Goal: Task Accomplishment & Management: Use online tool/utility

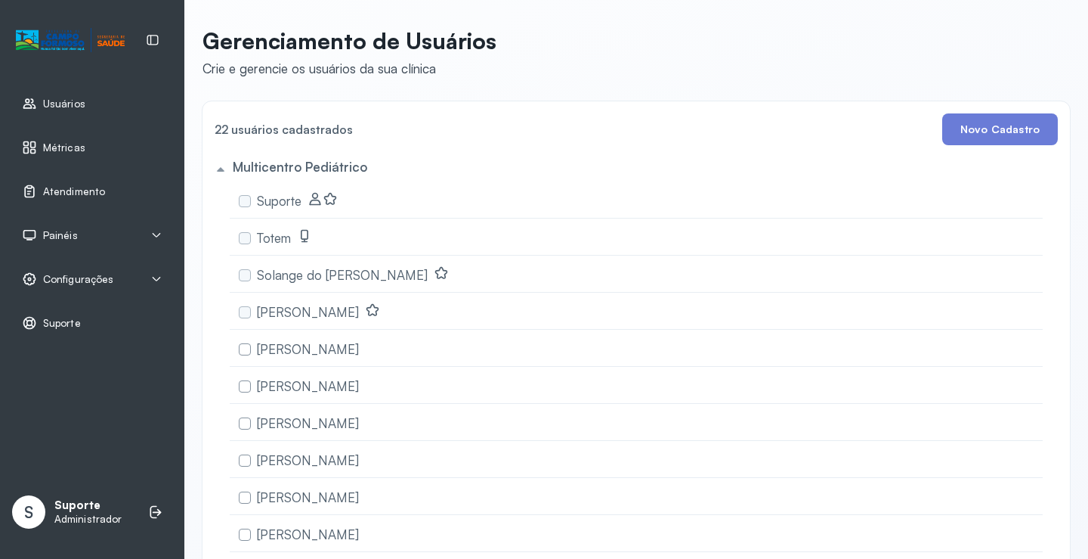
click at [58, 118] on div "Usuários" at bounding box center [92, 103] width 166 height 35
click at [94, 109] on link "Usuários" at bounding box center [92, 103] width 141 height 15
click at [83, 190] on span "Atendimento" at bounding box center [74, 191] width 62 height 13
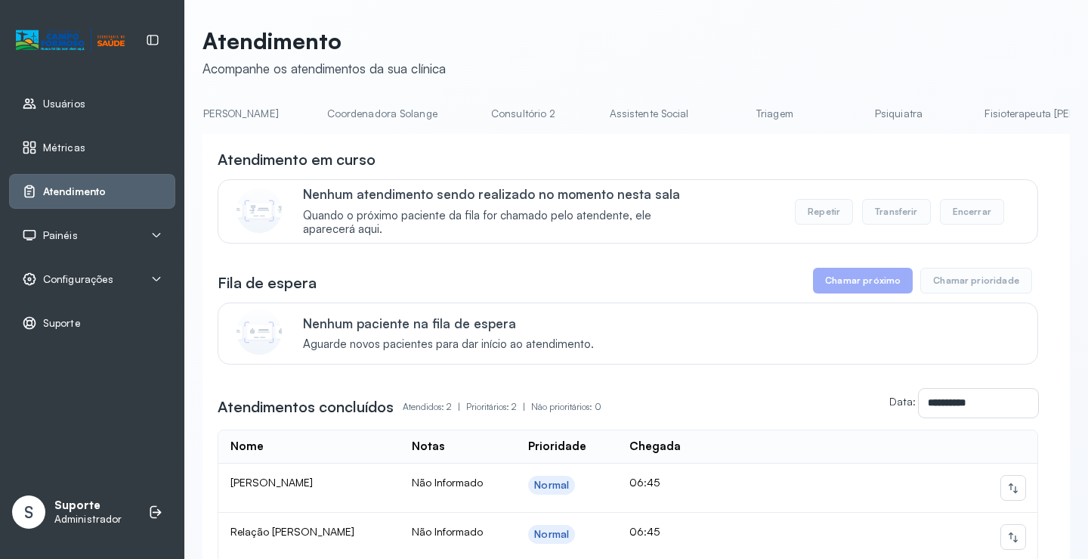
scroll to position [0, 1019]
click at [720, 119] on link "Triagem" at bounding box center [773, 113] width 106 height 25
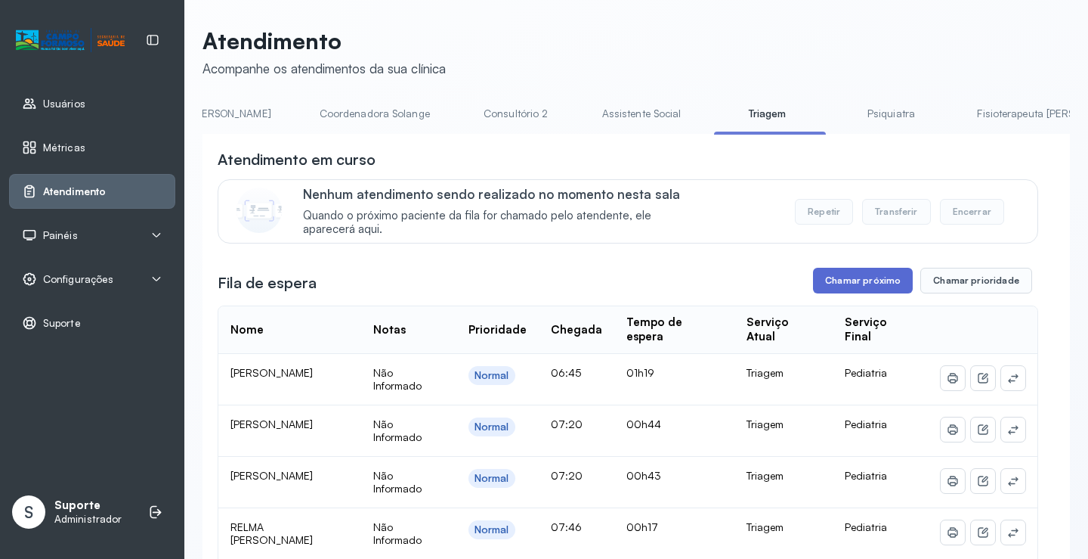
click at [852, 291] on button "Chamar próximo" at bounding box center [863, 281] width 100 height 26
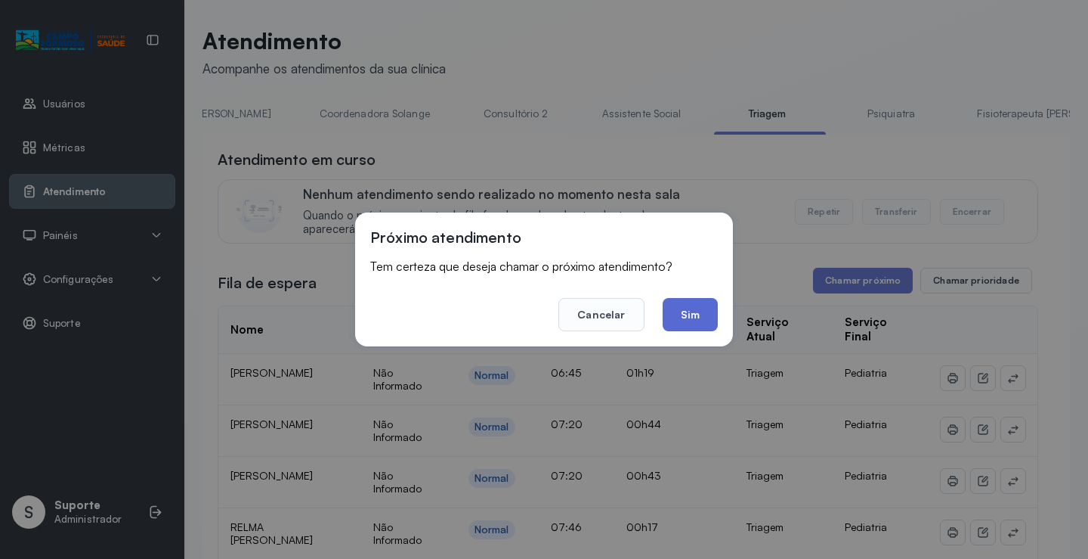
click at [696, 324] on button "Sim" at bounding box center [690, 314] width 55 height 33
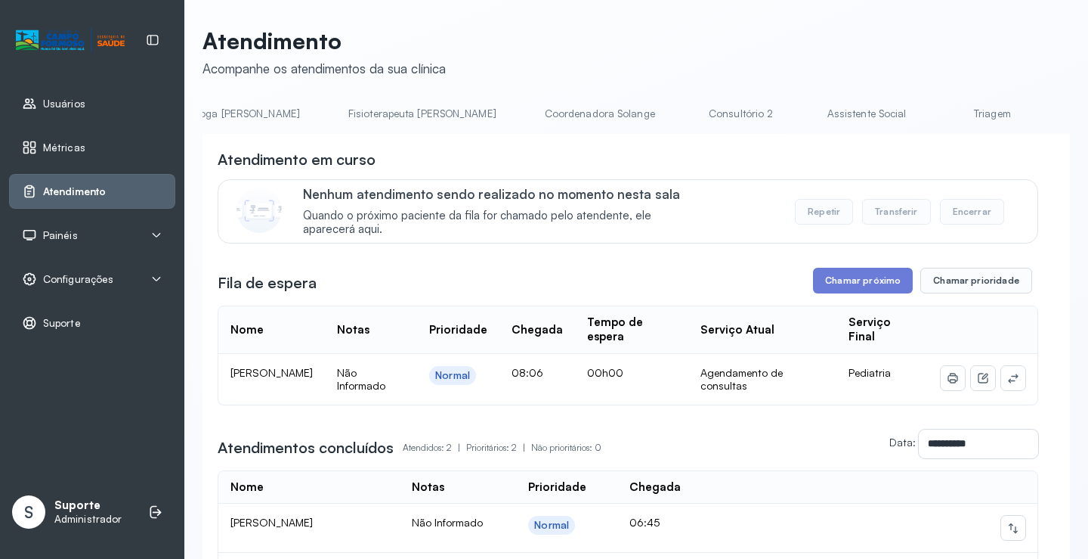
scroll to position [0, 857]
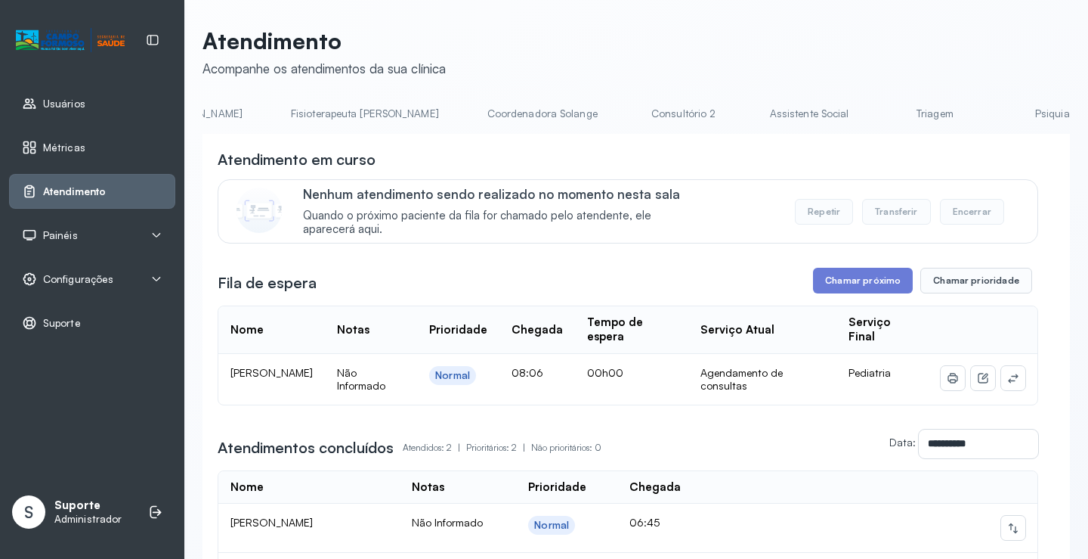
click at [882, 117] on link "Triagem" at bounding box center [935, 113] width 106 height 25
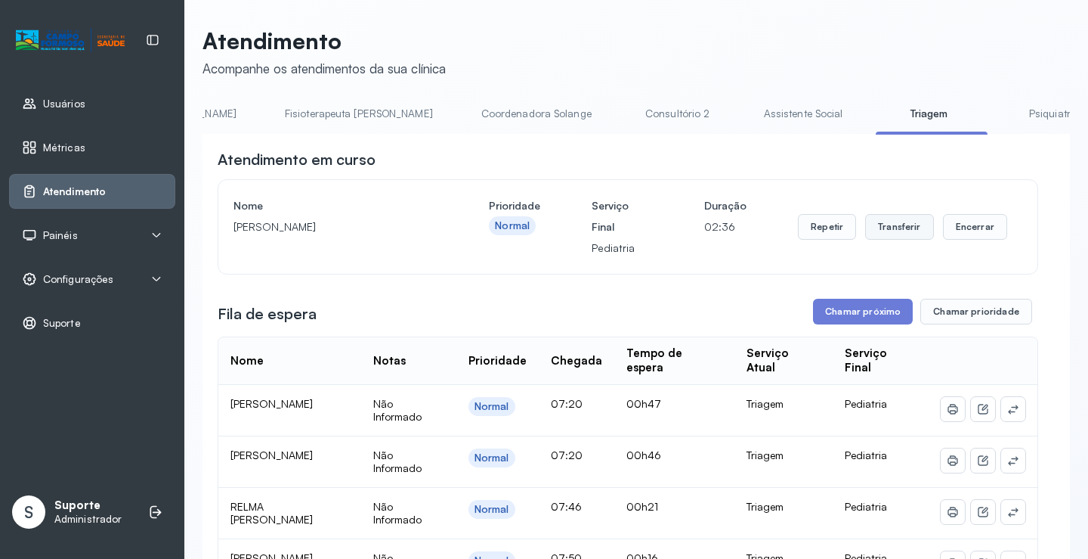
click at [890, 238] on button "Transferir" at bounding box center [899, 227] width 69 height 26
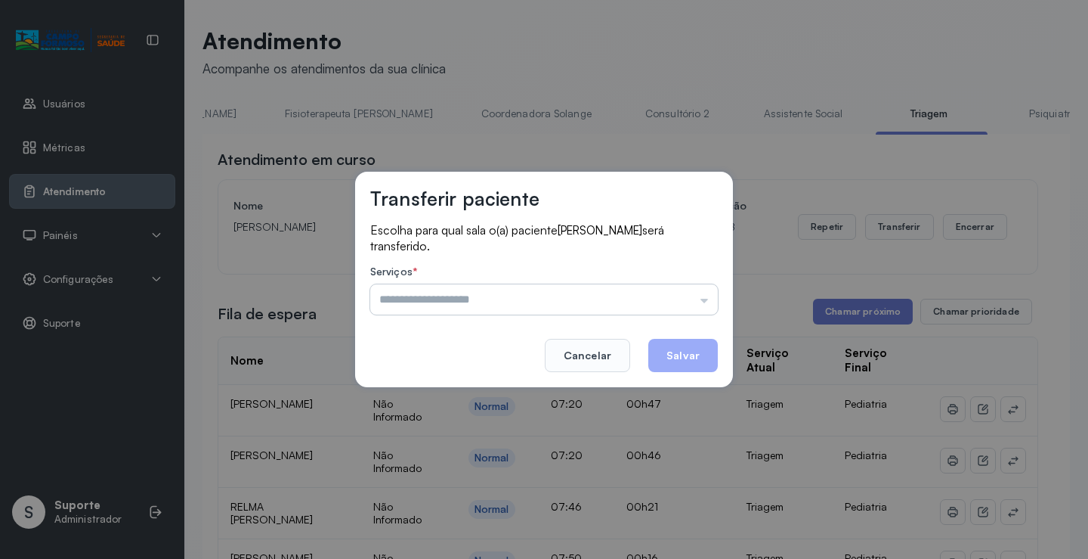
click at [705, 300] on input "text" at bounding box center [544, 299] width 348 height 30
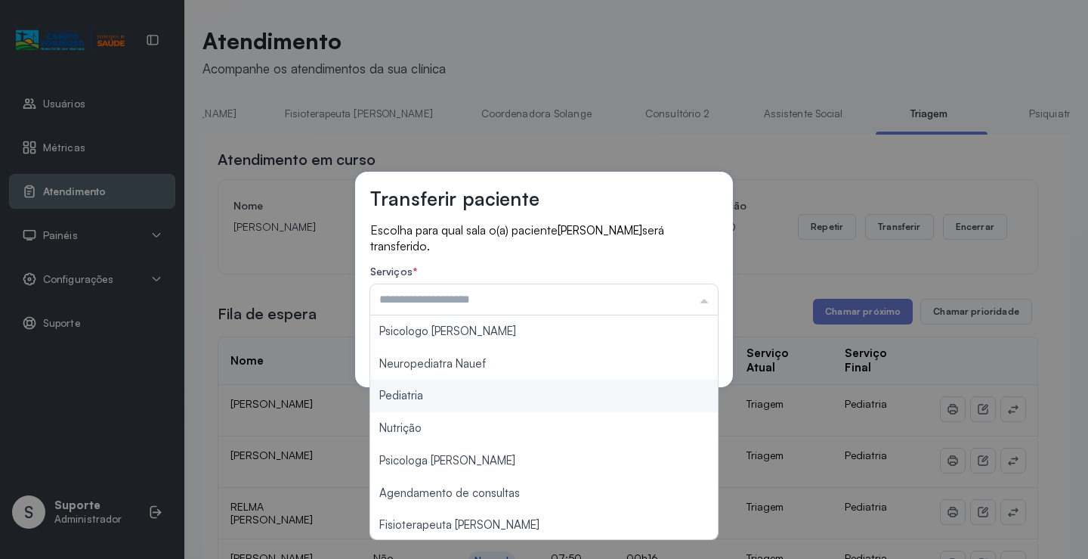
type input "*********"
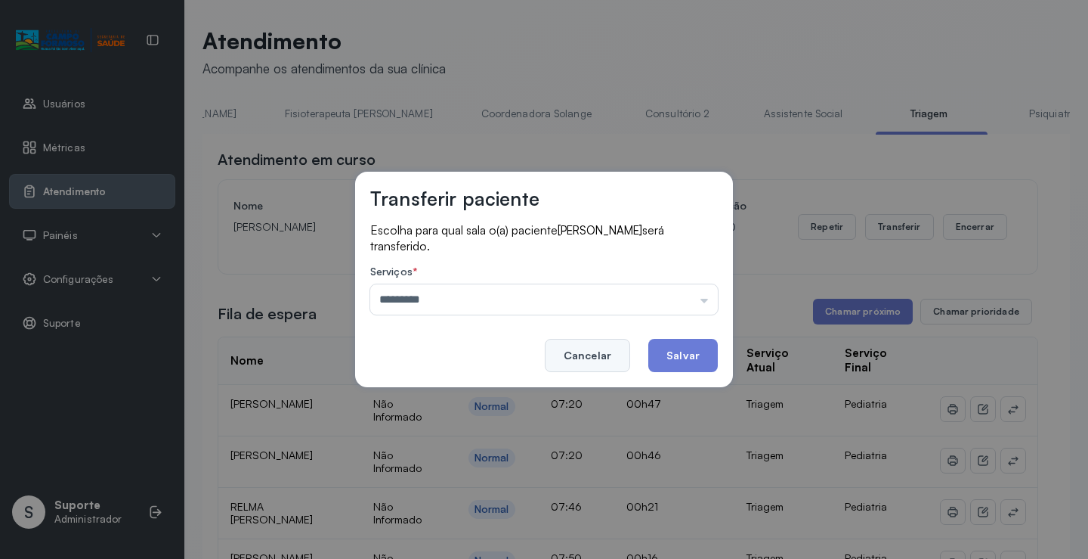
drag, startPoint x: 432, startPoint y: 395, endPoint x: 611, endPoint y: 367, distance: 180.7
click at [450, 390] on div "Transferir paciente Escolha para qual sala o(a) paciente Ágatha Heloisa dos san…" at bounding box center [544, 279] width 1088 height 559
click at [704, 361] on button "Salvar" at bounding box center [684, 355] width 70 height 33
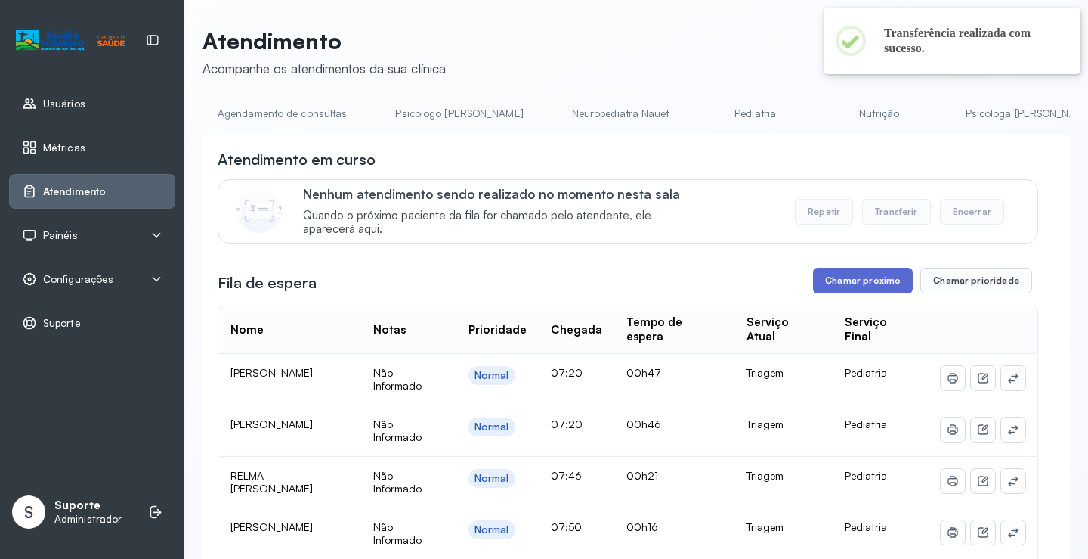
click at [872, 285] on button "Chamar próximo" at bounding box center [863, 281] width 100 height 26
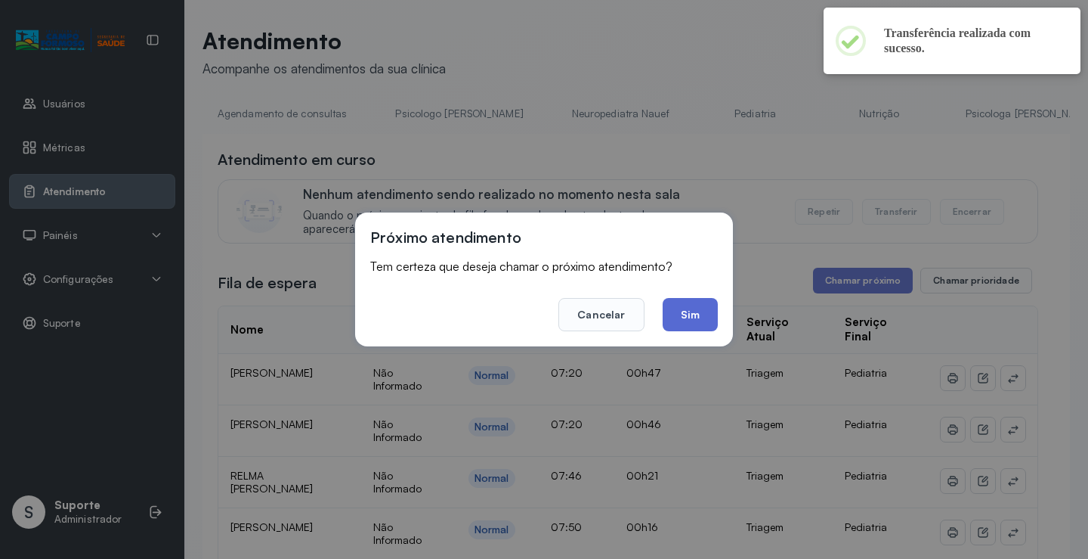
click at [689, 322] on button "Sim" at bounding box center [690, 314] width 55 height 33
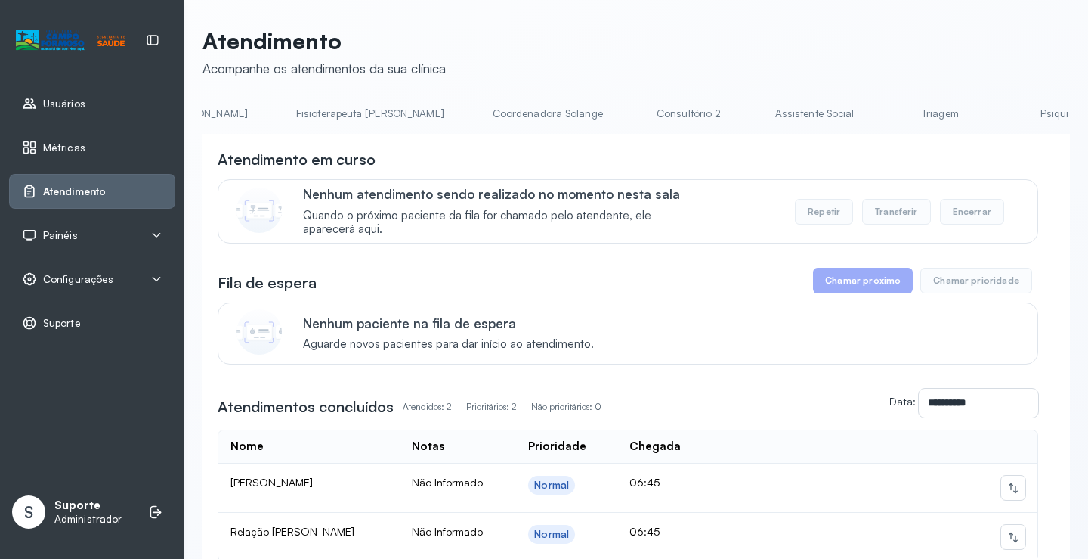
scroll to position [0, 861]
click at [878, 118] on link "Triagem" at bounding box center [931, 113] width 106 height 25
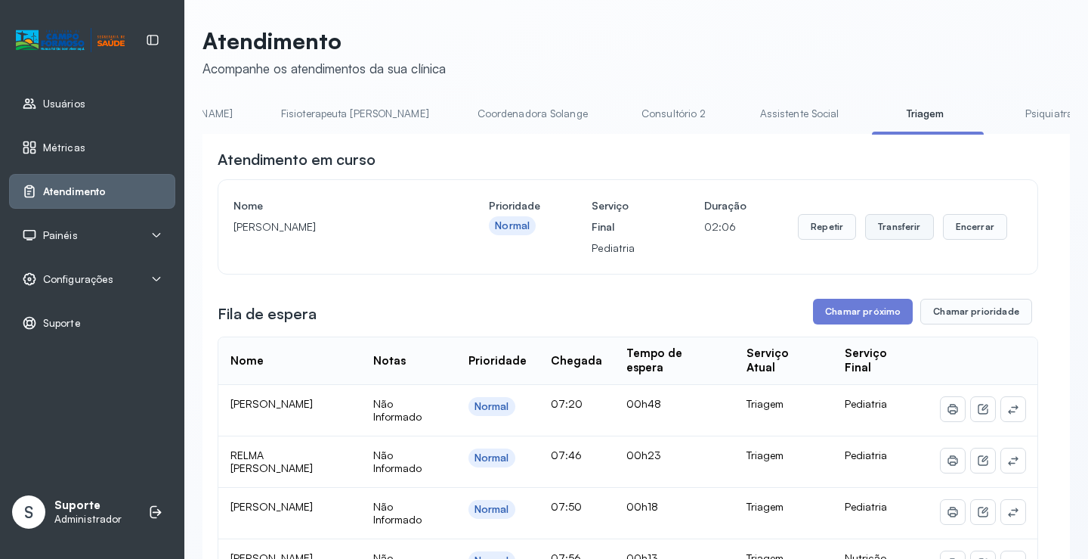
click at [894, 231] on button "Transferir" at bounding box center [899, 227] width 69 height 26
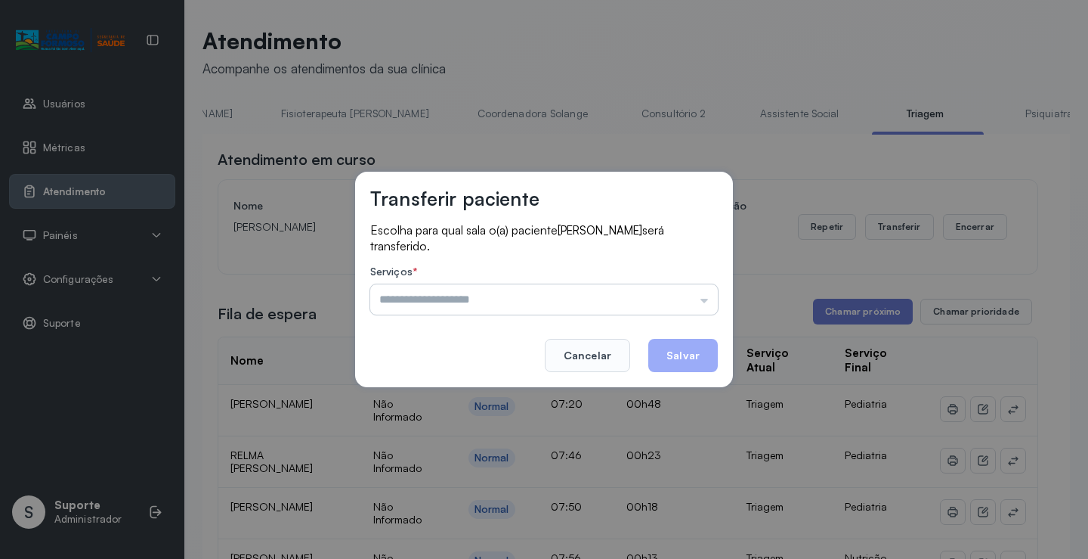
click at [704, 302] on input "text" at bounding box center [544, 299] width 348 height 30
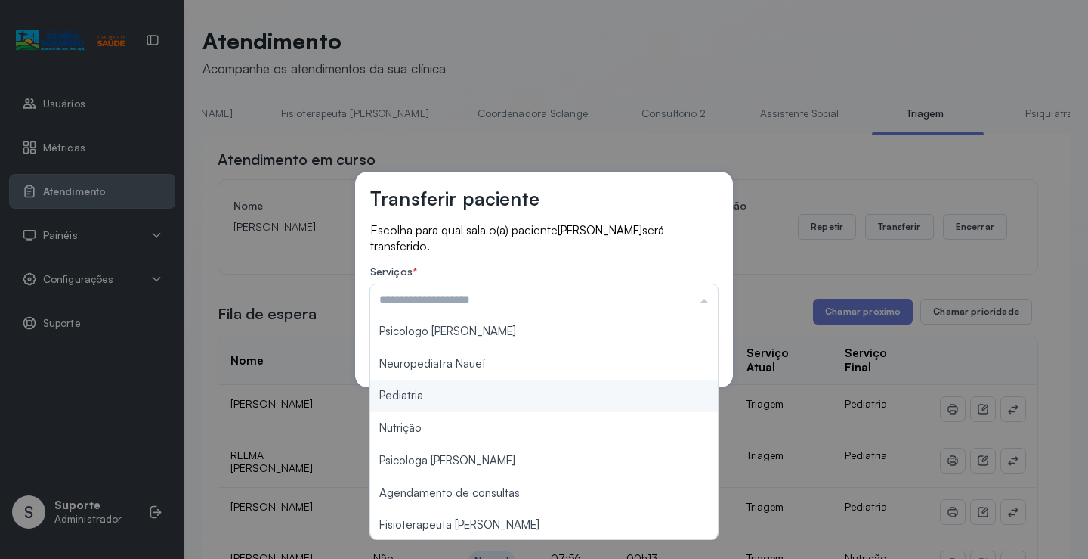
type input "*********"
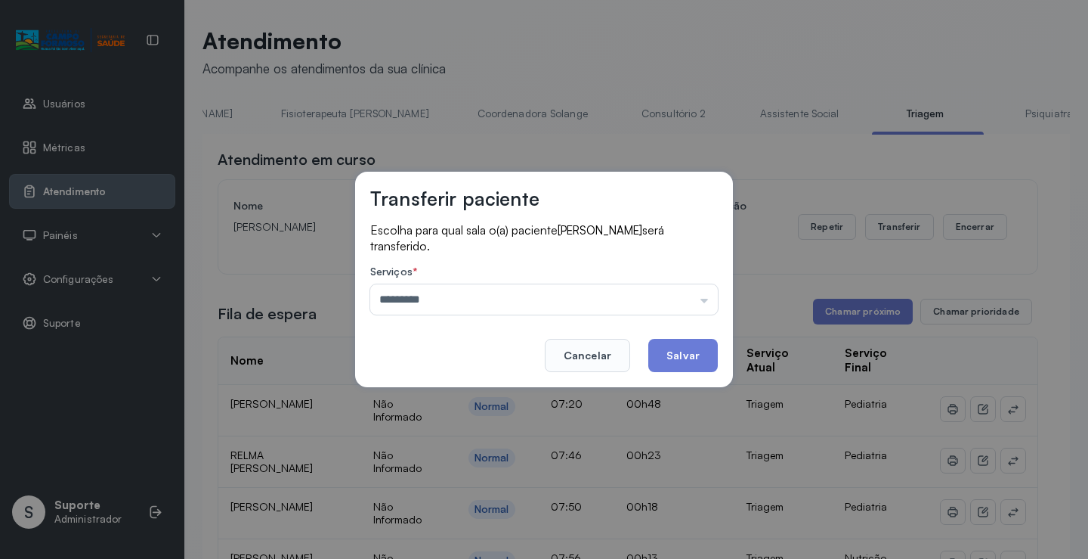
click at [449, 397] on div "Transferir paciente Escolha para qual sala o(a) paciente Pietro Henrique matos …" at bounding box center [544, 279] width 1088 height 559
click at [680, 355] on button "Salvar" at bounding box center [684, 355] width 70 height 33
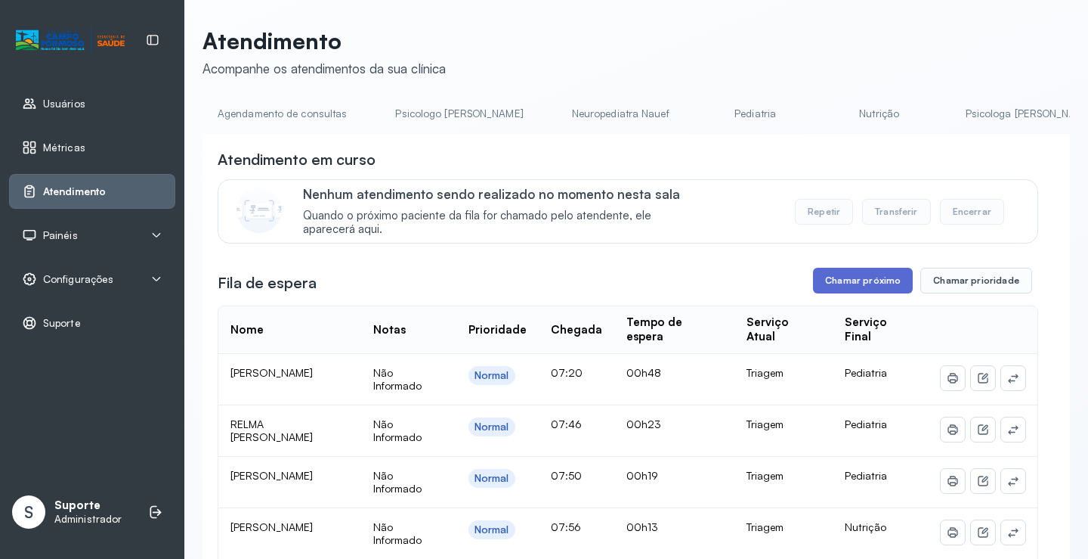
click at [868, 277] on button "Chamar próximo" at bounding box center [863, 281] width 100 height 26
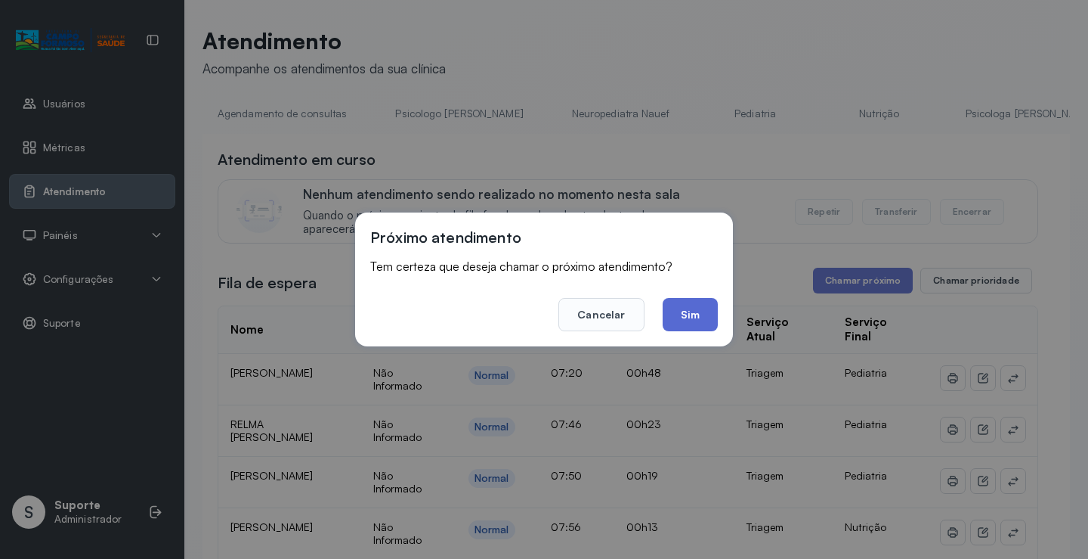
click at [697, 315] on button "Sim" at bounding box center [690, 314] width 55 height 33
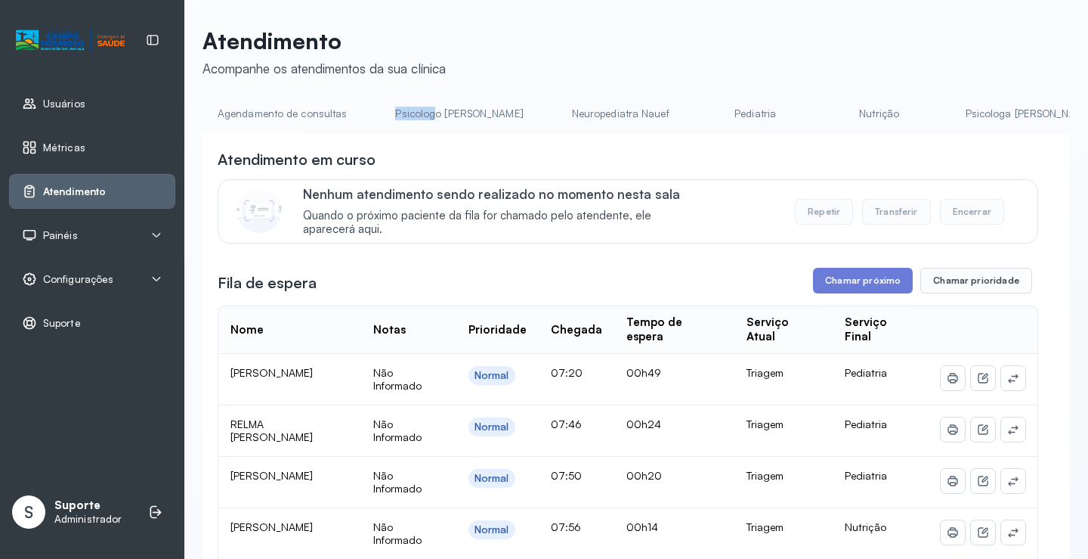
drag, startPoint x: 391, startPoint y: 133, endPoint x: 432, endPoint y: 135, distance: 41.6
click at [432, 135] on div "Agendamento de consultas Psicologo Pedro Neuropediatra Nauef Pediatria Nutrição…" at bounding box center [637, 118] width 868 height 34
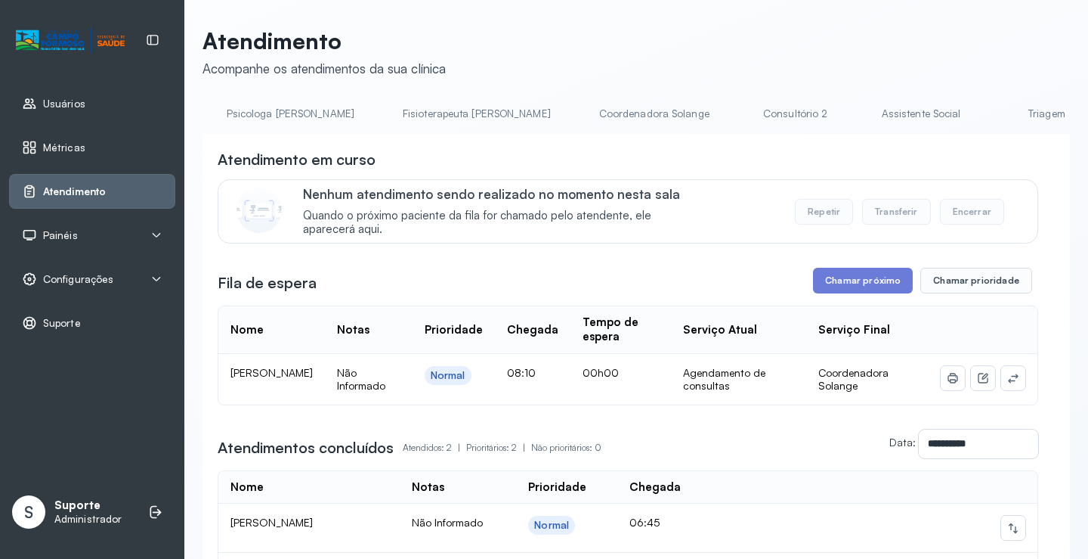
scroll to position [0, 928]
click at [811, 118] on link "Triagem" at bounding box center [864, 113] width 106 height 25
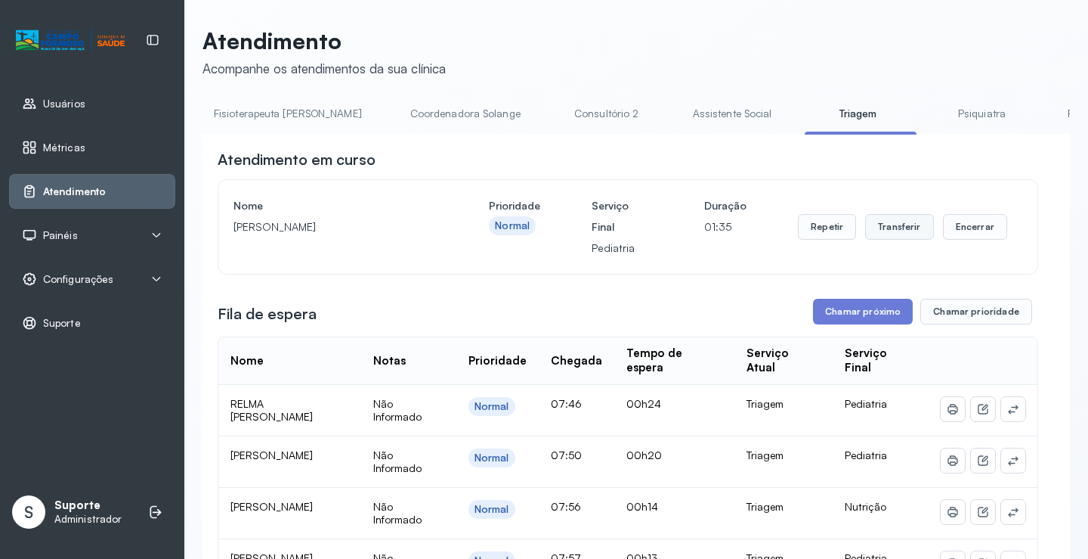
click at [888, 221] on button "Transferir" at bounding box center [899, 227] width 69 height 26
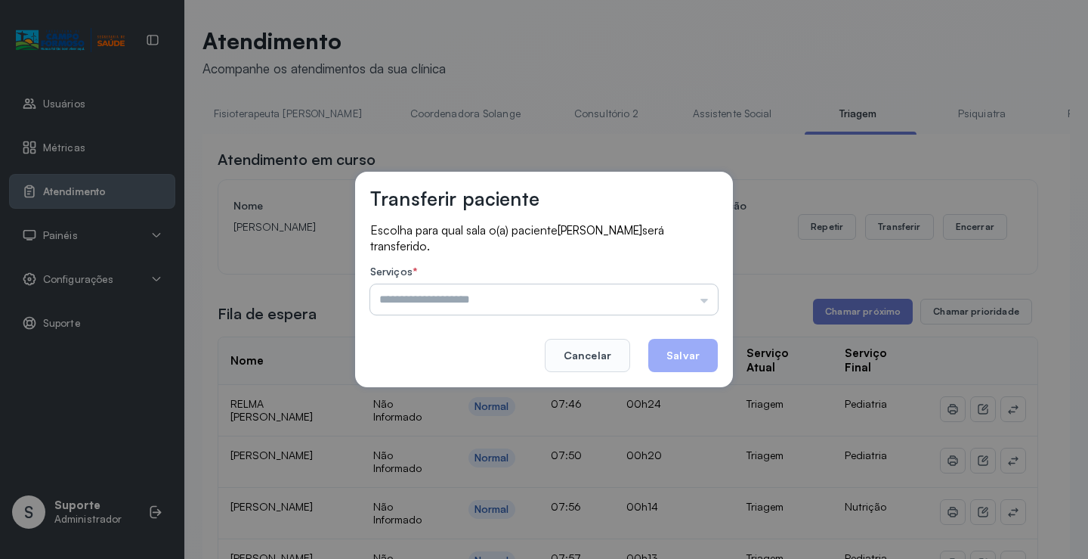
drag, startPoint x: 692, startPoint y: 289, endPoint x: 708, endPoint y: 304, distance: 21.9
click at [692, 292] on input "text" at bounding box center [544, 299] width 348 height 30
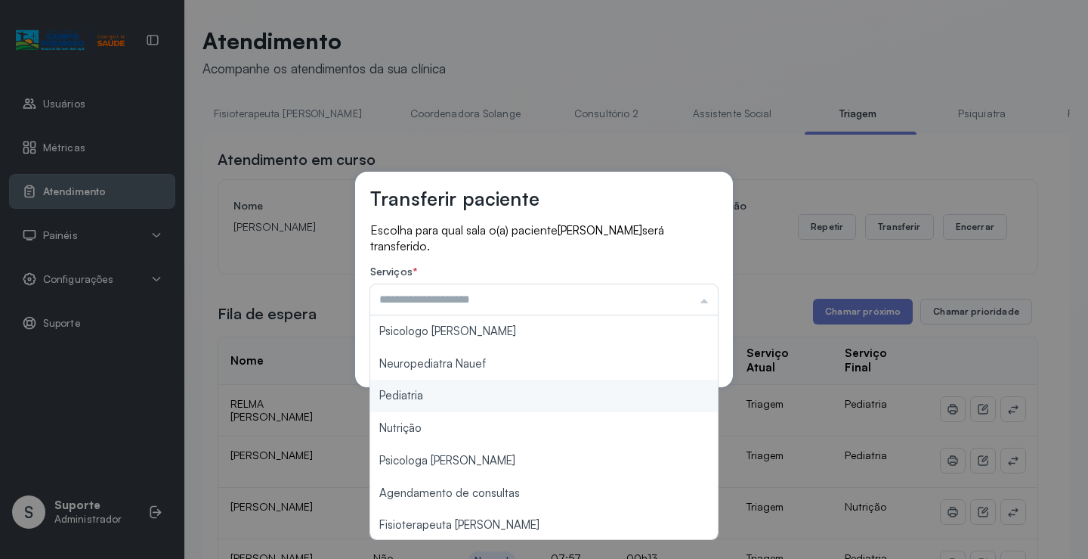
type input "*********"
drag, startPoint x: 444, startPoint y: 395, endPoint x: 502, endPoint y: 405, distance: 59.0
click at [489, 404] on div "Transferir paciente Escolha para qual sala o(a) paciente Michael lima matos ser…" at bounding box center [544, 279] width 1088 height 559
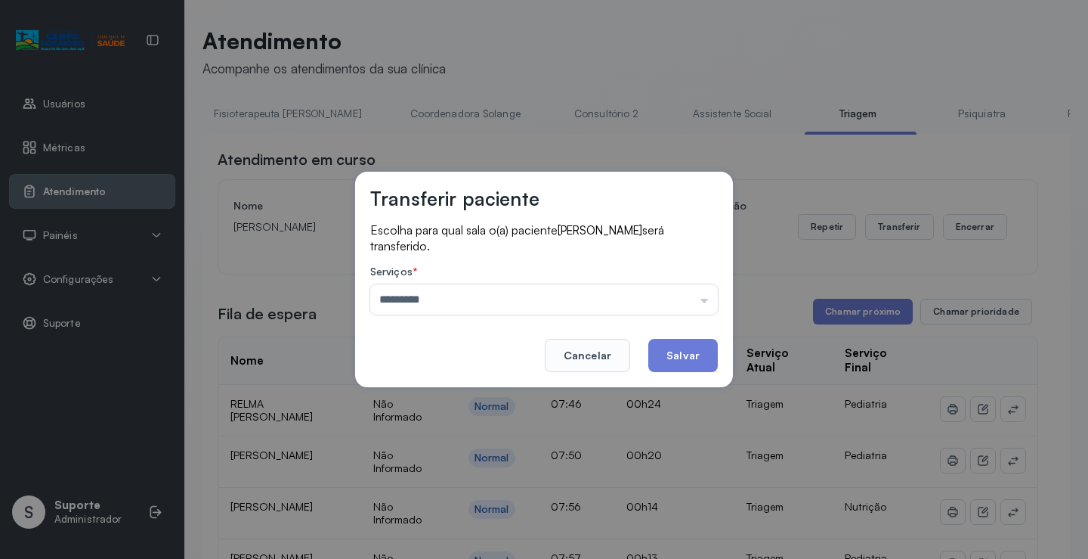
click at [701, 355] on button "Salvar" at bounding box center [684, 355] width 70 height 33
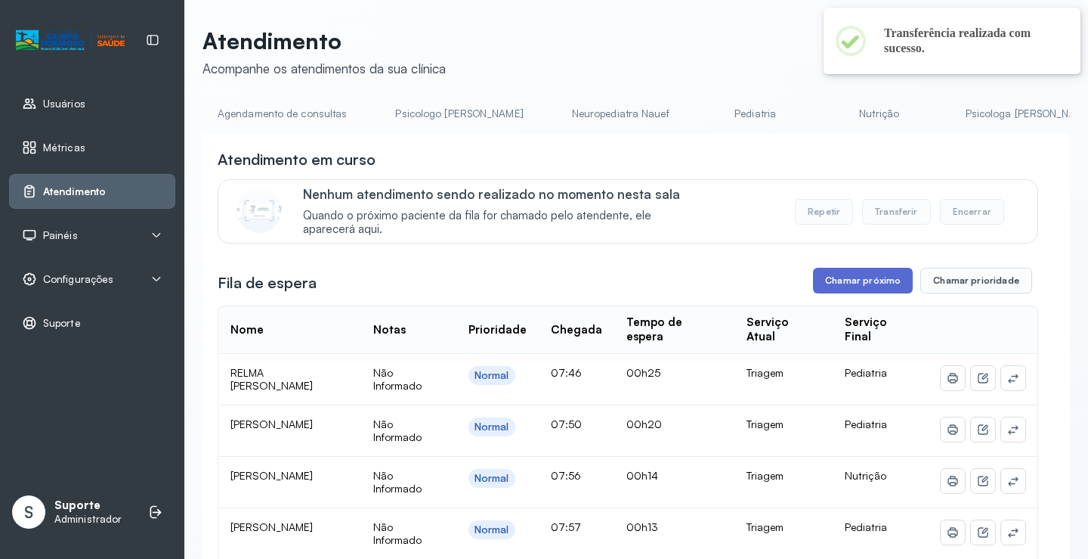
click at [858, 285] on button "Chamar próximo" at bounding box center [863, 281] width 100 height 26
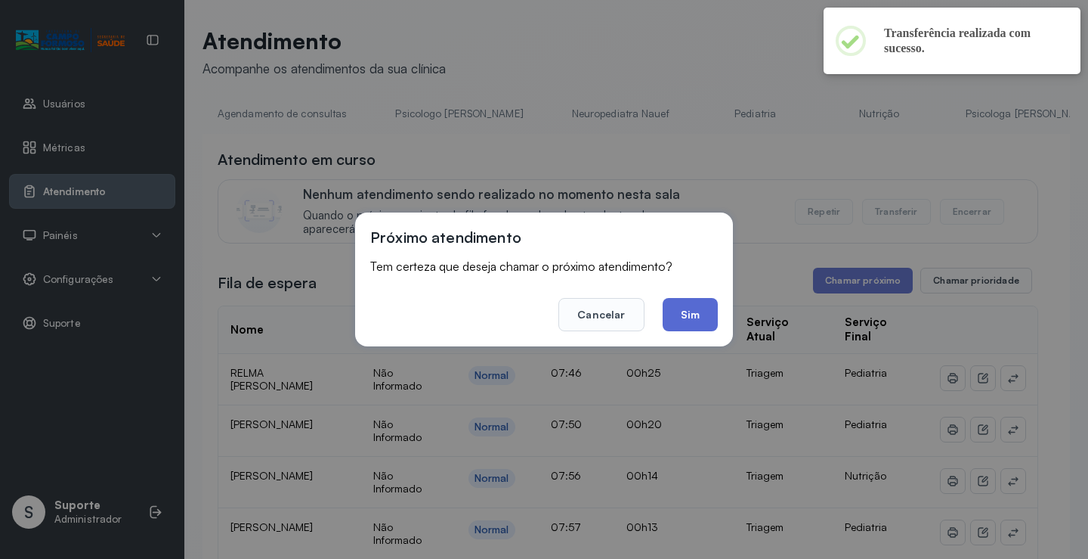
click at [701, 314] on button "Sim" at bounding box center [690, 314] width 55 height 33
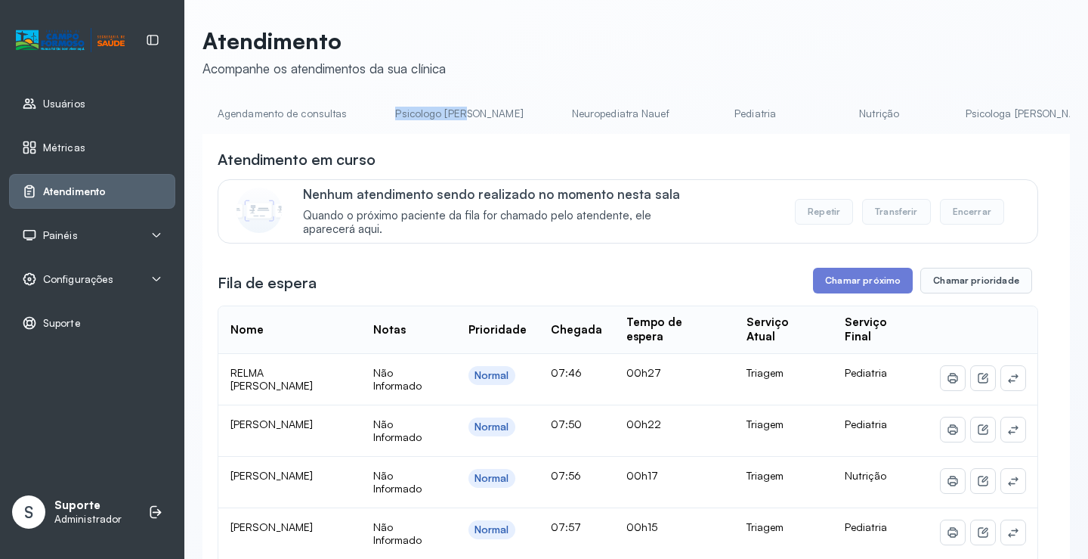
drag, startPoint x: 391, startPoint y: 133, endPoint x: 463, endPoint y: 130, distance: 71.9
click at [463, 130] on li "Psicologo [PERSON_NAME]" at bounding box center [462, 118] width 164 height 34
drag, startPoint x: 440, startPoint y: 139, endPoint x: 572, endPoint y: 148, distance: 132.6
click at [572, 148] on div "**********" at bounding box center [637, 536] width 868 height 805
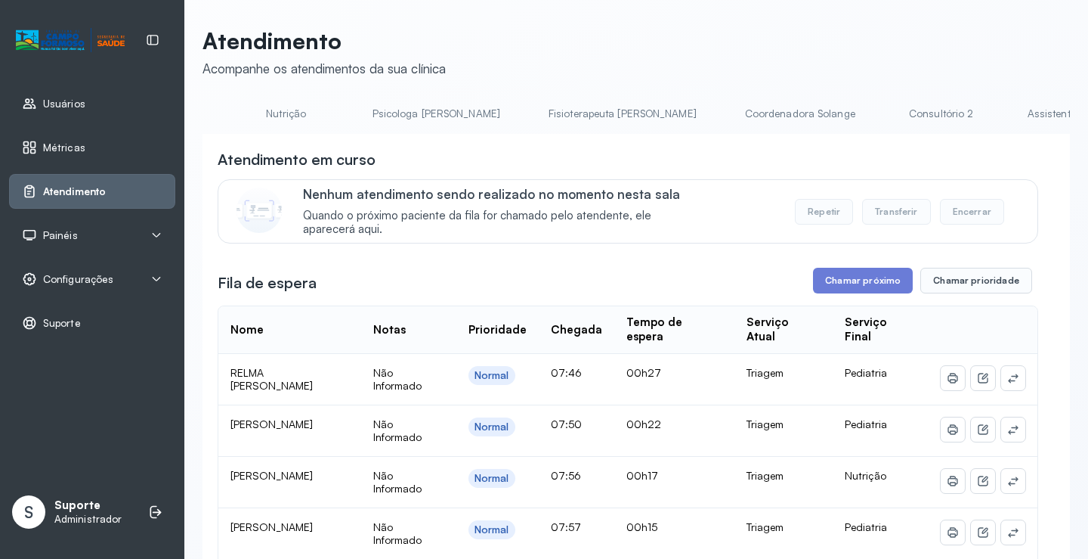
scroll to position [0, 818]
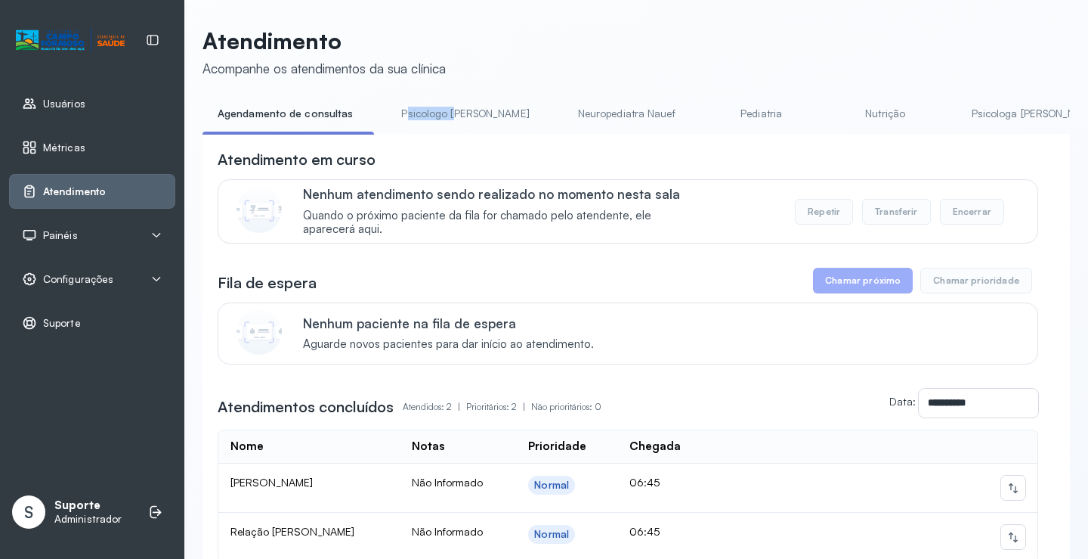
drag, startPoint x: 402, startPoint y: 133, endPoint x: 445, endPoint y: 138, distance: 43.4
click at [451, 132] on li "Psicologo [PERSON_NAME]" at bounding box center [468, 118] width 164 height 34
drag, startPoint x: 421, startPoint y: 139, endPoint x: 428, endPoint y: 247, distance: 108.3
click at [491, 229] on div "**********" at bounding box center [637, 396] width 868 height 525
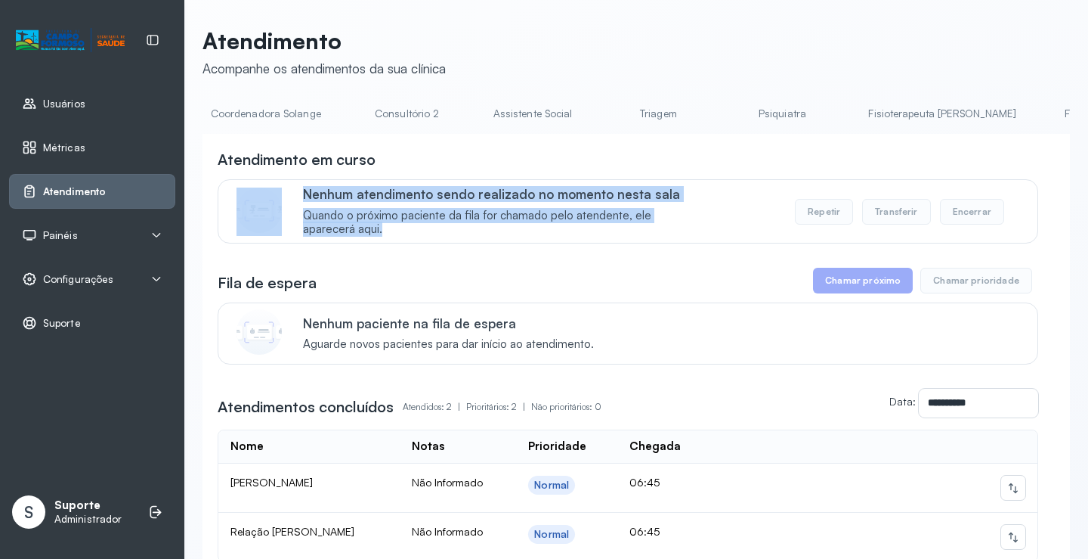
scroll to position [0, 1135]
click at [604, 117] on link "Triagem" at bounding box center [657, 113] width 106 height 25
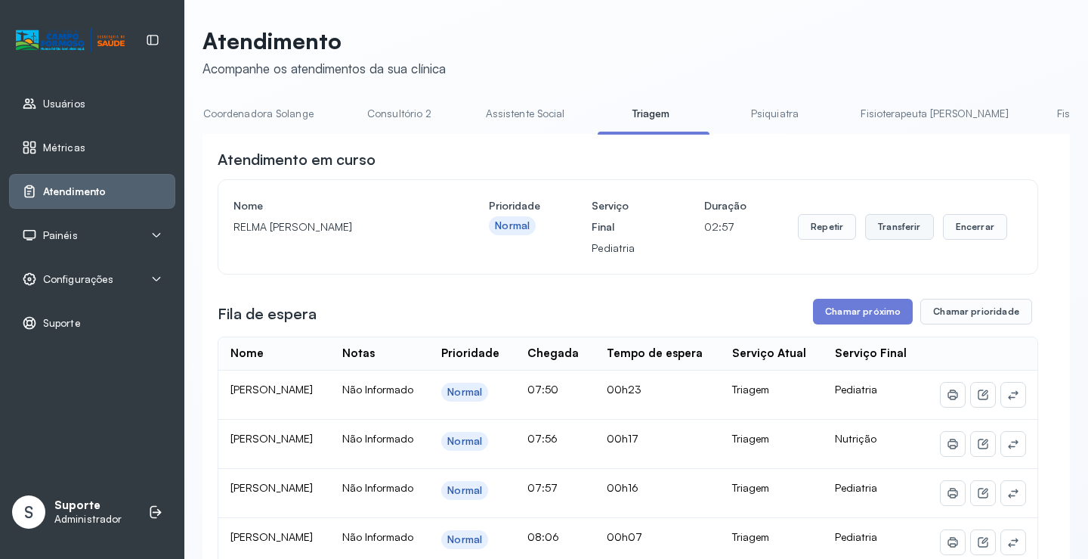
click at [884, 226] on button "Transferir" at bounding box center [899, 227] width 69 height 26
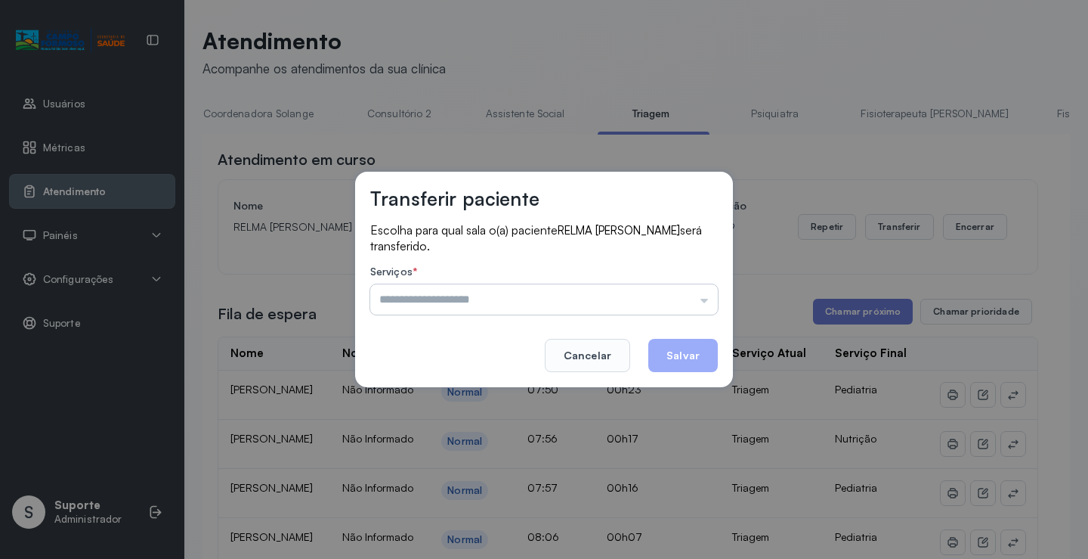
click at [702, 302] on input "text" at bounding box center [544, 299] width 348 height 30
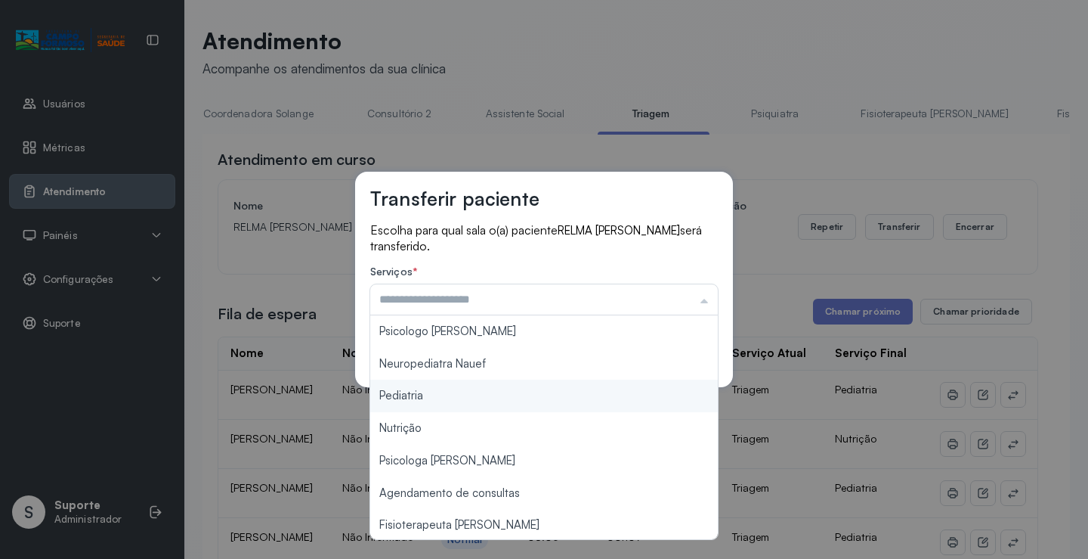
type input "*********"
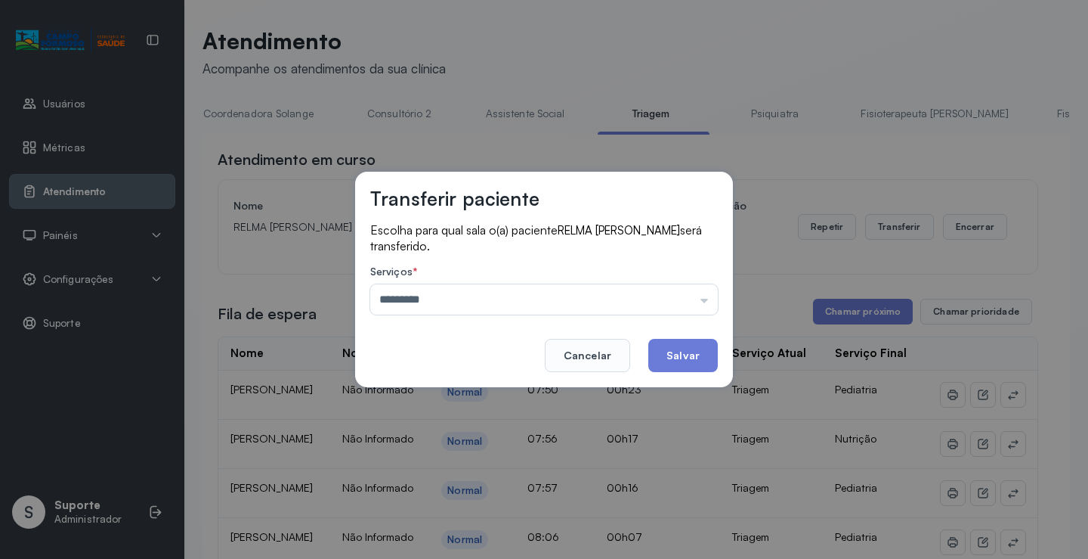
drag, startPoint x: 437, startPoint y: 395, endPoint x: 553, endPoint y: 380, distance: 117.4
click at [477, 394] on div "Transferir paciente Escolha para qual sala o(a) paciente RELMA BIANCA NASCIMENT…" at bounding box center [544, 279] width 1088 height 559
click at [696, 367] on button "Salvar" at bounding box center [684, 355] width 70 height 33
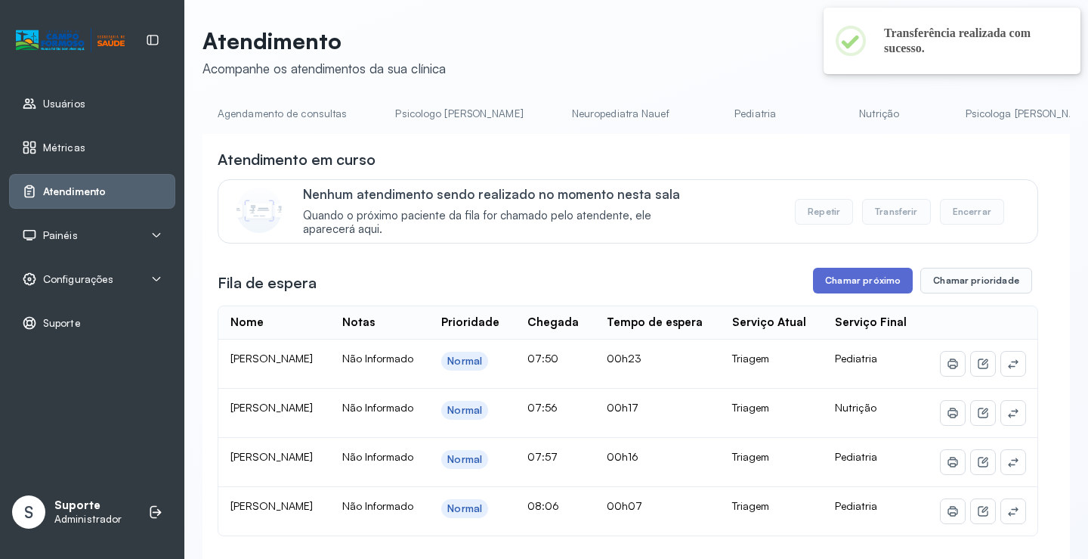
click at [835, 287] on button "Chamar próximo" at bounding box center [863, 281] width 100 height 26
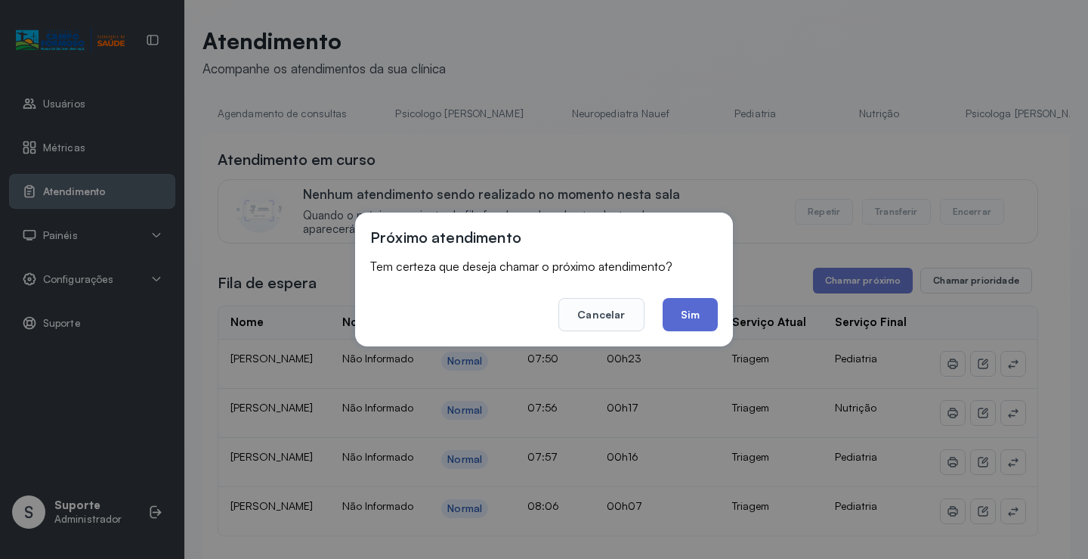
click at [683, 320] on button "Sim" at bounding box center [690, 314] width 55 height 33
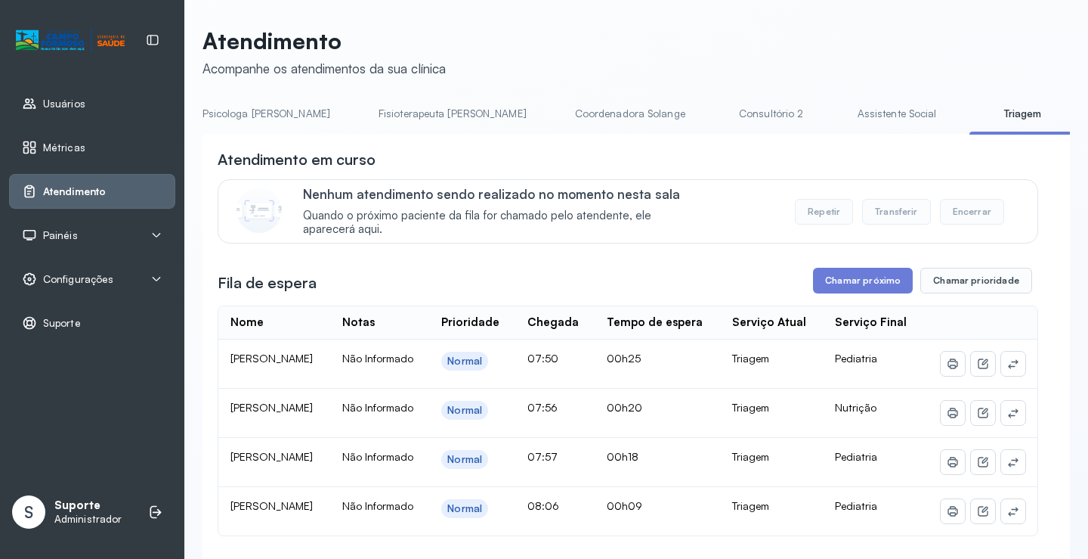
scroll to position [0, 856]
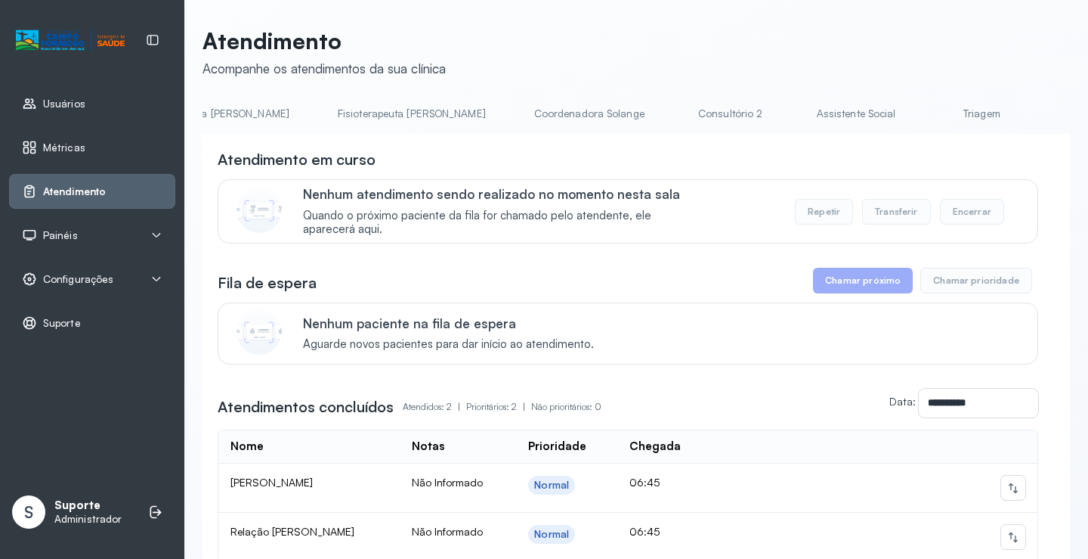
scroll to position [0, 871]
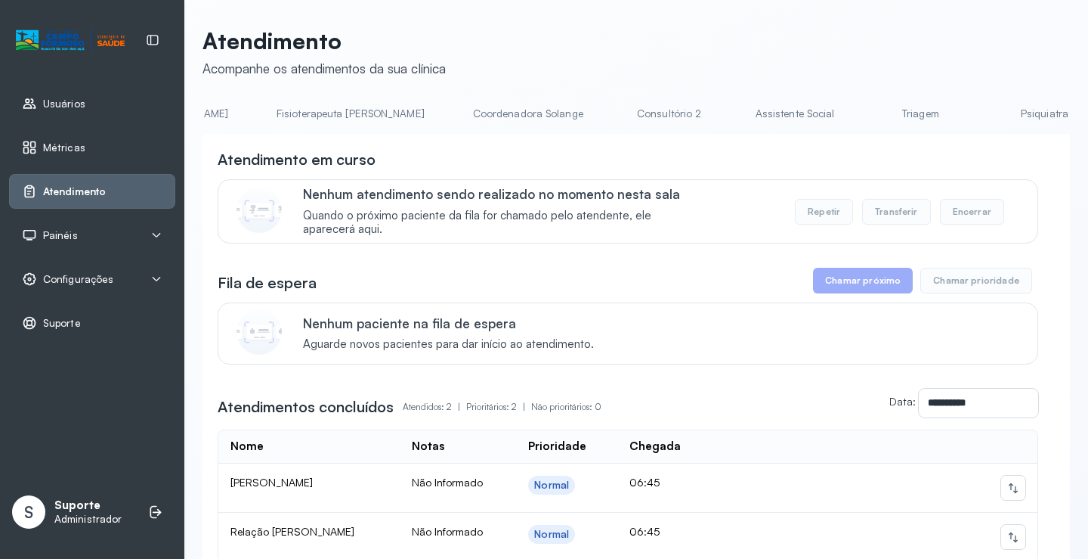
click at [868, 125] on link "Triagem" at bounding box center [921, 113] width 106 height 25
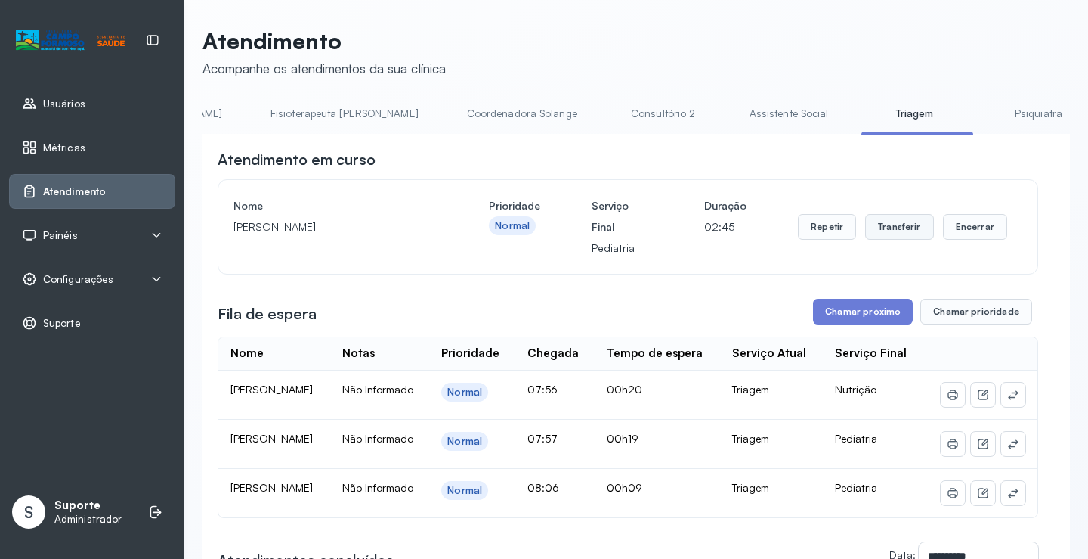
click at [899, 233] on button "Transferir" at bounding box center [899, 227] width 69 height 26
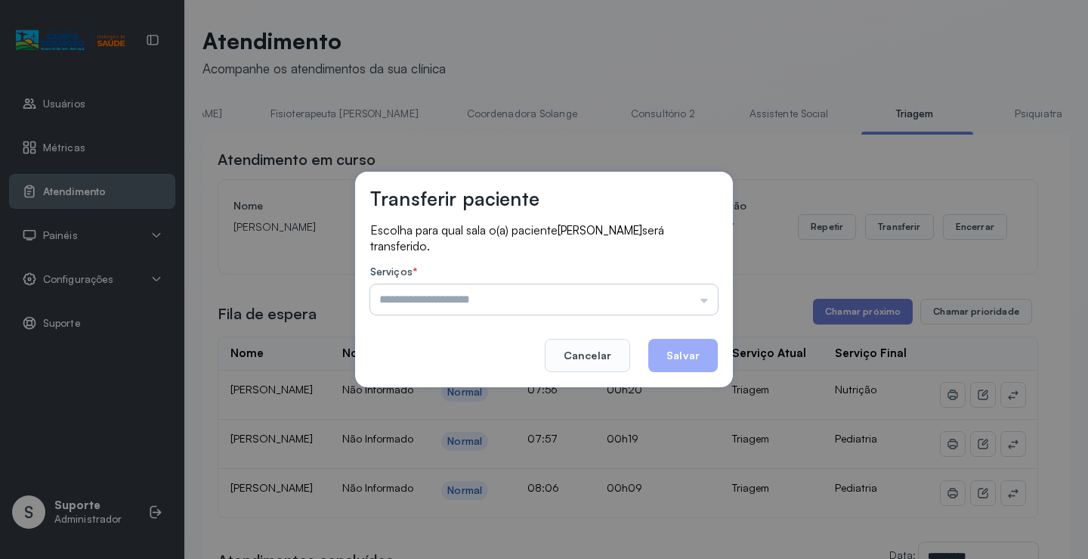
click at [704, 302] on input "text" at bounding box center [544, 299] width 348 height 30
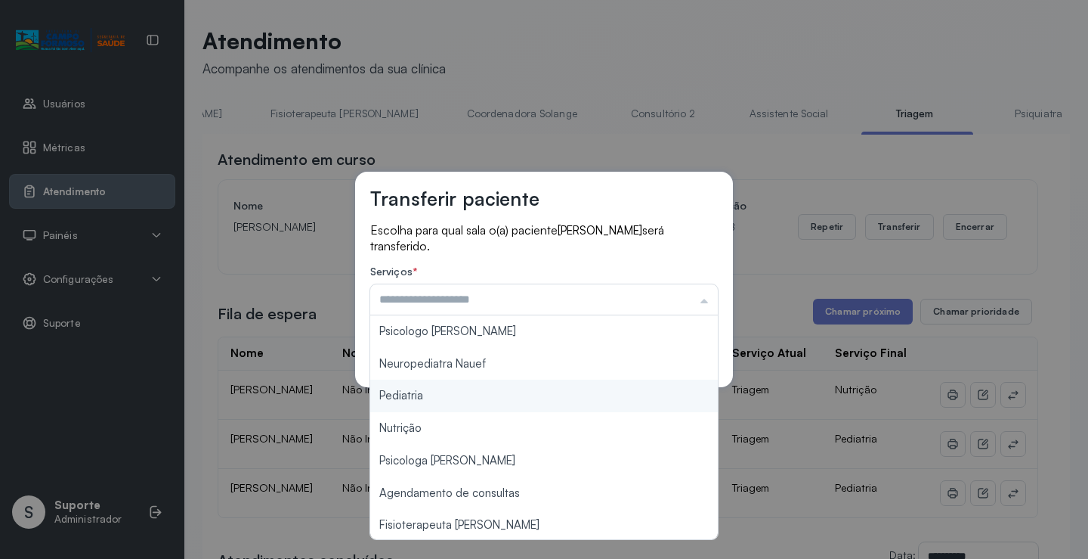
type input "*********"
click at [419, 392] on div "Transferir paciente Escolha para qual sala o(a) paciente [PERSON_NAME] será tra…" at bounding box center [544, 279] width 1088 height 559
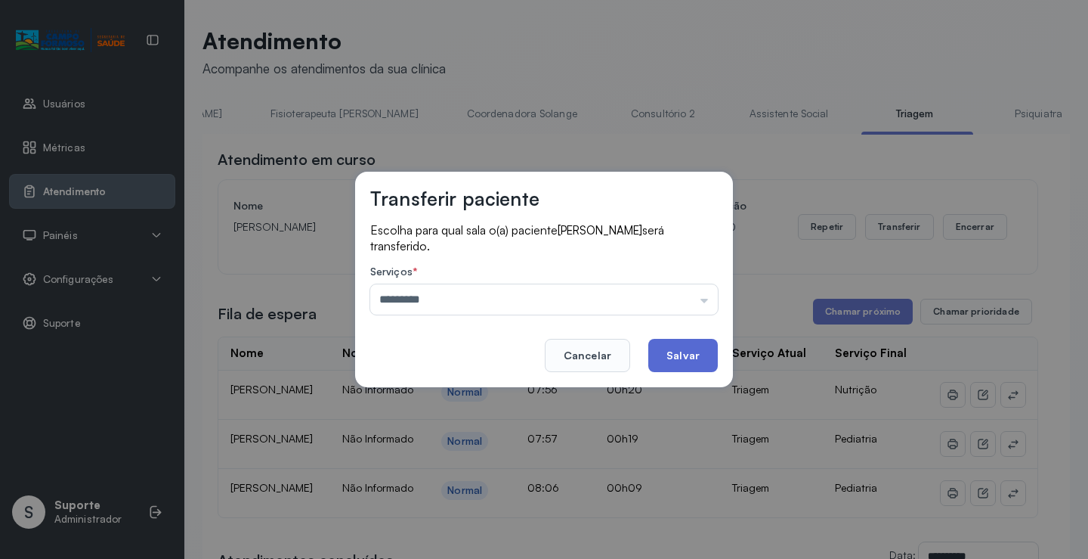
click at [669, 360] on button "Salvar" at bounding box center [684, 355] width 70 height 33
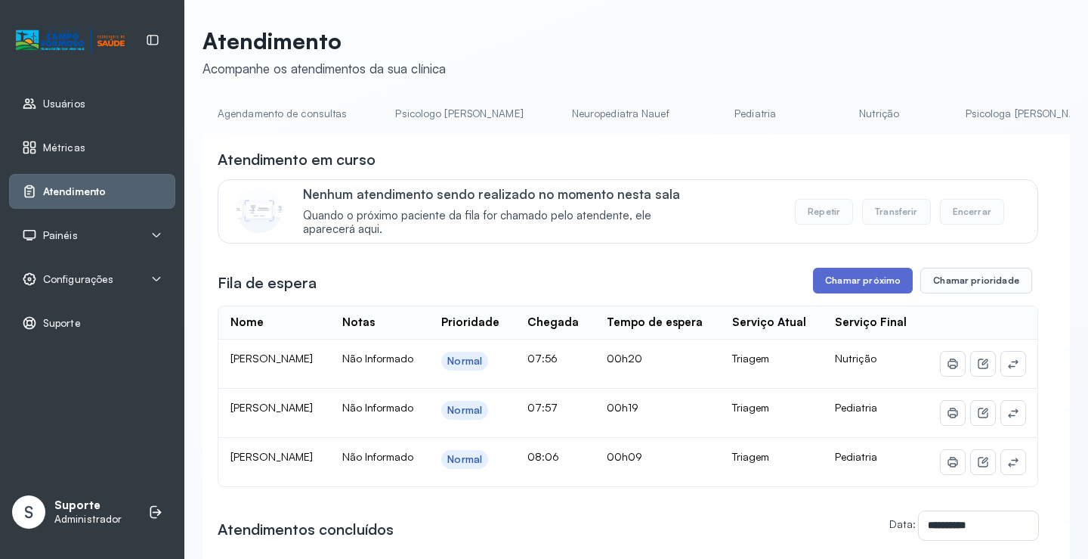
drag, startPoint x: 872, startPoint y: 271, endPoint x: 870, endPoint y: 289, distance: 18.3
click at [871, 283] on div "**********" at bounding box center [628, 434] width 821 height 570
click at [867, 280] on button "Chamar próximo" at bounding box center [863, 281] width 100 height 26
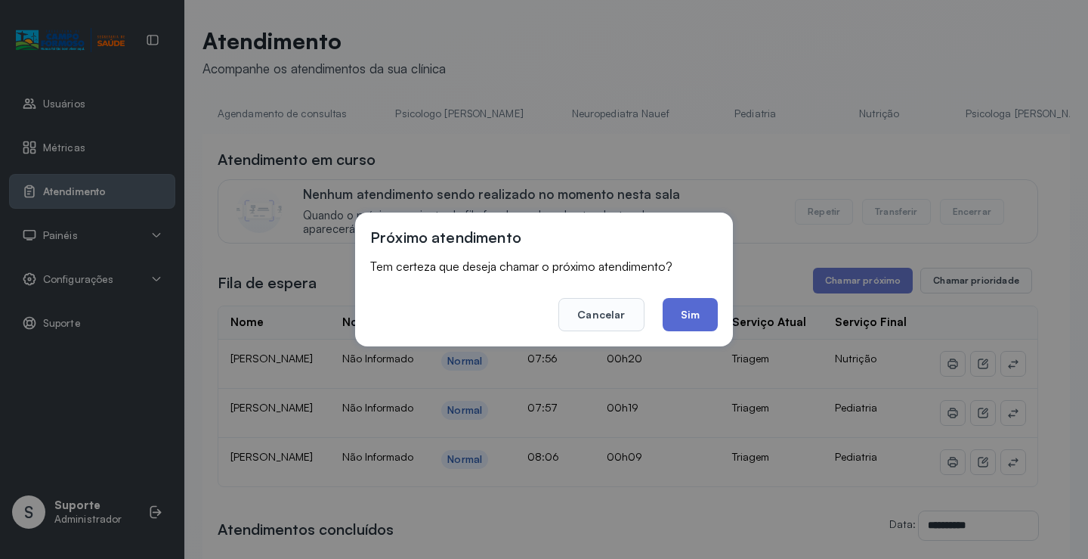
click at [698, 327] on button "Sim" at bounding box center [690, 314] width 55 height 33
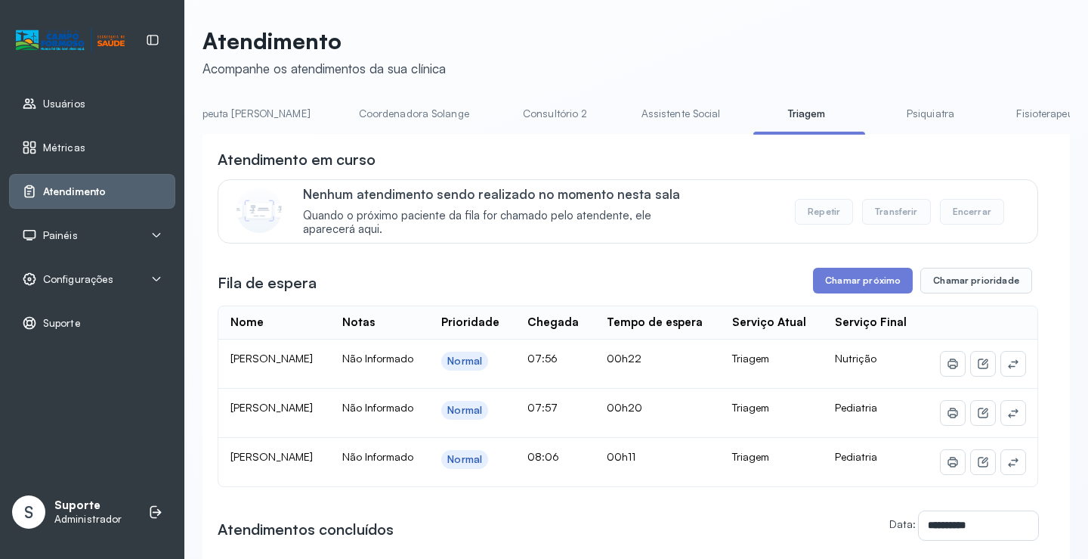
scroll to position [0, 981]
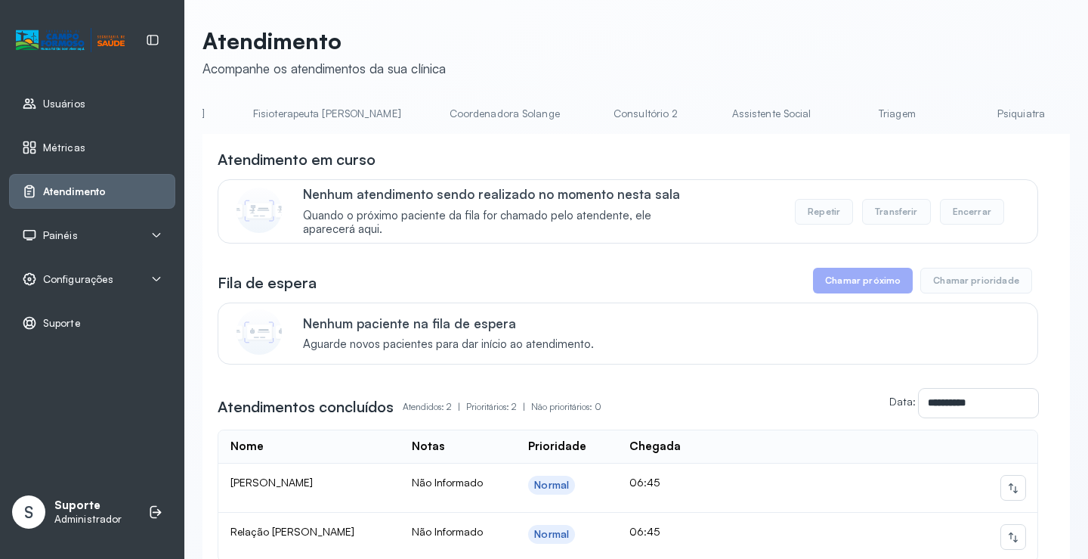
scroll to position [0, 921]
click at [818, 119] on link "Triagem" at bounding box center [871, 113] width 106 height 25
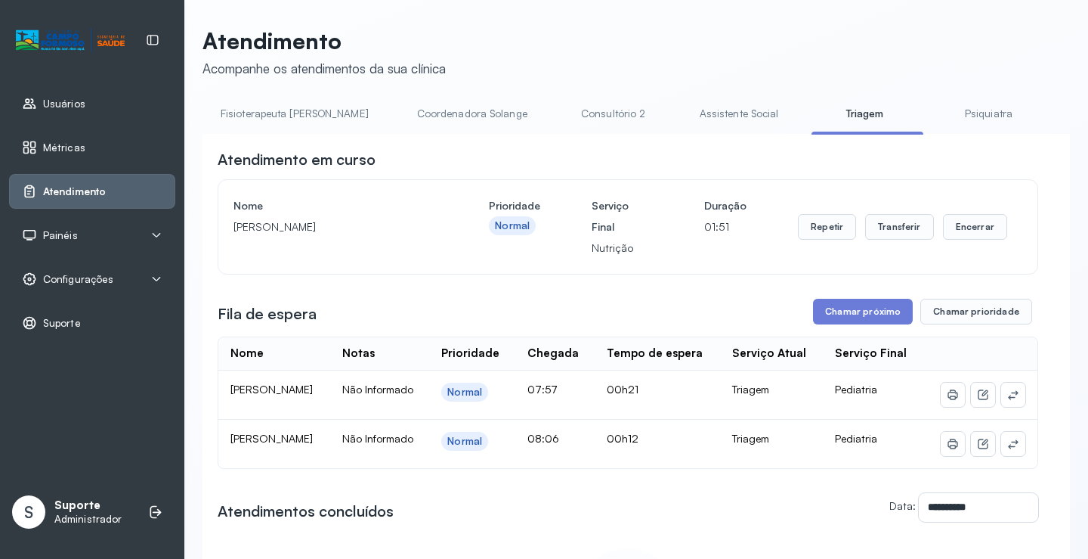
click at [899, 244] on div "Repetir Transferir Encerrar" at bounding box center [902, 226] width 209 height 63
drag, startPoint x: 894, startPoint y: 221, endPoint x: 894, endPoint y: 230, distance: 8.3
click at [894, 230] on button "Transferir" at bounding box center [899, 227] width 69 height 26
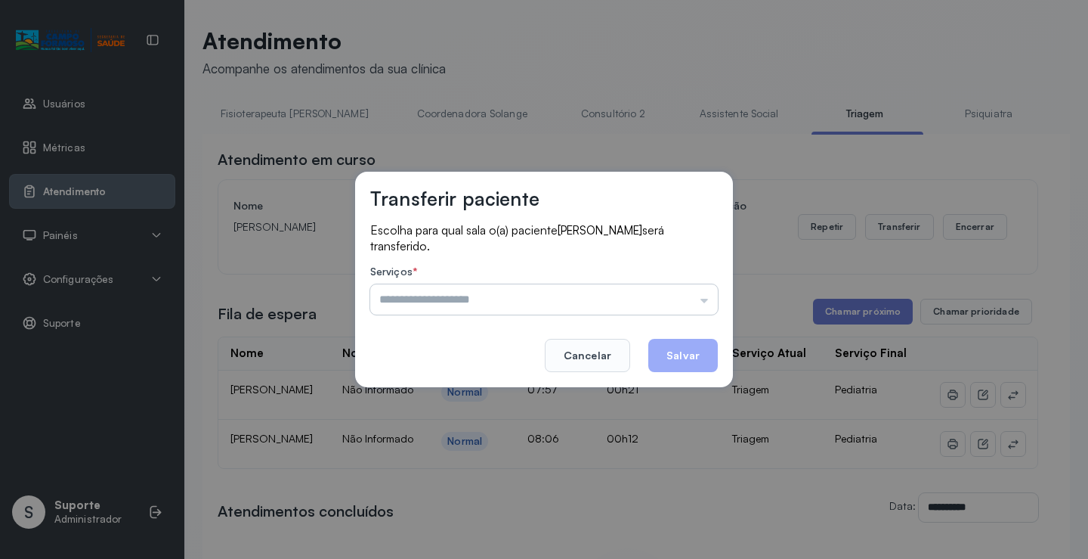
click at [706, 302] on input "text" at bounding box center [544, 299] width 348 height 30
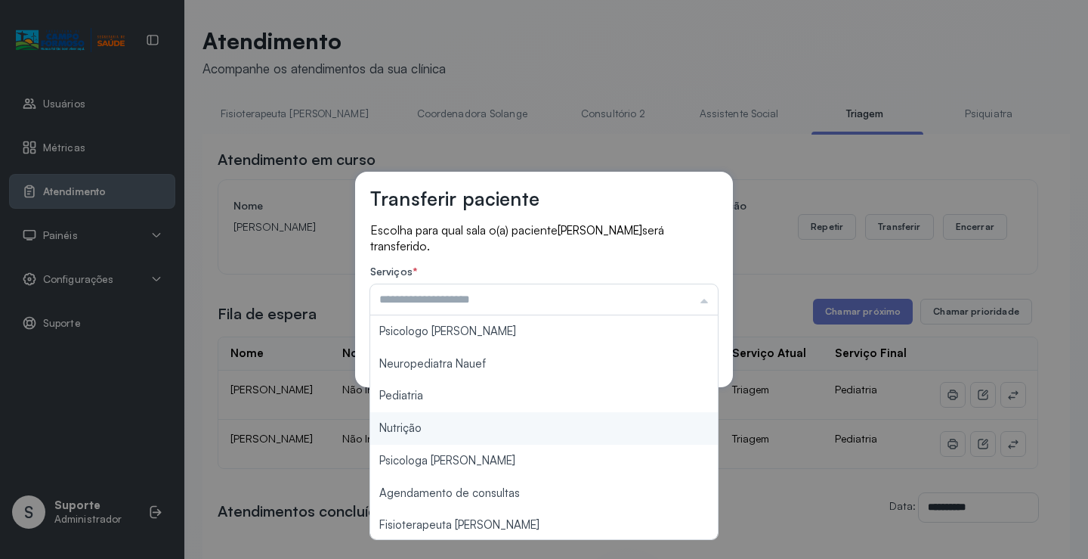
type input "********"
click at [450, 434] on div "Transferir paciente Escolha para qual sala o(a) paciente Brenda Manuela Pereira…" at bounding box center [544, 279] width 1088 height 559
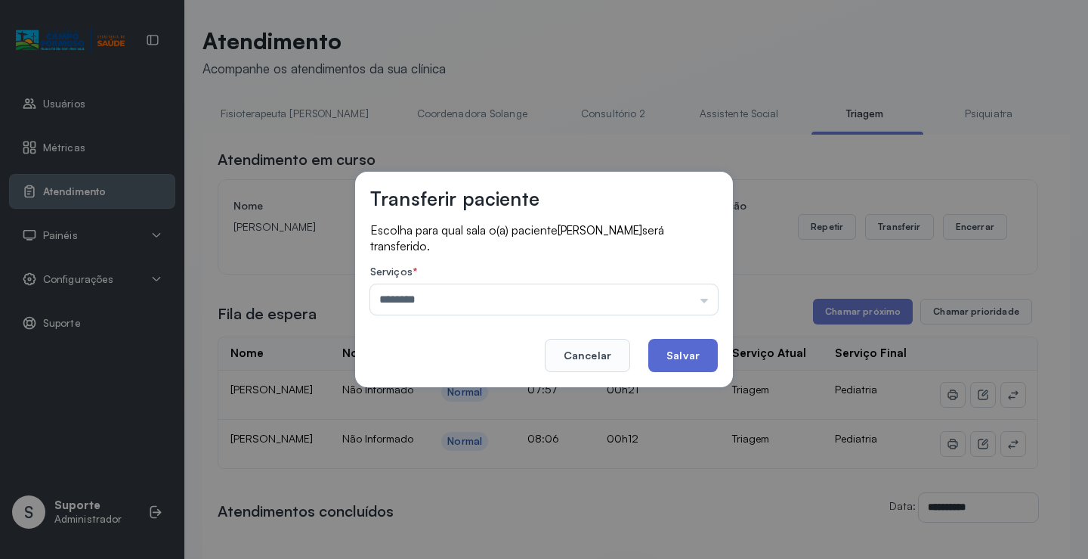
click at [678, 350] on button "Salvar" at bounding box center [684, 355] width 70 height 33
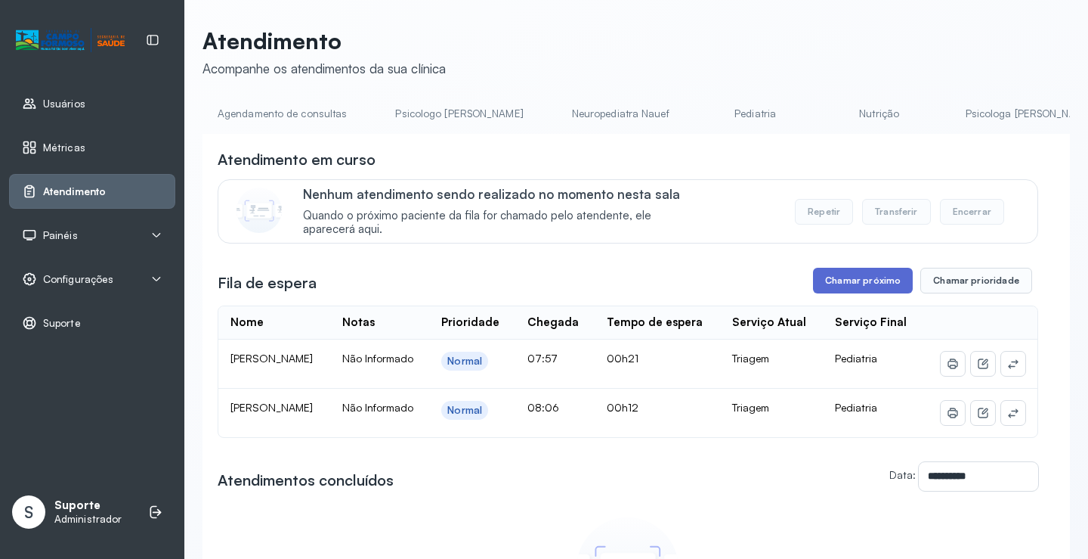
click at [865, 289] on button "Chamar próximo" at bounding box center [863, 281] width 100 height 26
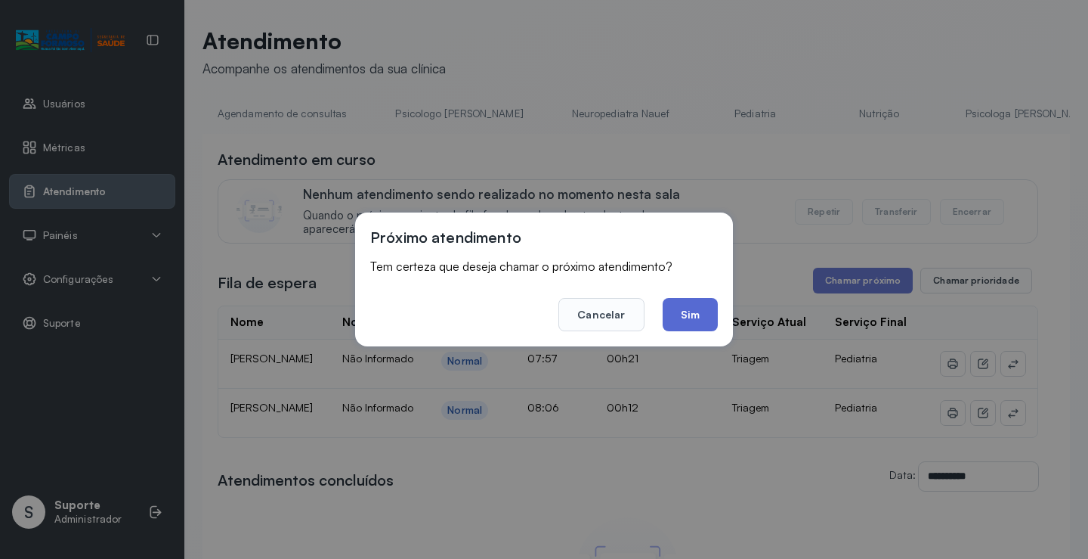
click at [710, 320] on button "Sim" at bounding box center [690, 314] width 55 height 33
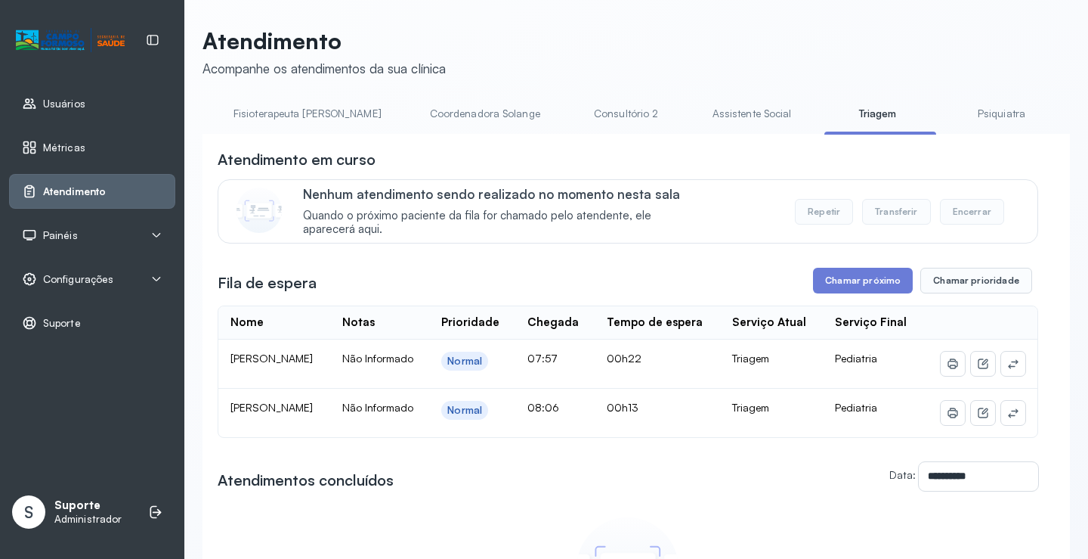
scroll to position [0, 911]
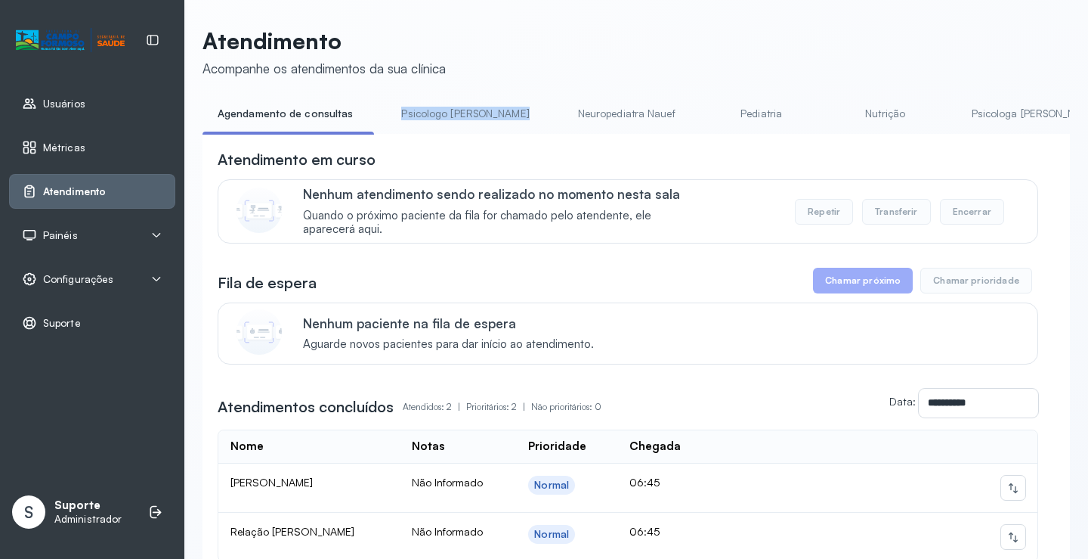
drag, startPoint x: 394, startPoint y: 133, endPoint x: 500, endPoint y: 133, distance: 105.8
click at [500, 133] on ul "Agendamento de consultas Psicologo Pedro Neuropediatra Nauef Pediatria Nutrição…" at bounding box center [637, 118] width 868 height 34
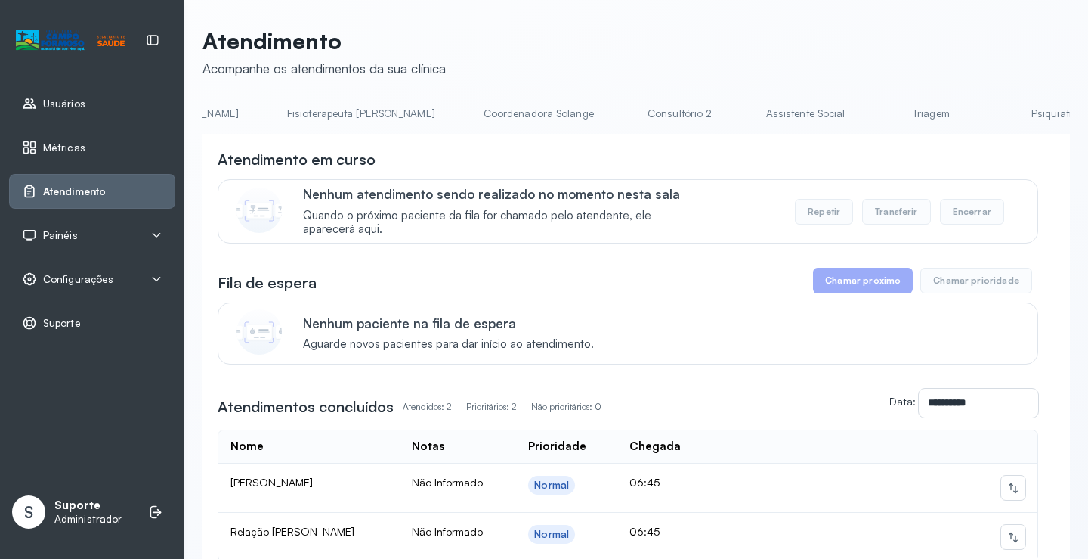
scroll to position [0, 872]
click at [867, 115] on link "Triagem" at bounding box center [920, 113] width 106 height 25
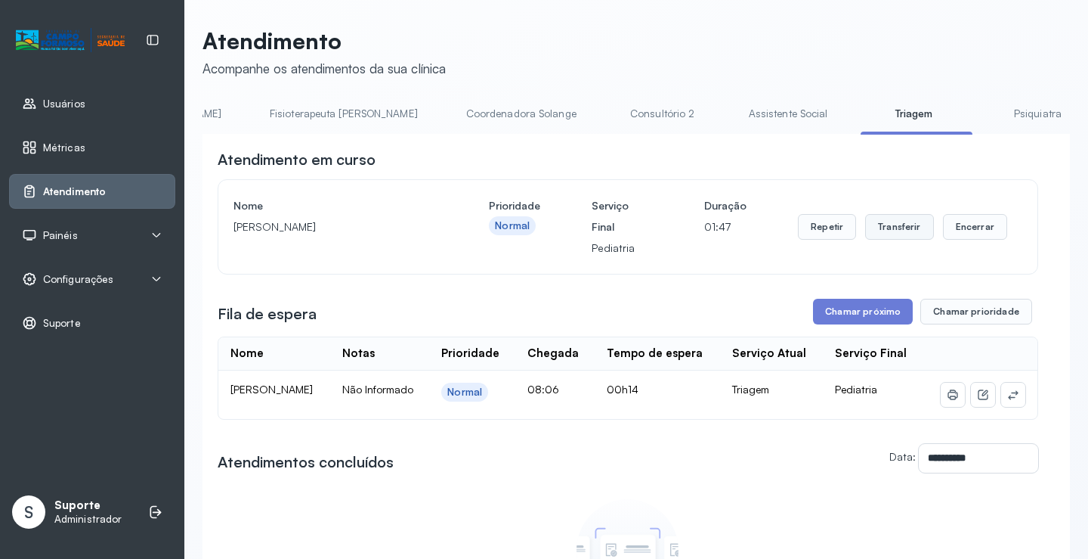
click at [898, 227] on button "Transferir" at bounding box center [899, 227] width 69 height 26
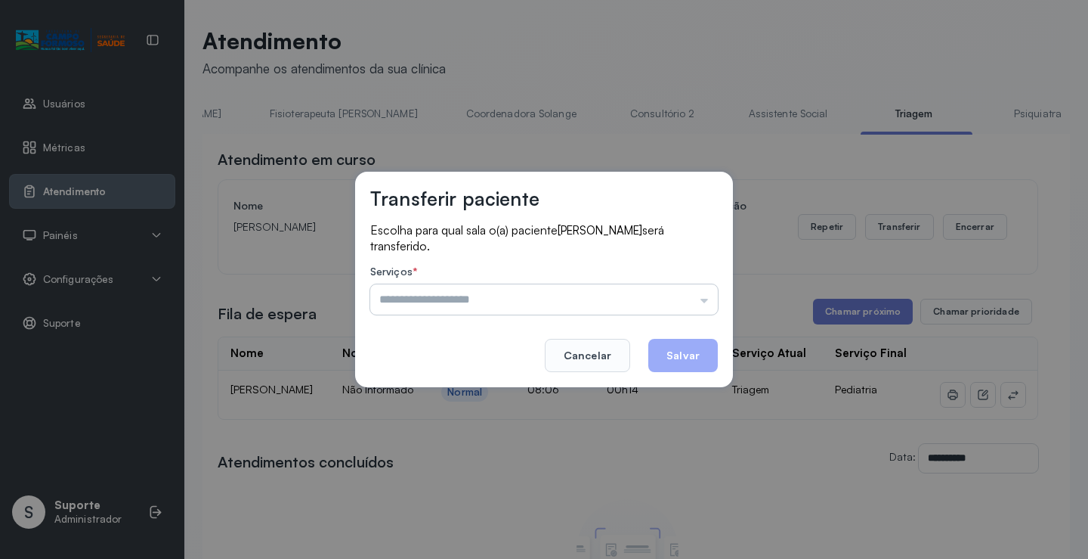
click at [707, 302] on input "text" at bounding box center [544, 299] width 348 height 30
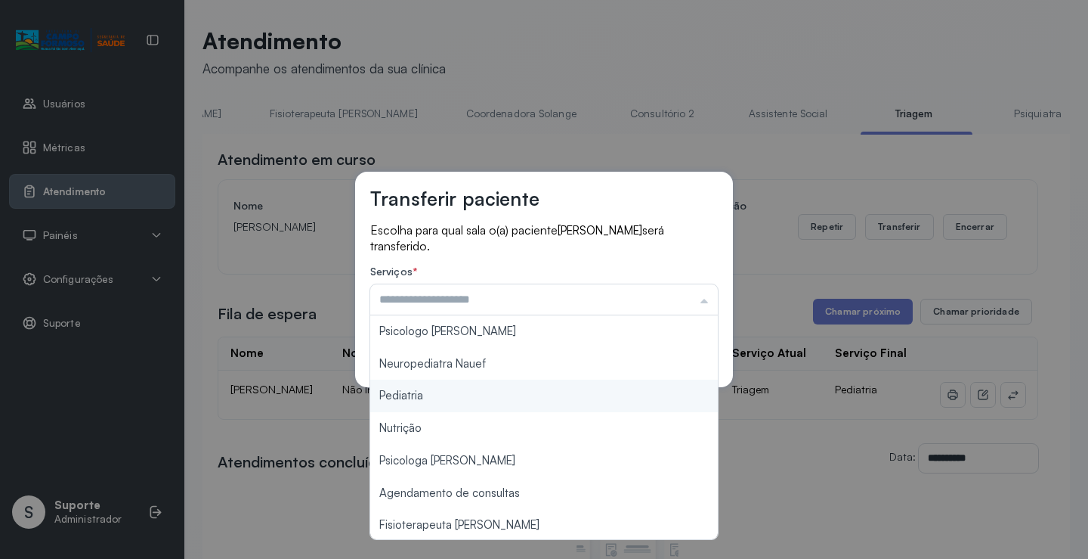
type input "*********"
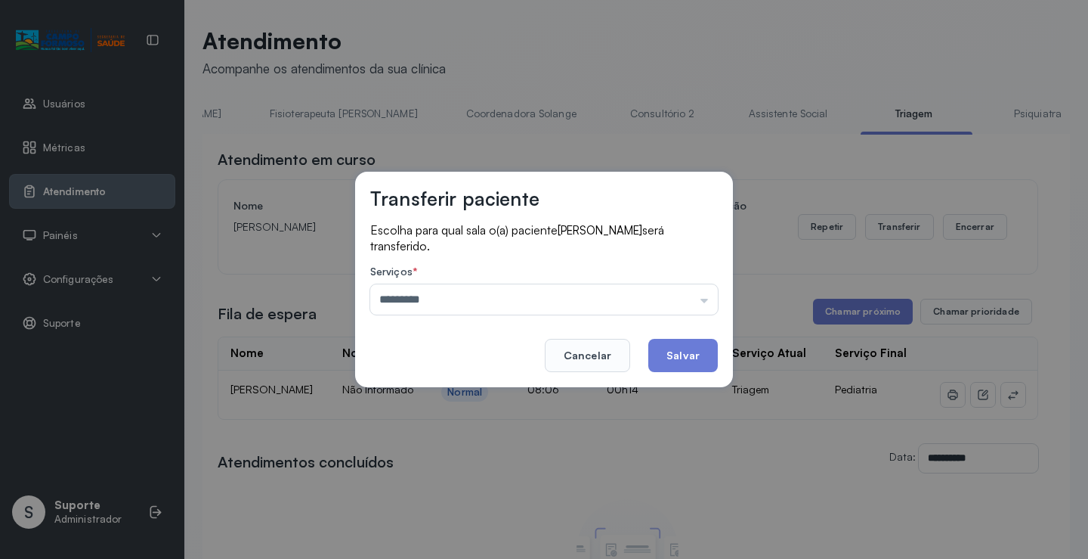
click at [417, 395] on div "Transferir paciente Escolha para qual sala o(a) paciente ANTONY JOAO SANTOS CAM…" at bounding box center [544, 279] width 1088 height 559
click at [677, 358] on button "Salvar" at bounding box center [684, 355] width 70 height 33
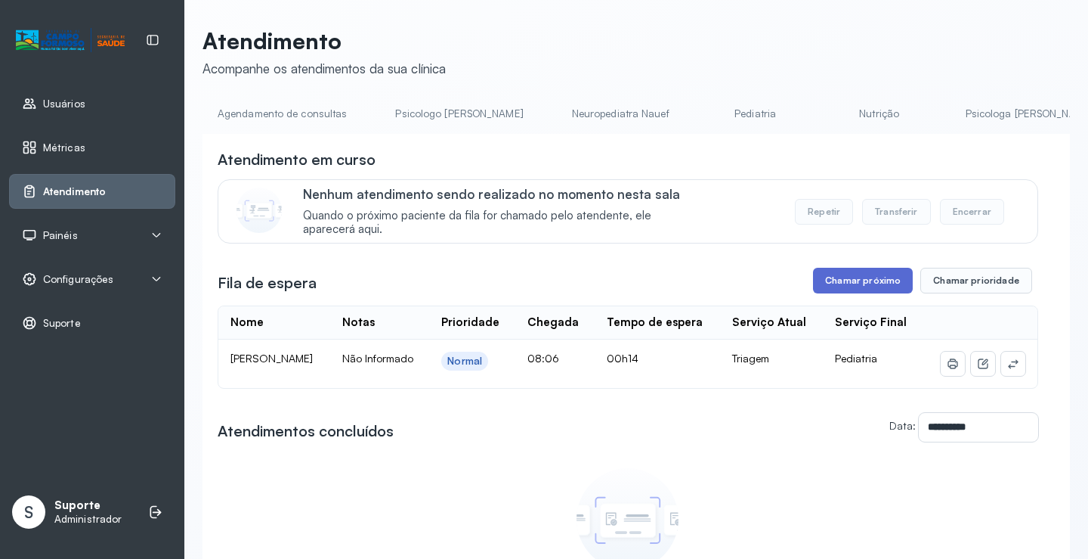
click at [848, 283] on button "Chamar próximo" at bounding box center [863, 281] width 100 height 26
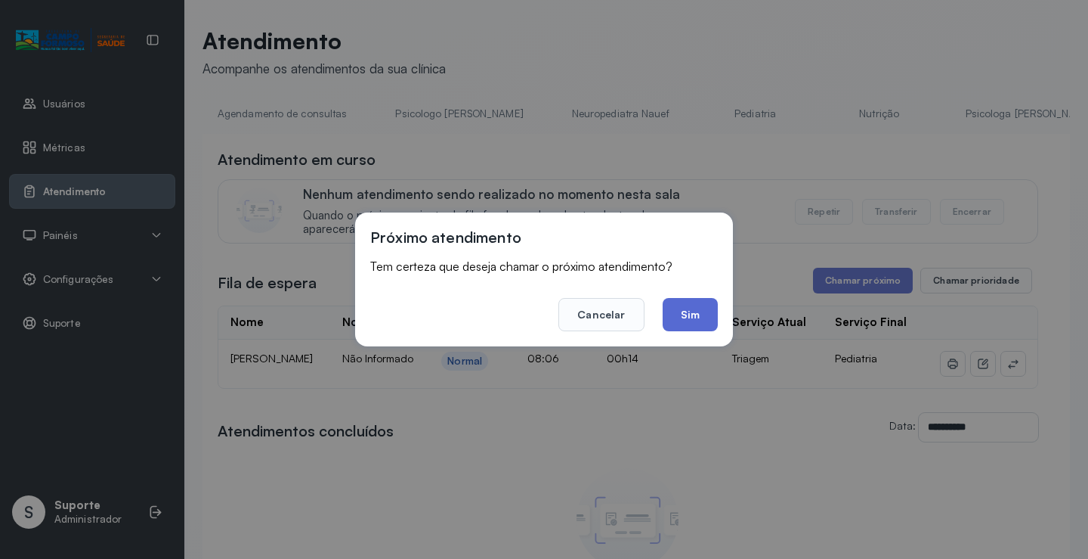
click at [694, 316] on button "Sim" at bounding box center [690, 314] width 55 height 33
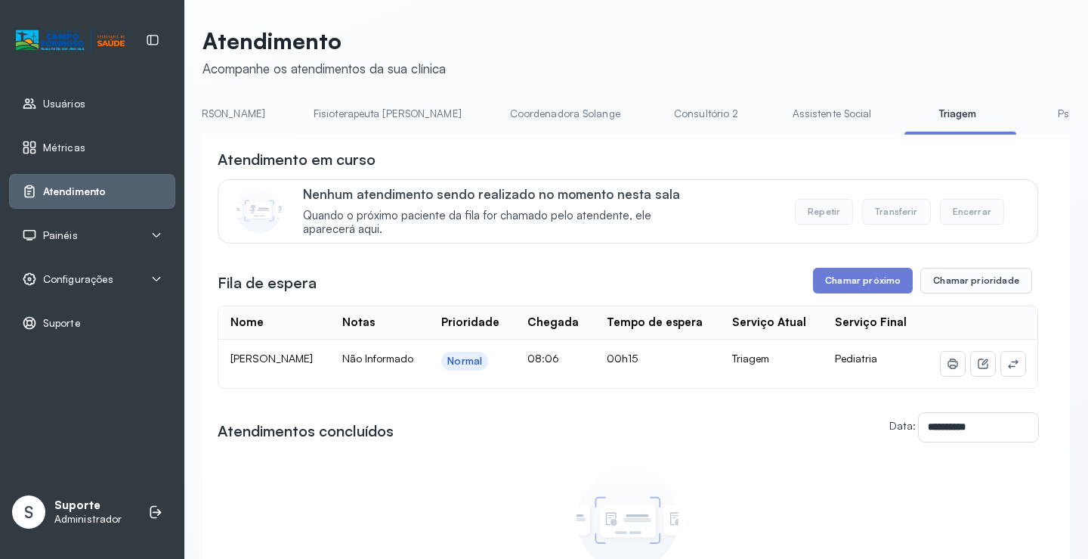
scroll to position [0, 840]
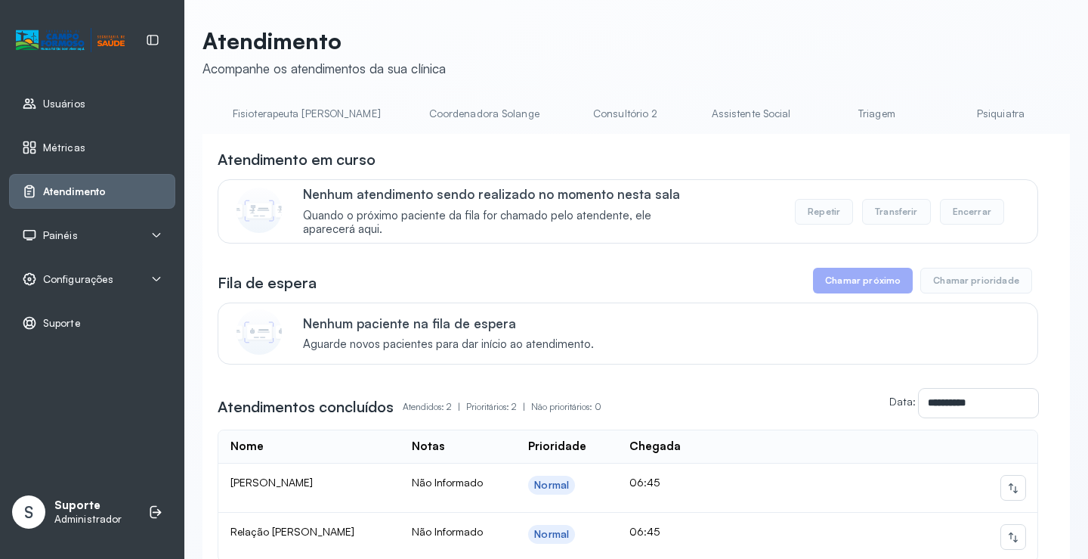
scroll to position [0, 965]
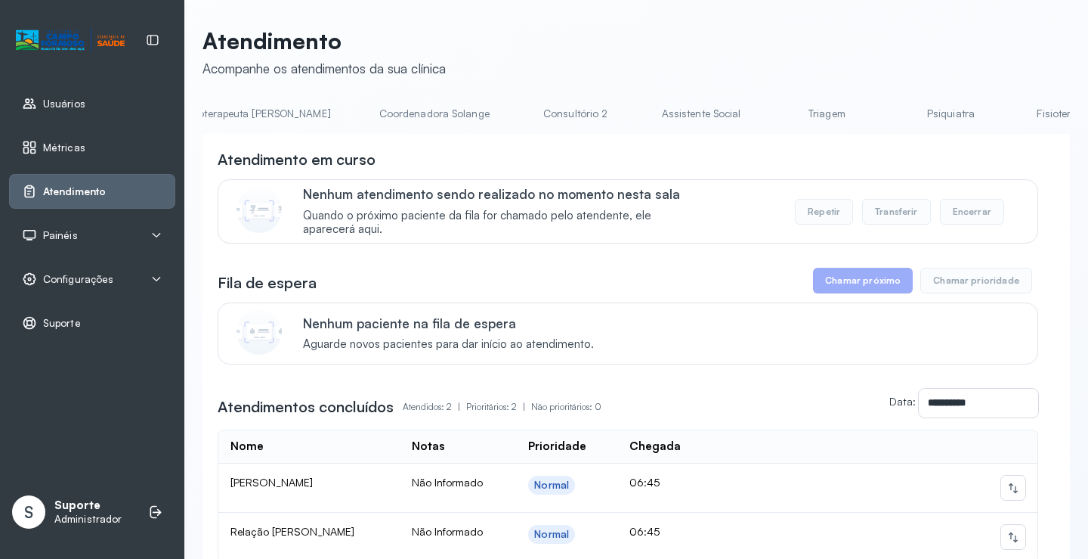
click at [774, 116] on link "Triagem" at bounding box center [827, 113] width 106 height 25
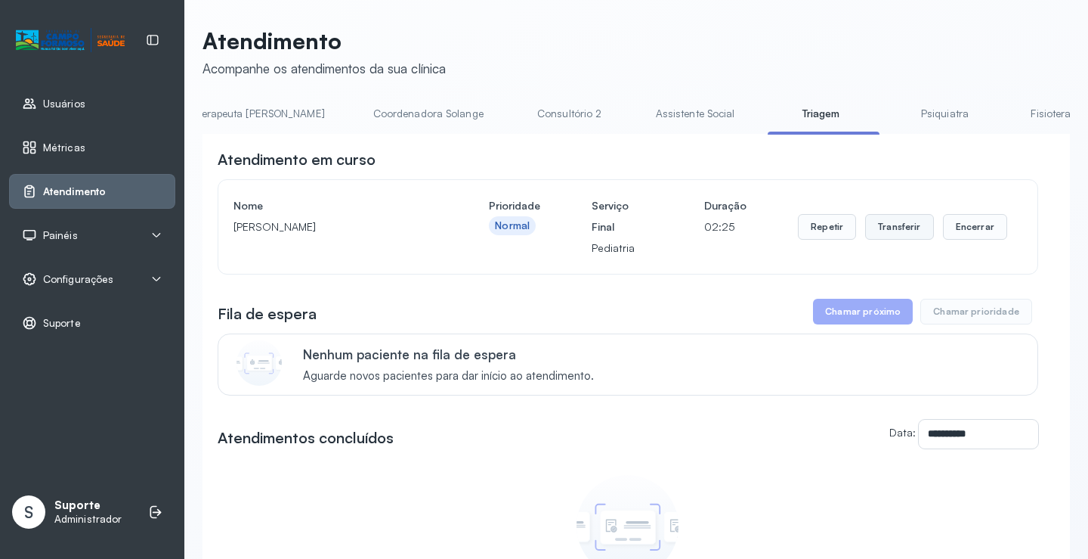
click at [883, 228] on button "Transferir" at bounding box center [899, 227] width 69 height 26
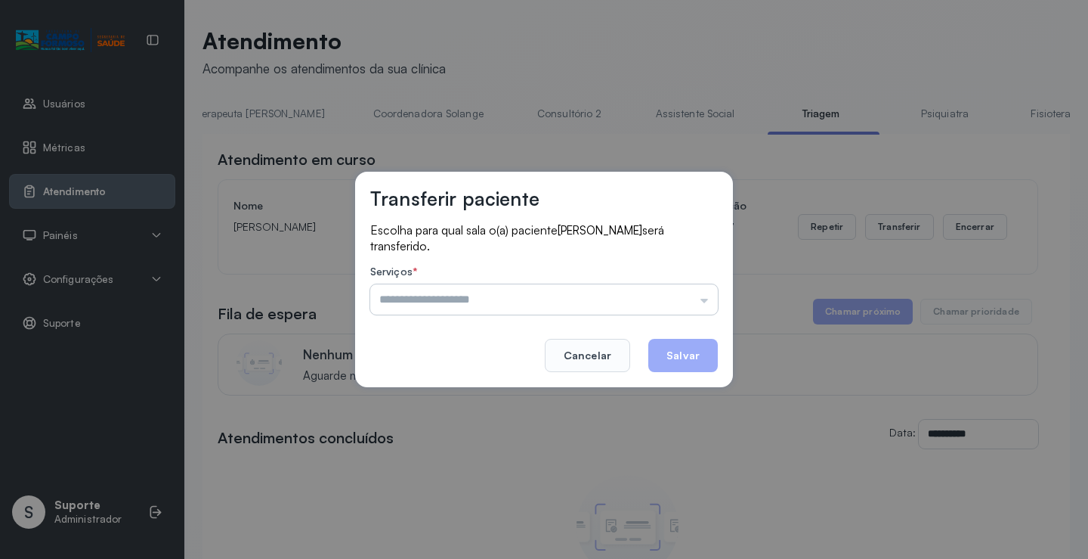
click at [704, 302] on input "text" at bounding box center [544, 299] width 348 height 30
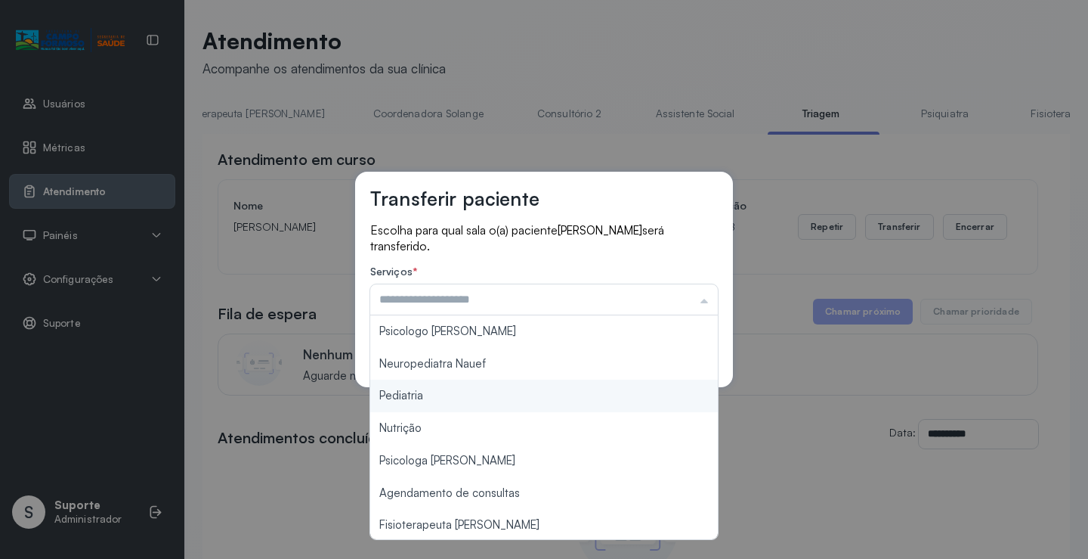
type input "*********"
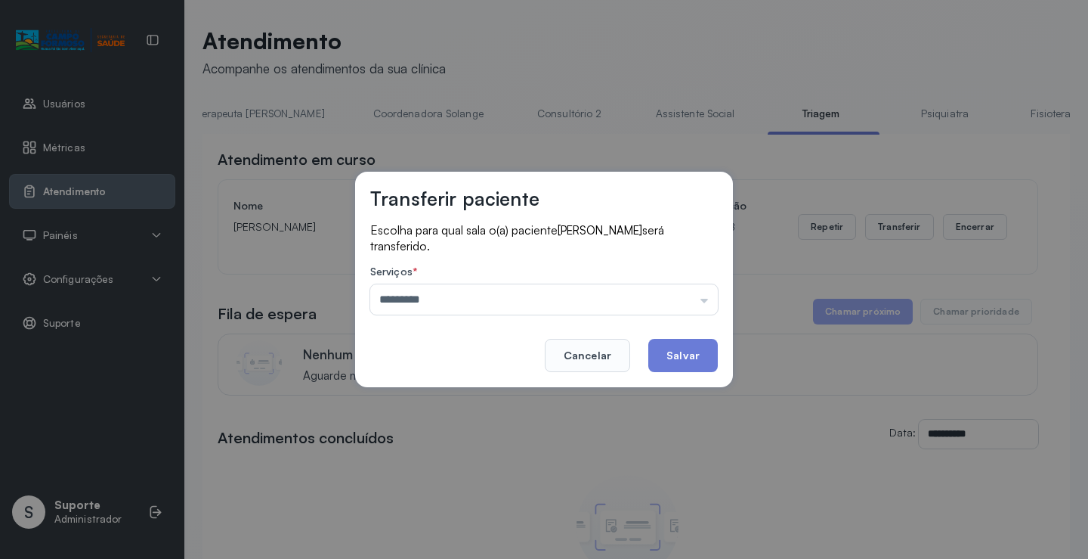
click at [434, 392] on div "Transferir paciente Escolha para qual sala o(a) paciente [PERSON_NAME] será tra…" at bounding box center [544, 279] width 1088 height 559
click at [700, 343] on button "Salvar" at bounding box center [684, 355] width 70 height 33
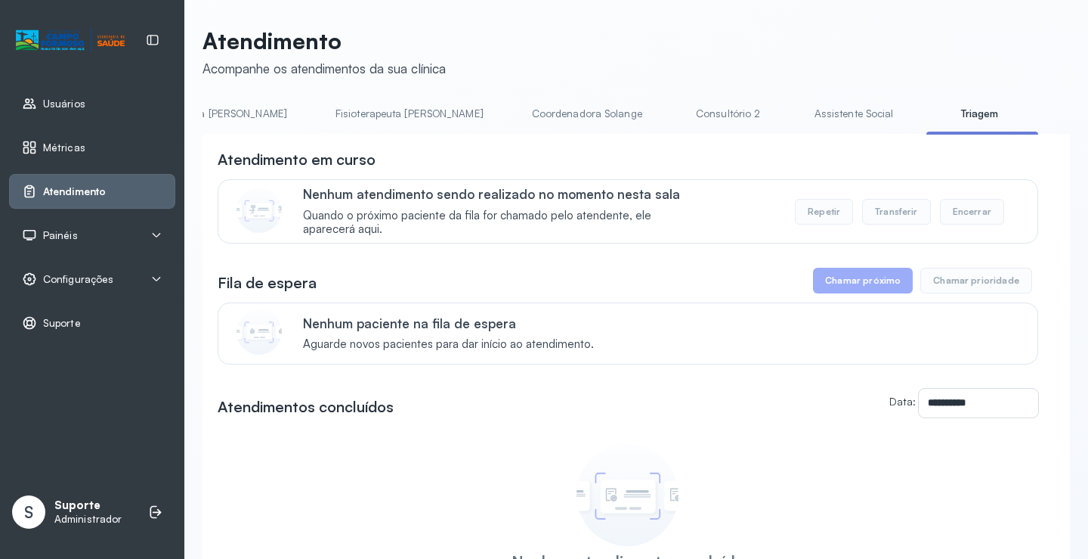
scroll to position [0, 836]
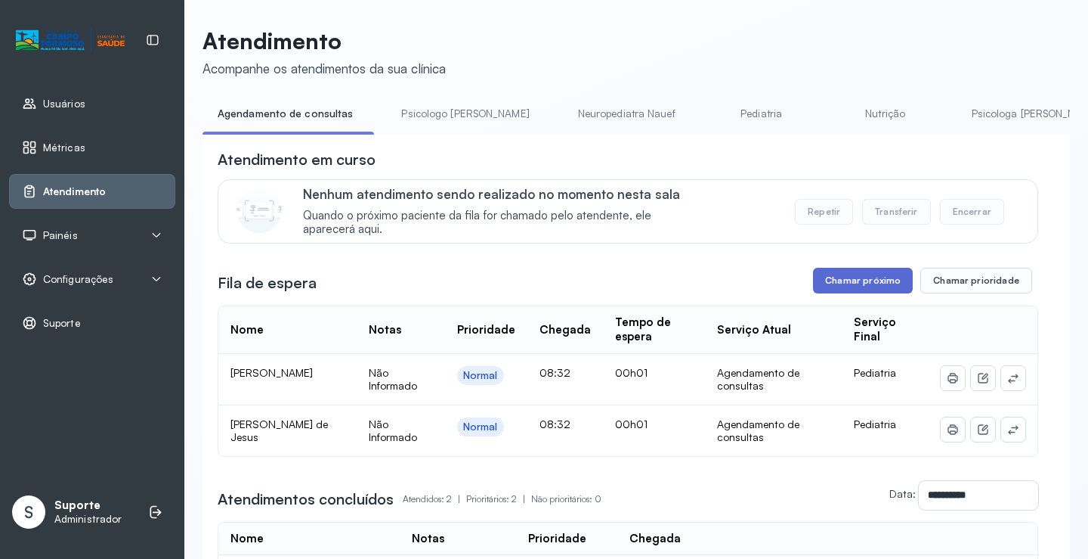
click at [864, 280] on button "Chamar próximo" at bounding box center [863, 281] width 100 height 26
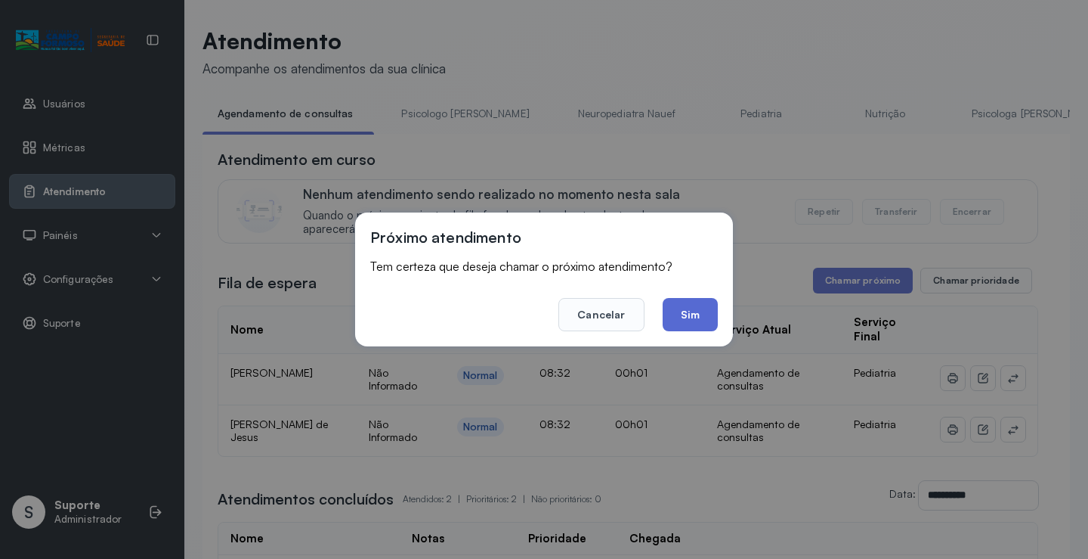
click at [702, 321] on button "Sim" at bounding box center [690, 314] width 55 height 33
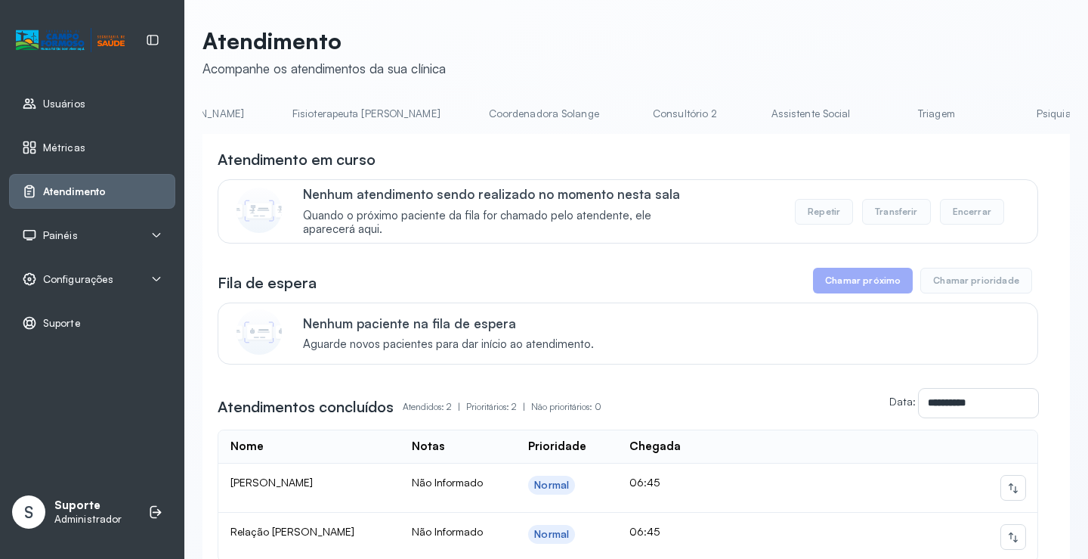
scroll to position [0, 917]
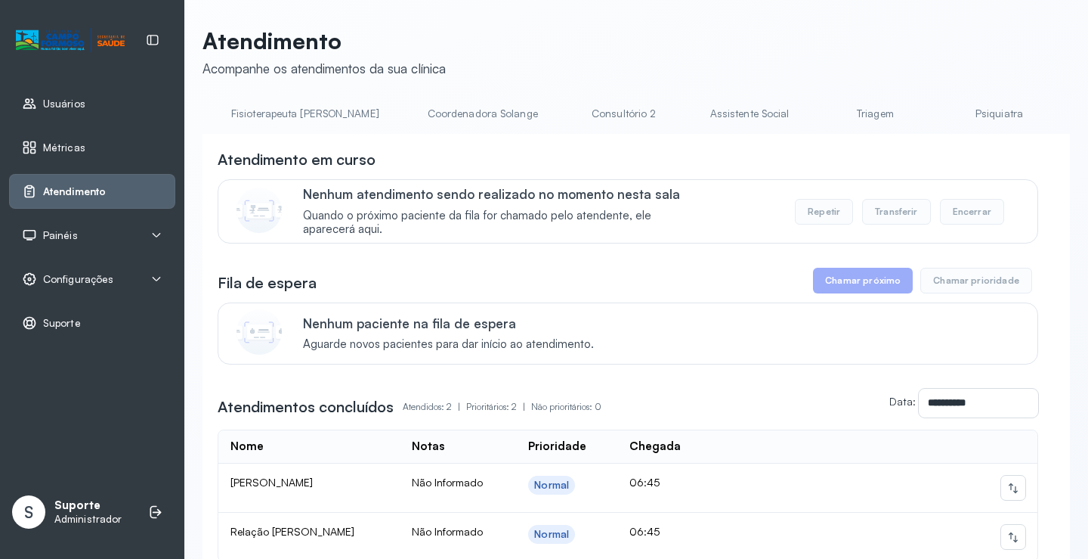
click at [822, 122] on link "Triagem" at bounding box center [875, 113] width 106 height 25
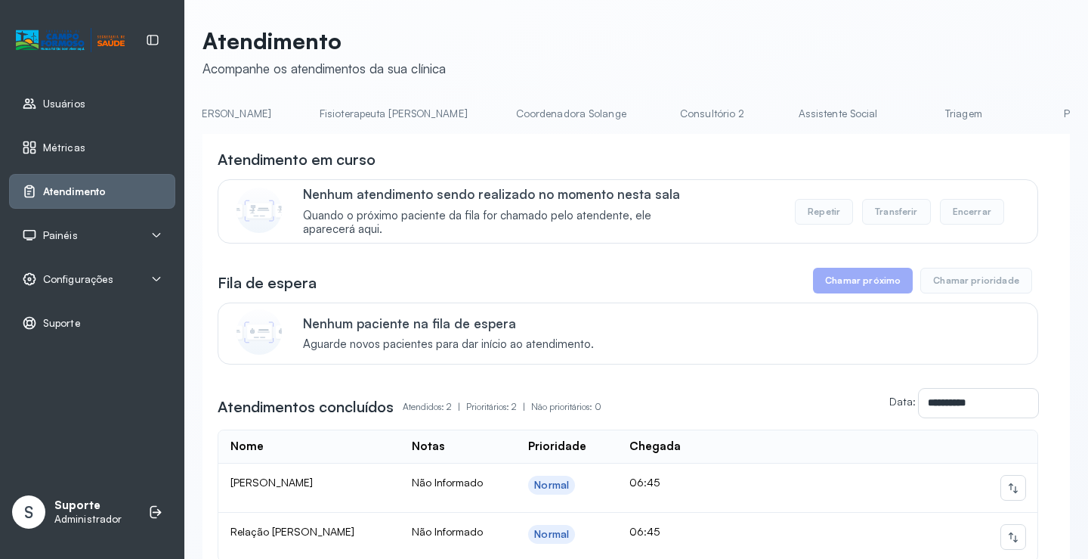
scroll to position [0, 830]
click at [909, 111] on link "Triagem" at bounding box center [962, 113] width 106 height 25
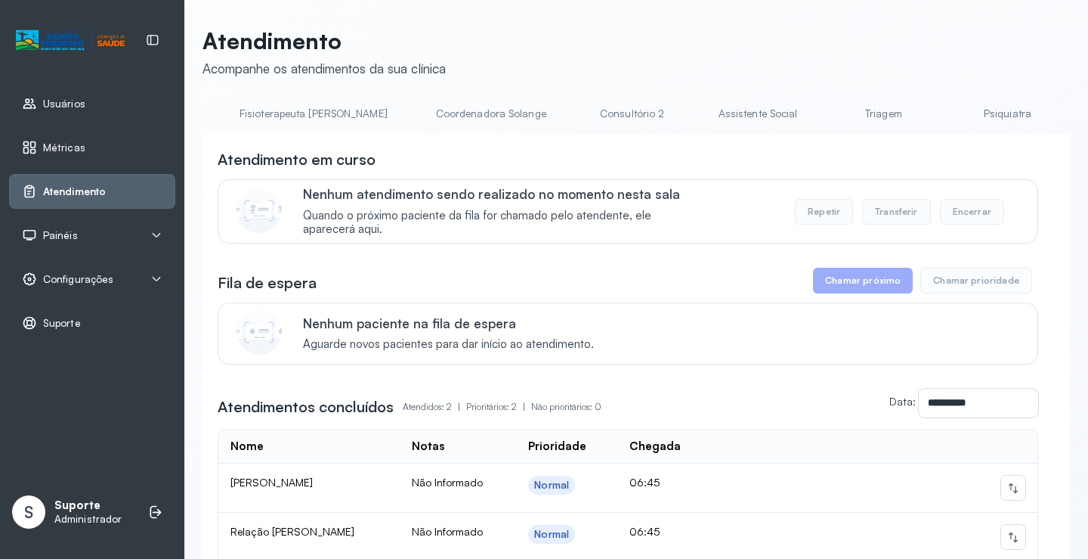
scroll to position [0, 943]
click at [796, 110] on link "Triagem" at bounding box center [849, 113] width 106 height 25
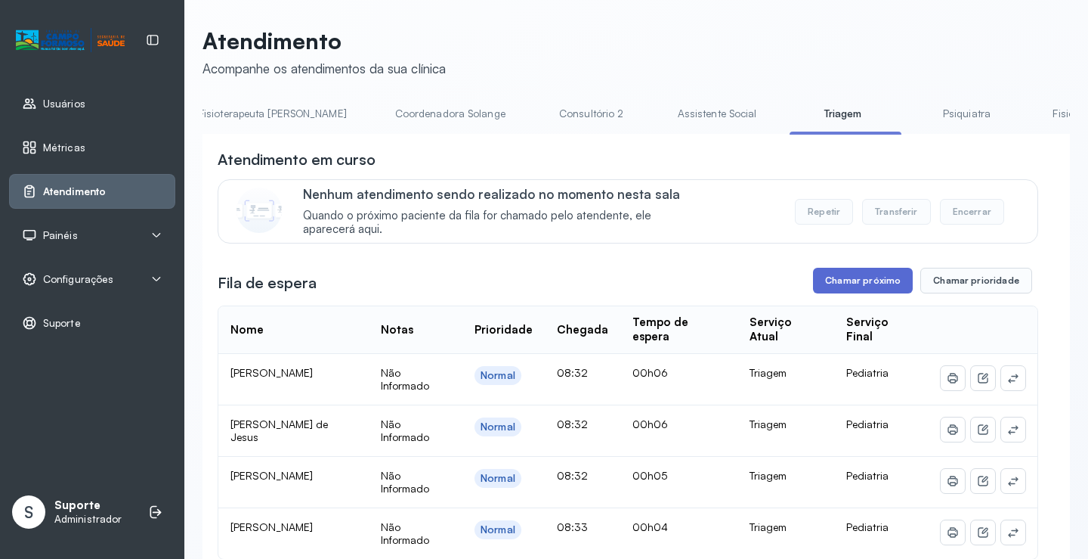
click at [871, 271] on button "Chamar próximo" at bounding box center [863, 281] width 100 height 26
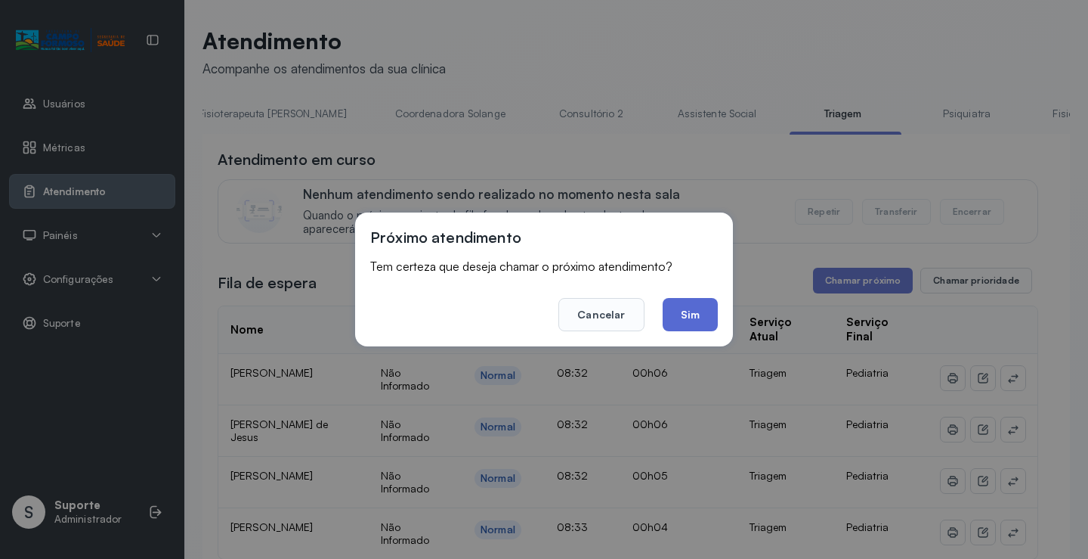
click at [703, 306] on button "Sim" at bounding box center [690, 314] width 55 height 33
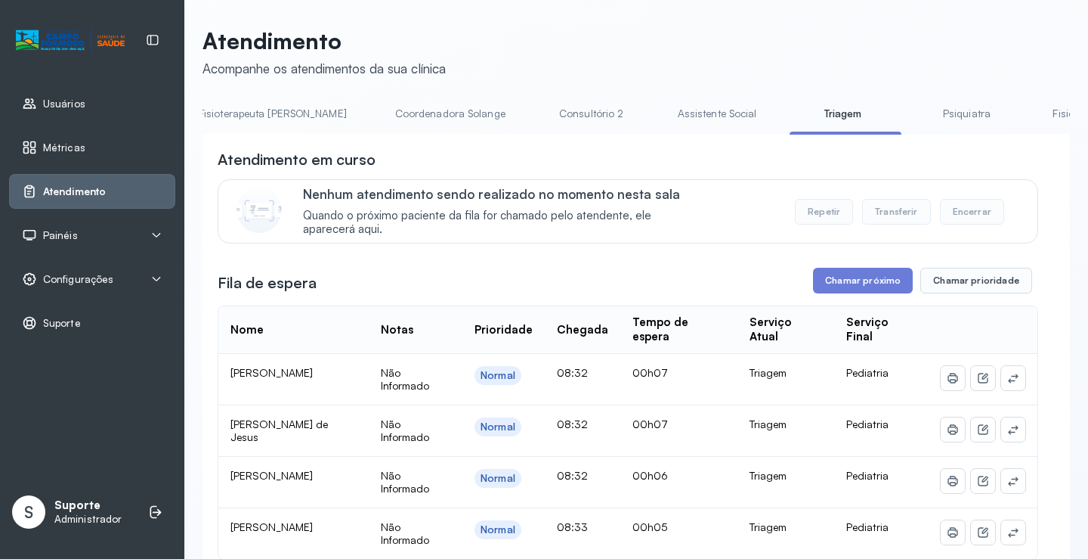
click at [823, 212] on button "Repetir" at bounding box center [824, 212] width 58 height 26
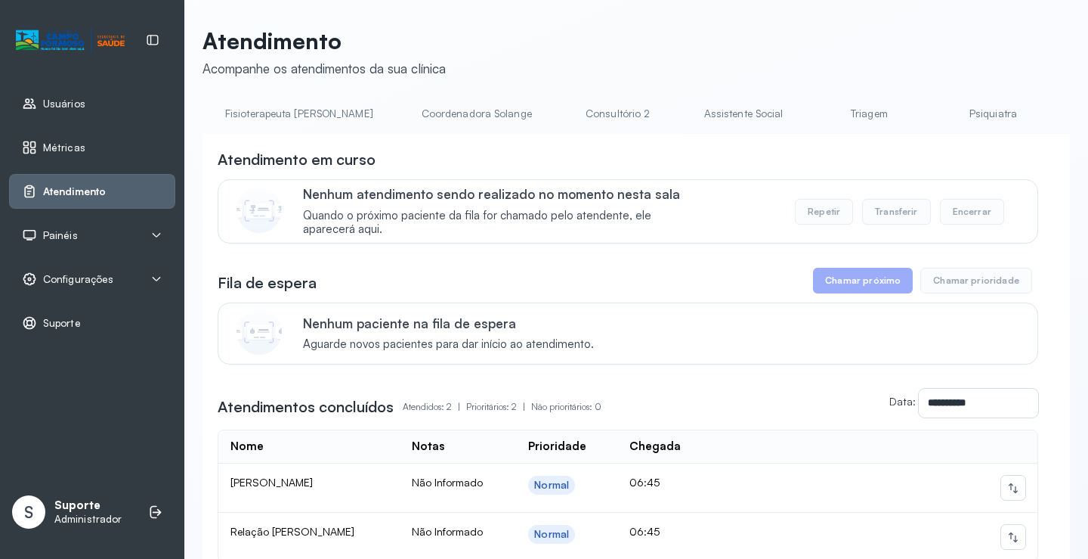
scroll to position [0, 932]
click at [807, 114] on link "Triagem" at bounding box center [860, 113] width 106 height 25
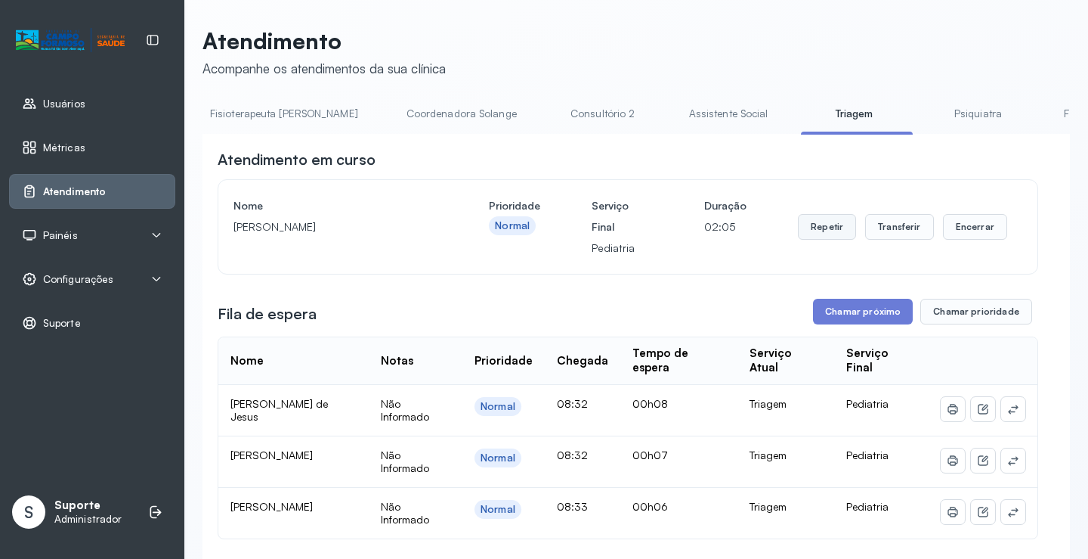
click at [815, 229] on button "Repetir" at bounding box center [827, 227] width 58 height 26
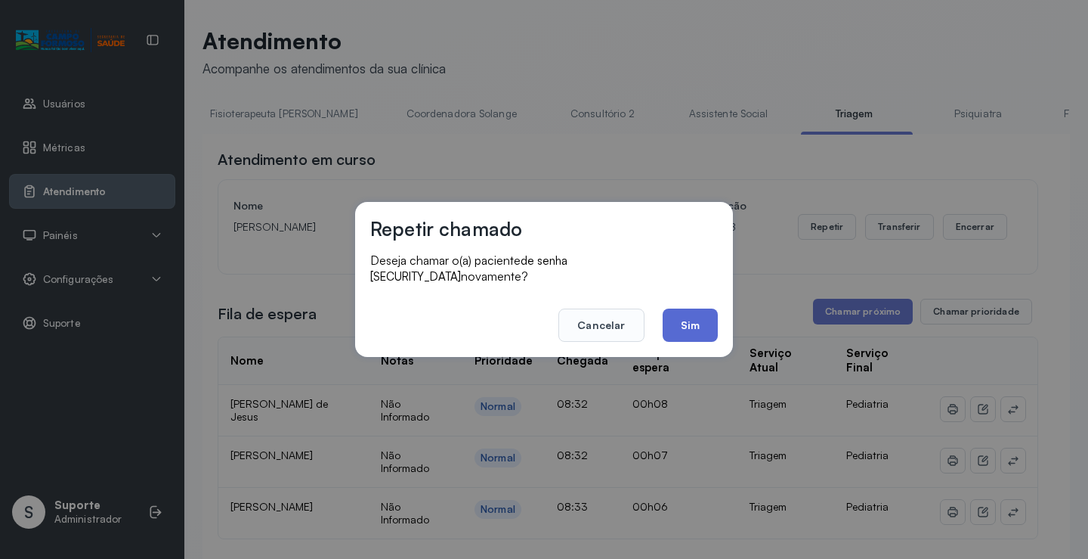
click at [695, 324] on button "Sim" at bounding box center [690, 324] width 55 height 33
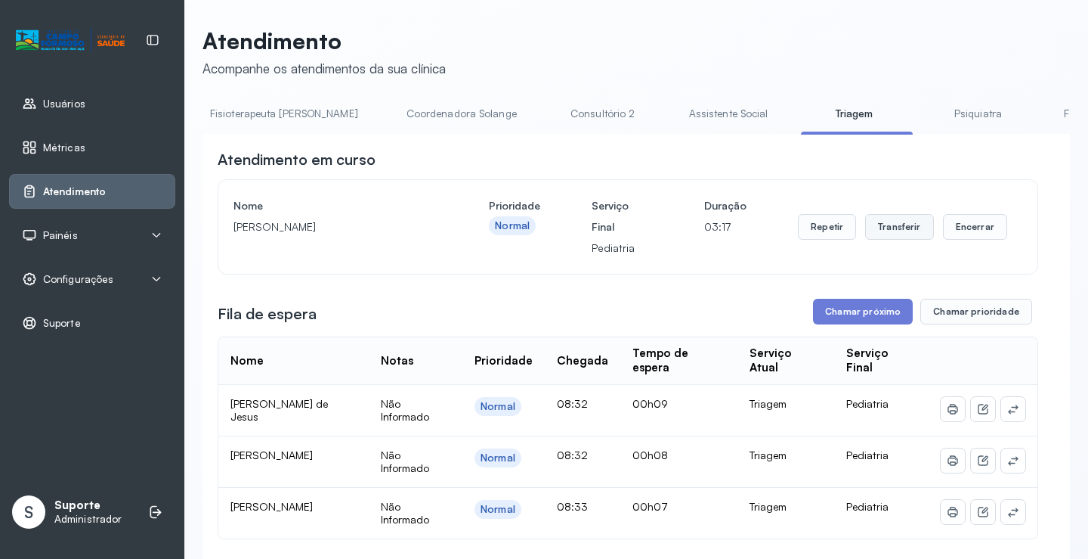
click at [904, 235] on button "Transferir" at bounding box center [899, 227] width 69 height 26
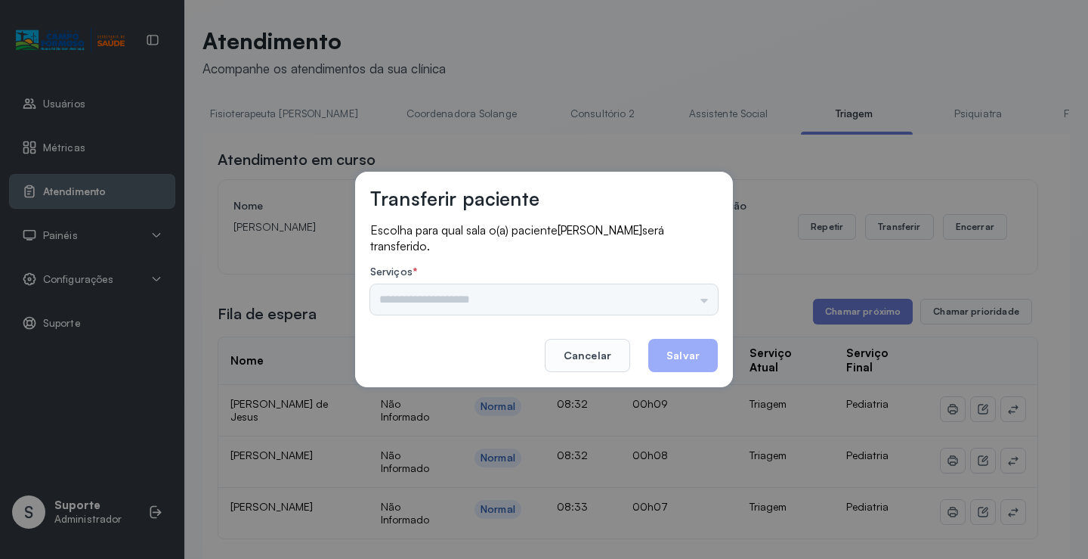
click at [708, 297] on div "Nenhuma opção encontrada" at bounding box center [544, 299] width 348 height 30
click at [704, 302] on input "text" at bounding box center [544, 299] width 348 height 30
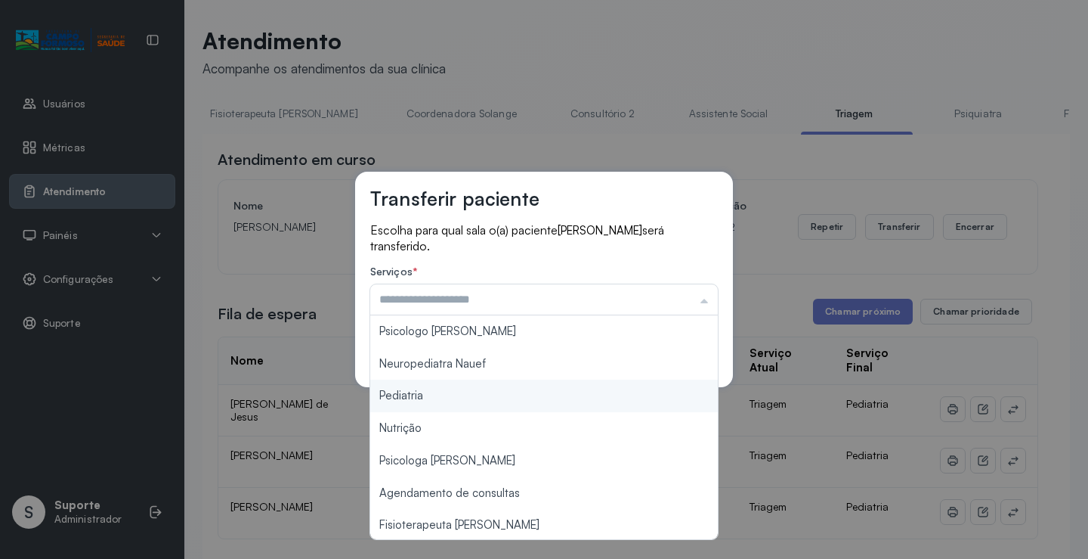
type input "*********"
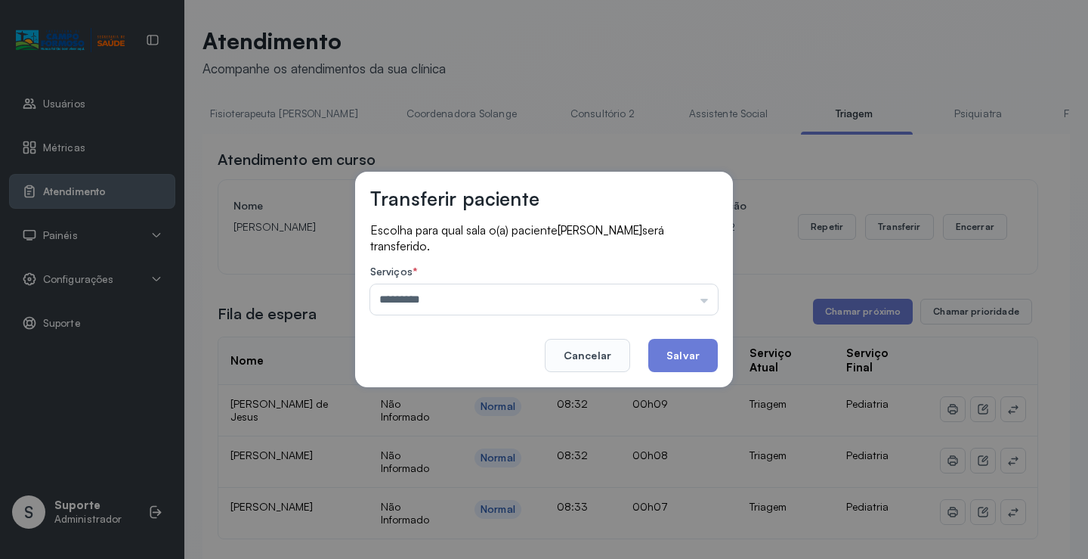
click at [440, 395] on div "Transferir paciente Escolha para qual sala o(a) paciente Heitor Kaue Dias Viana…" at bounding box center [544, 279] width 1088 height 559
click at [701, 364] on button "Salvar" at bounding box center [684, 355] width 70 height 33
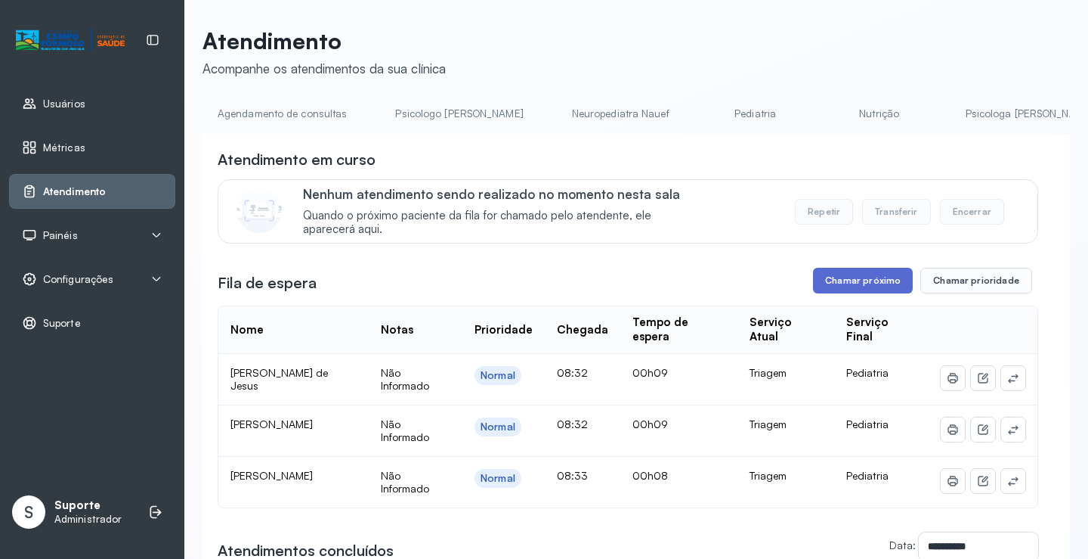
click at [858, 285] on button "Chamar próximo" at bounding box center [863, 281] width 100 height 26
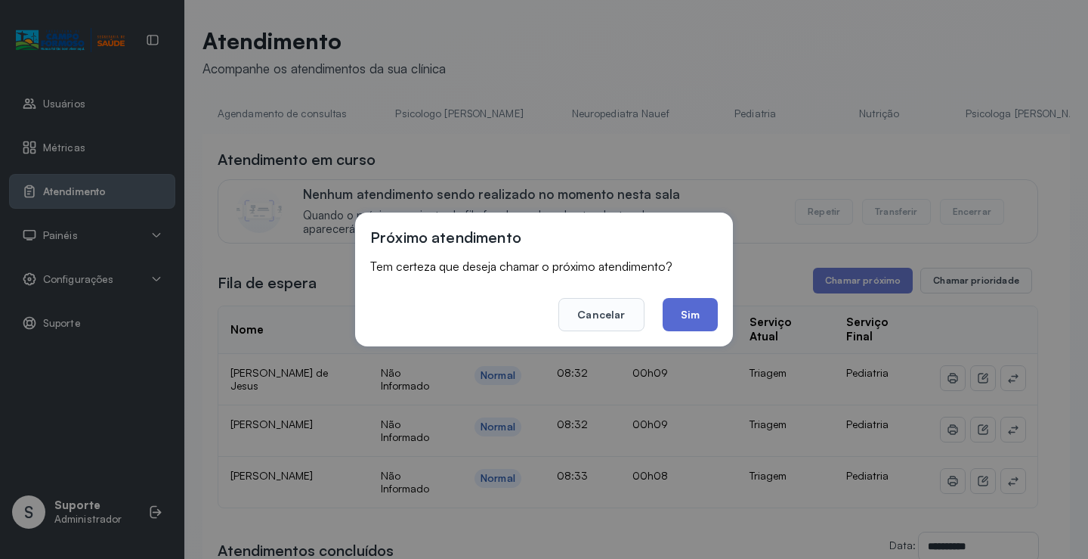
click at [692, 314] on button "Sim" at bounding box center [690, 314] width 55 height 33
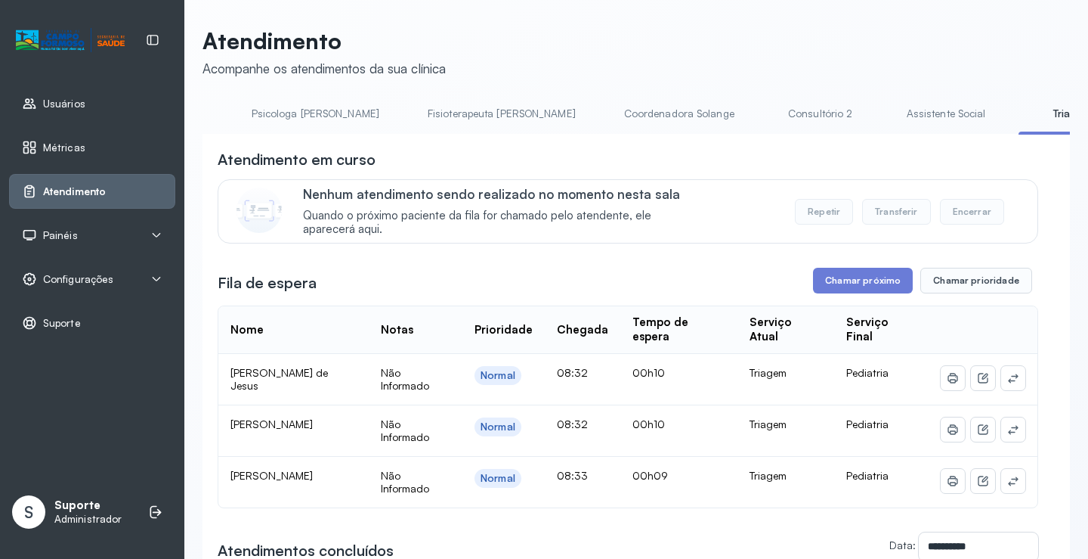
scroll to position [0, 766]
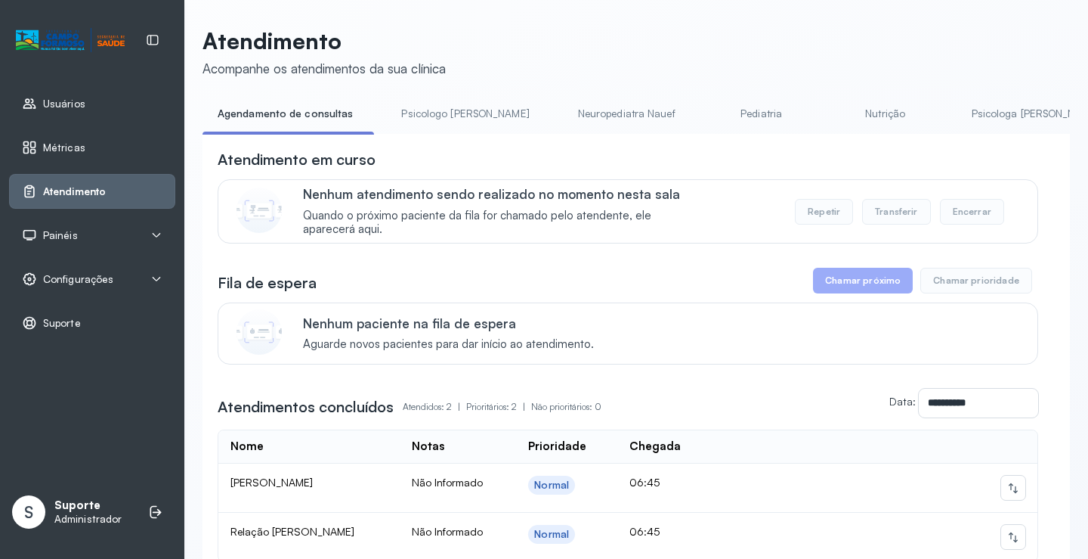
drag, startPoint x: 423, startPoint y: 143, endPoint x: 439, endPoint y: 142, distance: 16.6
click at [439, 142] on div "**********" at bounding box center [637, 396] width 868 height 525
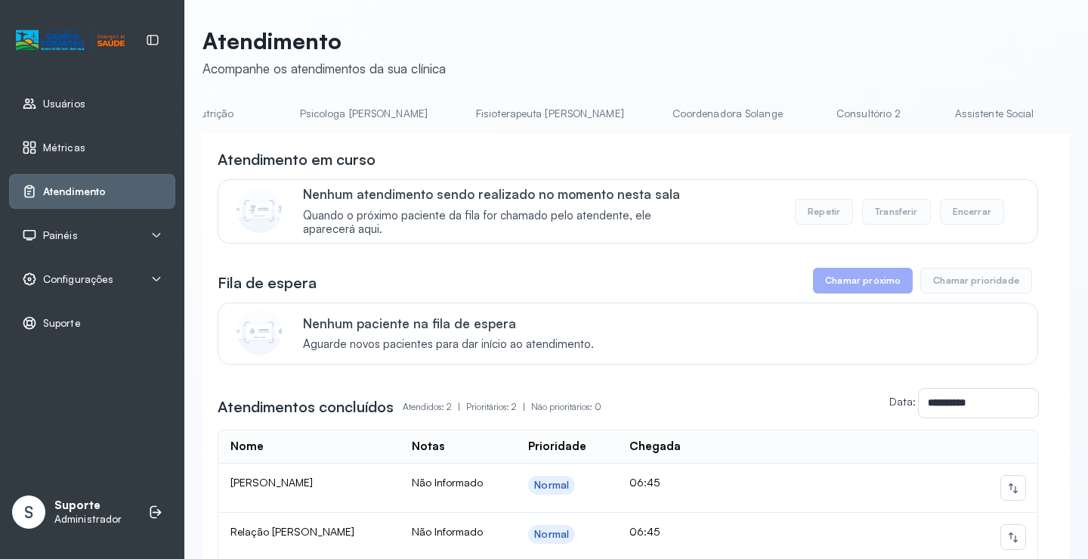
scroll to position [0, 788]
click at [951, 114] on link "Triagem" at bounding box center [1004, 113] width 106 height 25
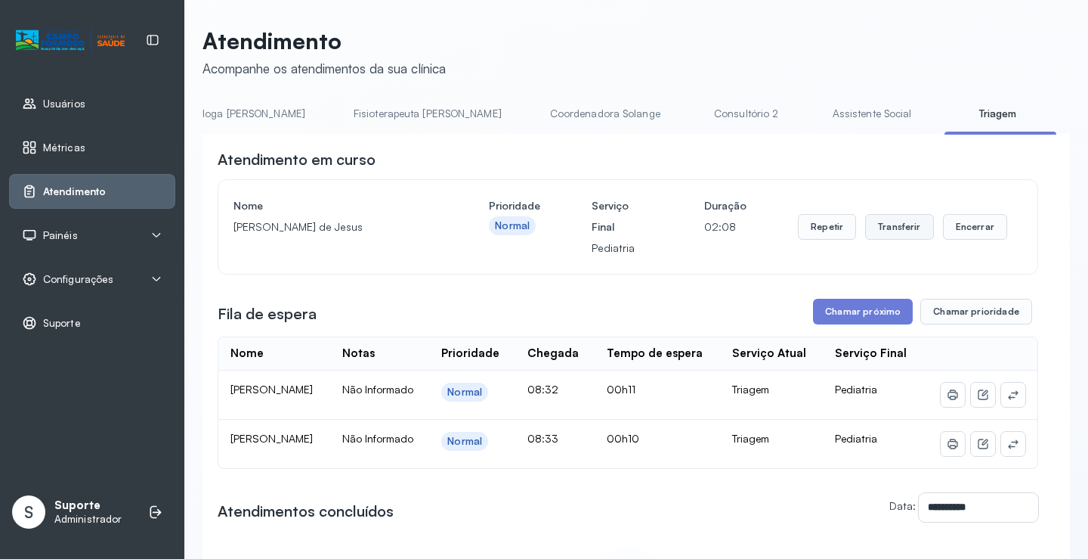
click at [897, 231] on button "Transferir" at bounding box center [899, 227] width 69 height 26
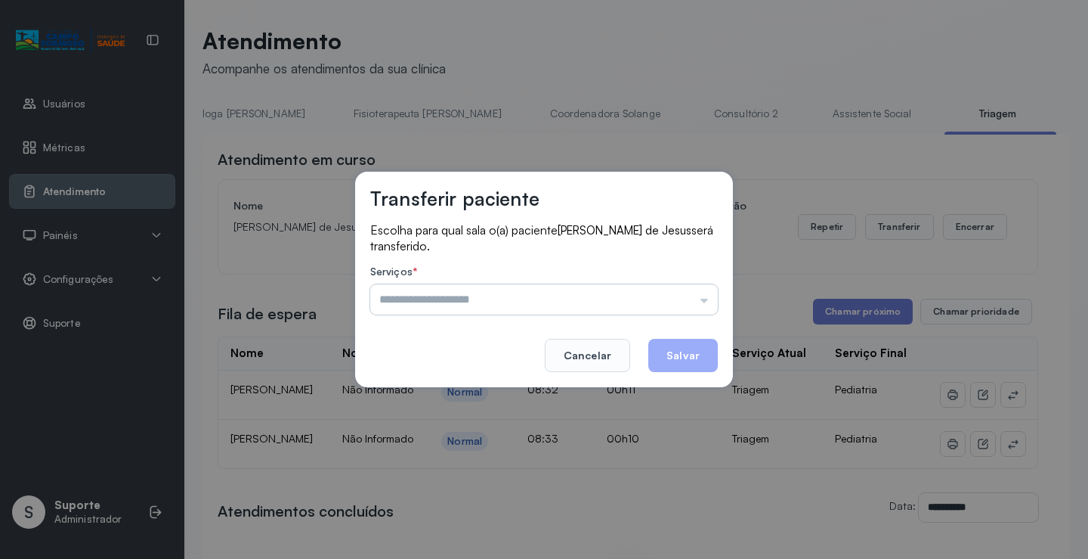
click at [704, 293] on input "text" at bounding box center [544, 299] width 348 height 30
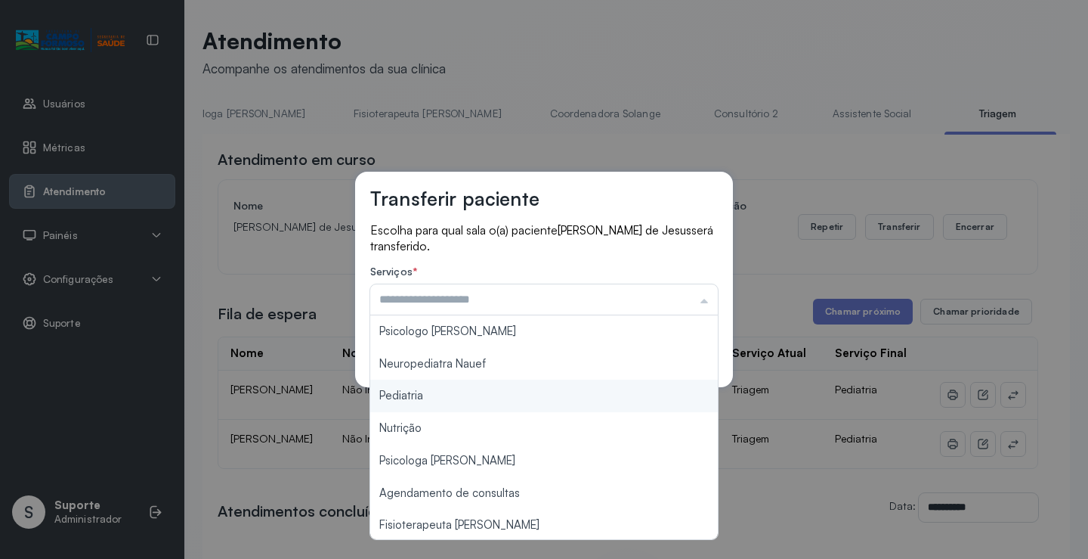
type input "*********"
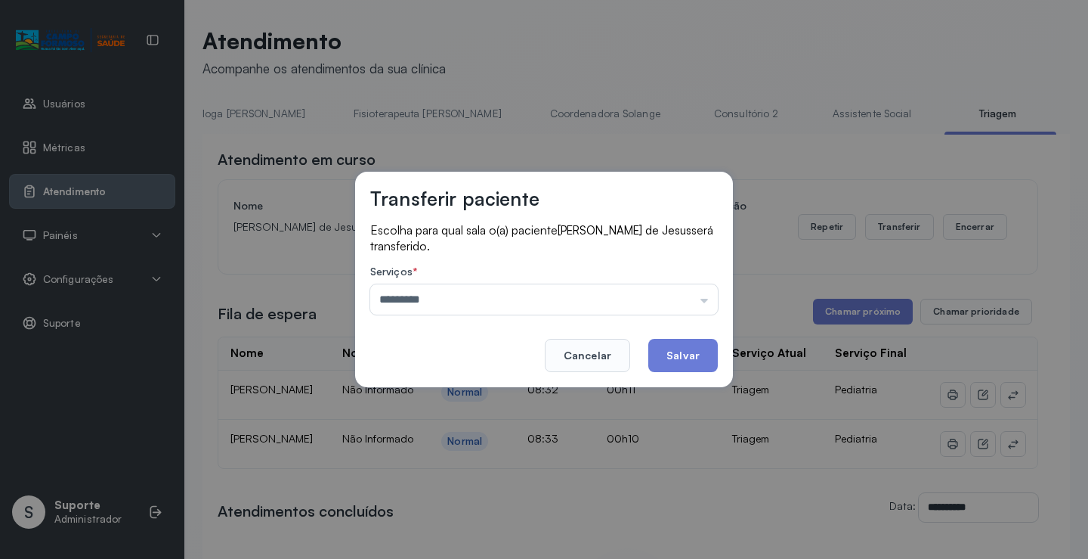
click at [443, 398] on div "Transferir paciente Escolha para qual sala o(a) paciente Laura Valentina Silva …" at bounding box center [544, 279] width 1088 height 559
click at [672, 360] on button "Salvar" at bounding box center [684, 355] width 70 height 33
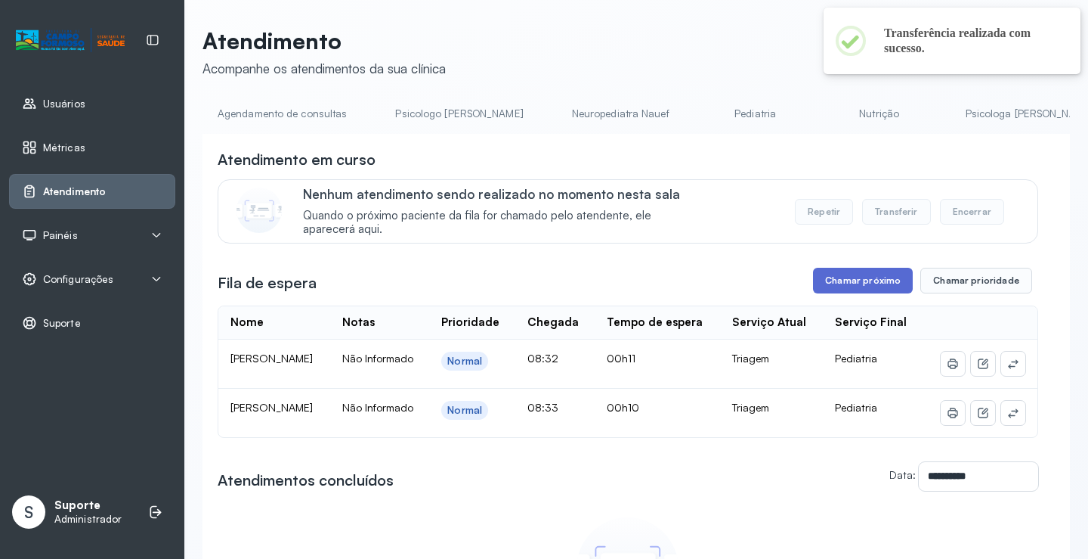
click at [862, 284] on button "Chamar próximo" at bounding box center [863, 281] width 100 height 26
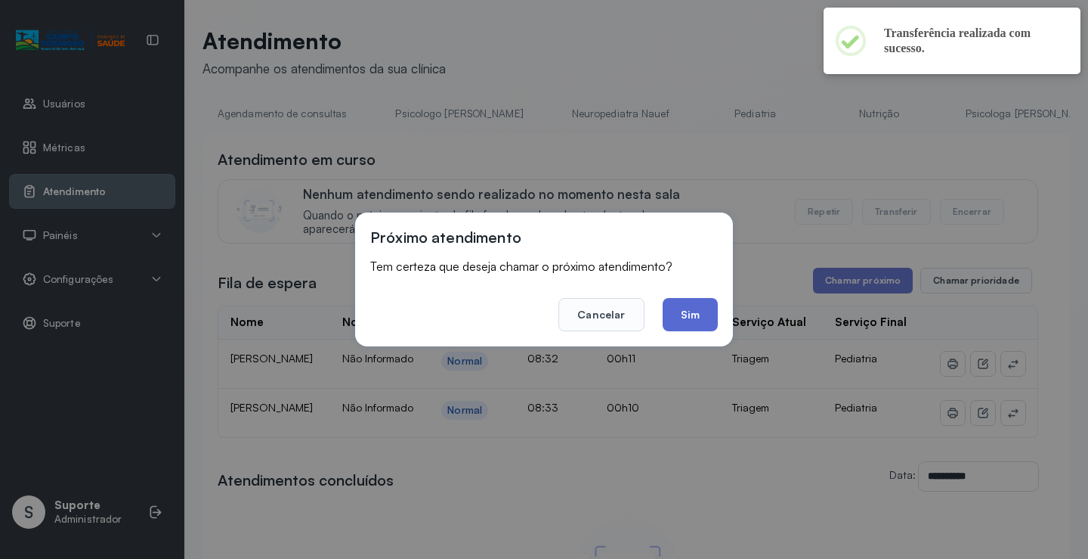
drag, startPoint x: 702, startPoint y: 292, endPoint x: 691, endPoint y: 311, distance: 22.7
click at [695, 305] on footer "Cancelar Sim" at bounding box center [544, 304] width 348 height 54
click at [691, 311] on button "Sim" at bounding box center [690, 314] width 55 height 33
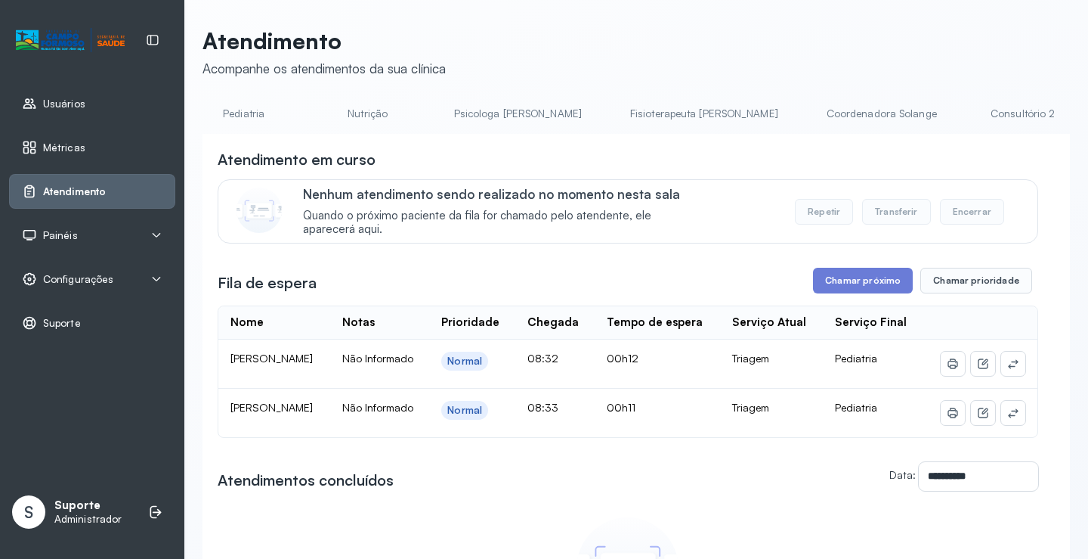
scroll to position [0, 818]
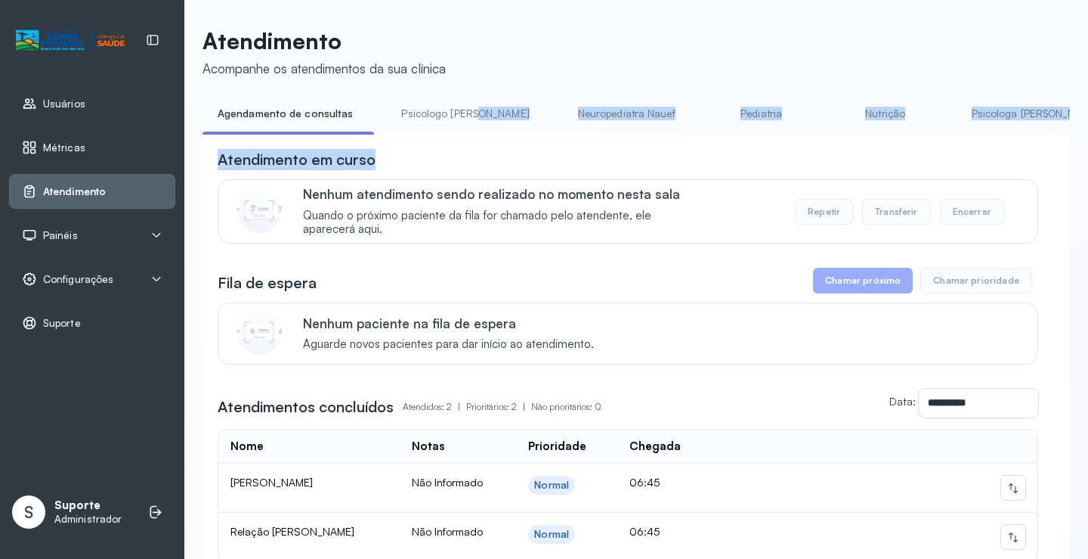
drag, startPoint x: 438, startPoint y: 141, endPoint x: 472, endPoint y: 136, distance: 35.1
click at [472, 136] on div "**********" at bounding box center [637, 379] width 868 height 557
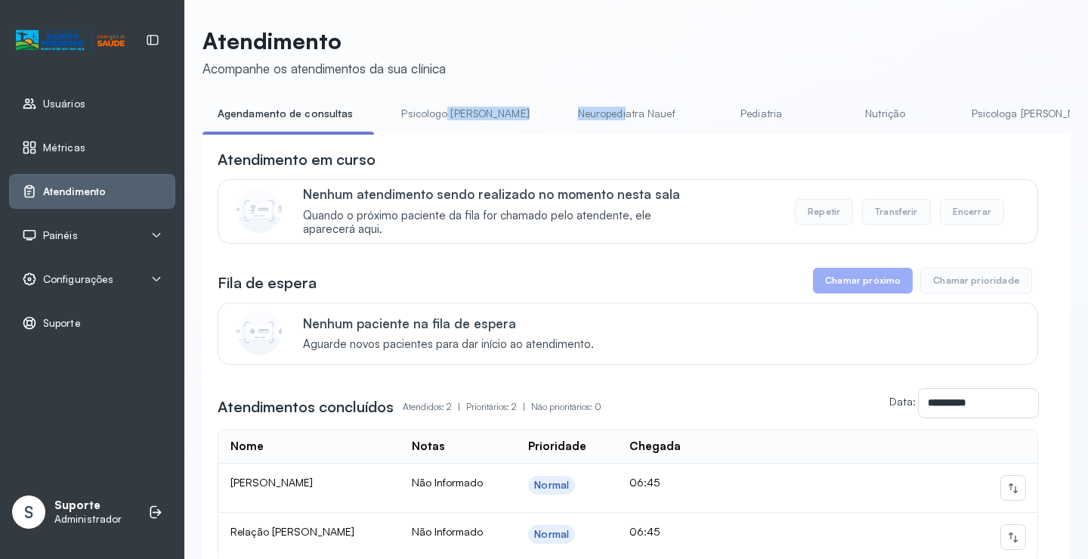
drag, startPoint x: 443, startPoint y: 135, endPoint x: 550, endPoint y: 125, distance: 107.8
click at [561, 126] on ul "Agendamento de consultas Psicologo [PERSON_NAME] Nauef Pediatria Nutrição Psico…" at bounding box center [637, 118] width 868 height 34
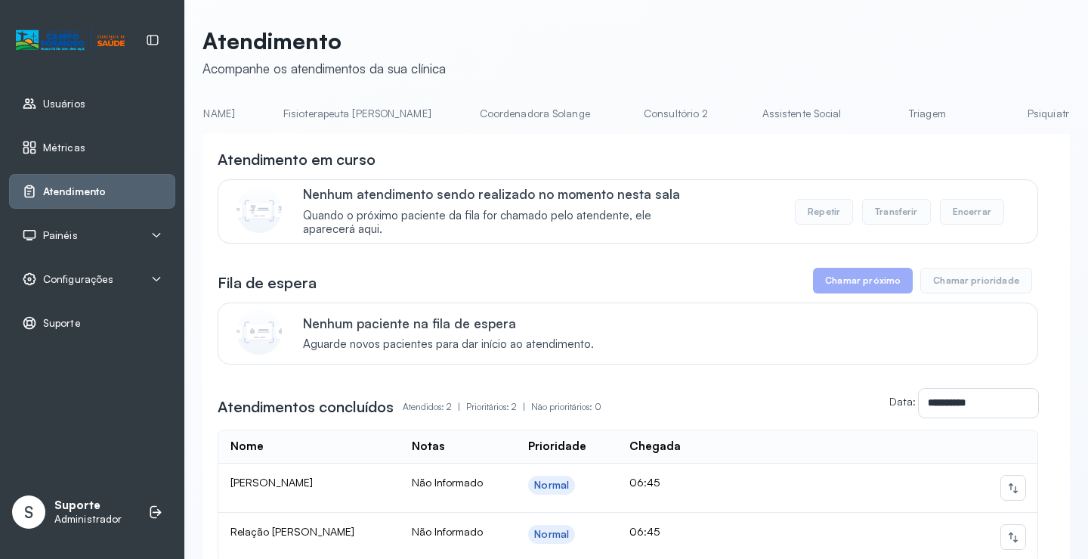
scroll to position [0, 871]
click at [868, 111] on link "Triagem" at bounding box center [921, 113] width 106 height 25
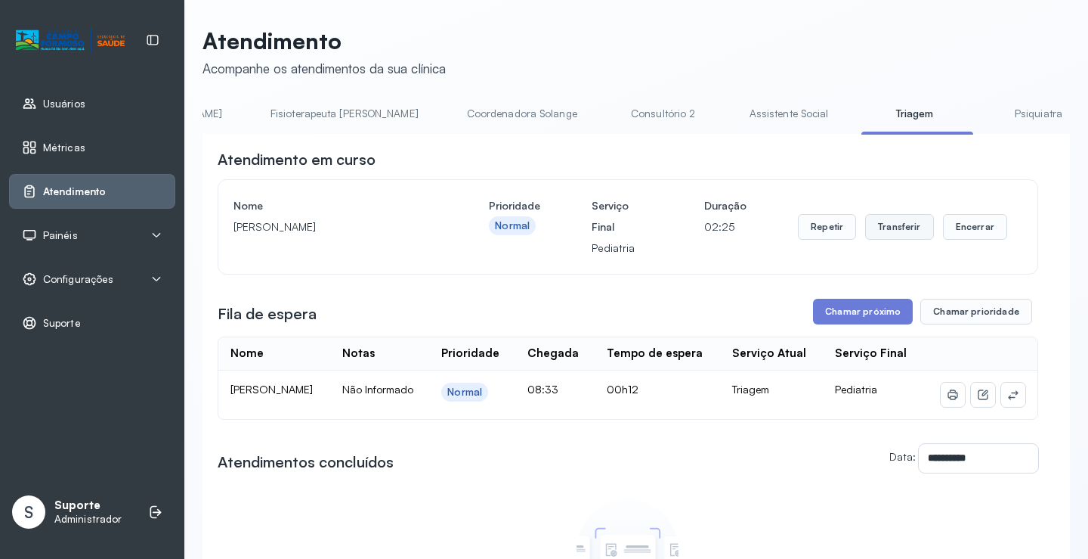
click at [881, 228] on button "Transferir" at bounding box center [899, 227] width 69 height 26
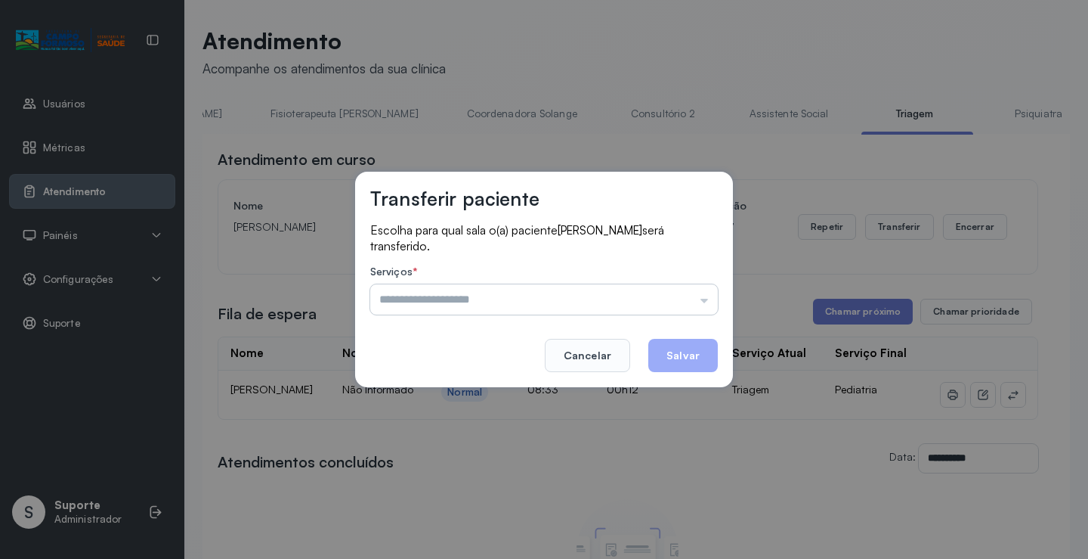
click at [708, 308] on input "text" at bounding box center [544, 299] width 348 height 30
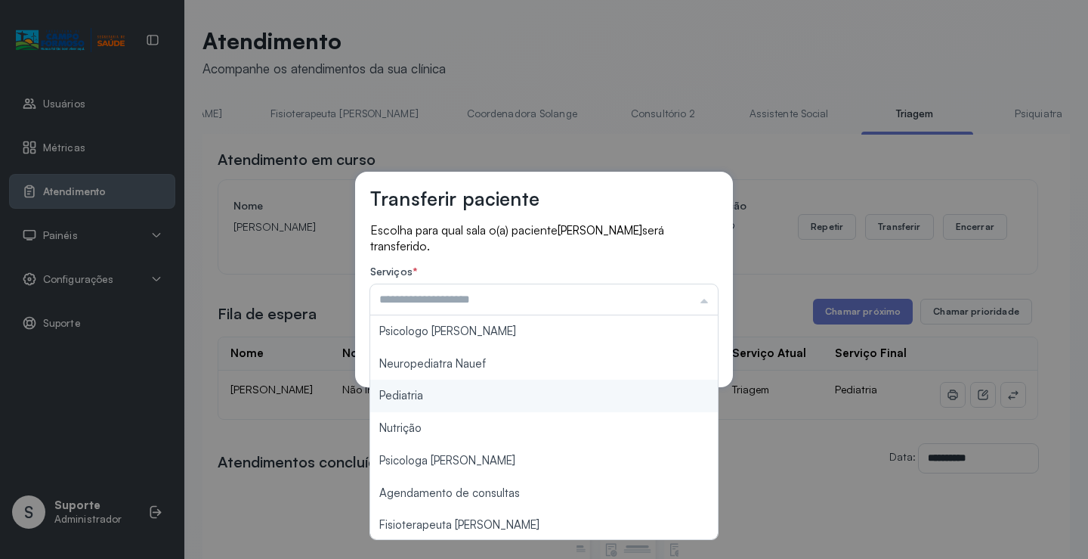
type input "*********"
click at [453, 395] on div "Transferir paciente Escolha para qual sala o(a) paciente [PERSON_NAME] será tra…" at bounding box center [544, 279] width 1088 height 559
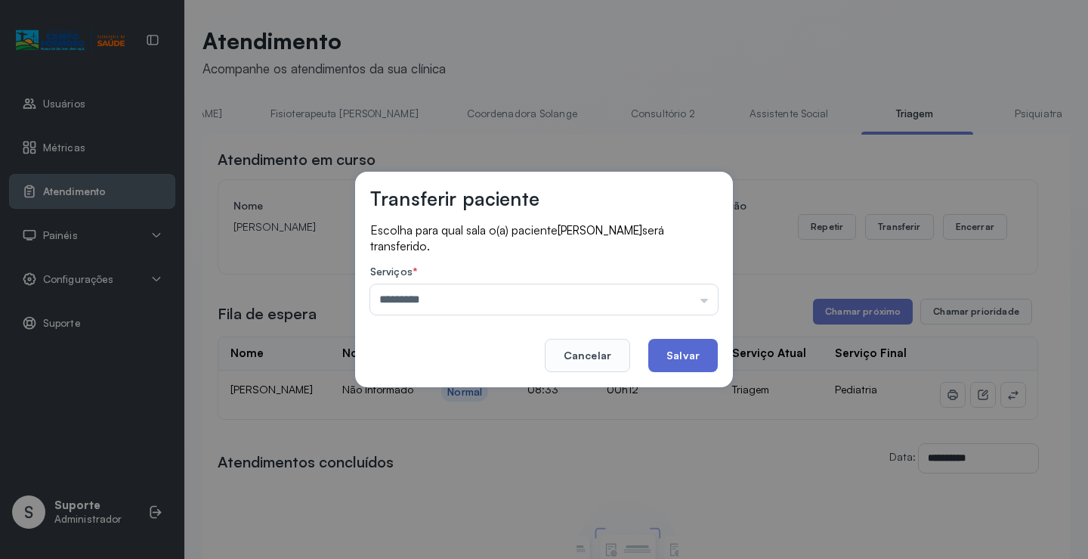
click at [683, 355] on button "Salvar" at bounding box center [684, 355] width 70 height 33
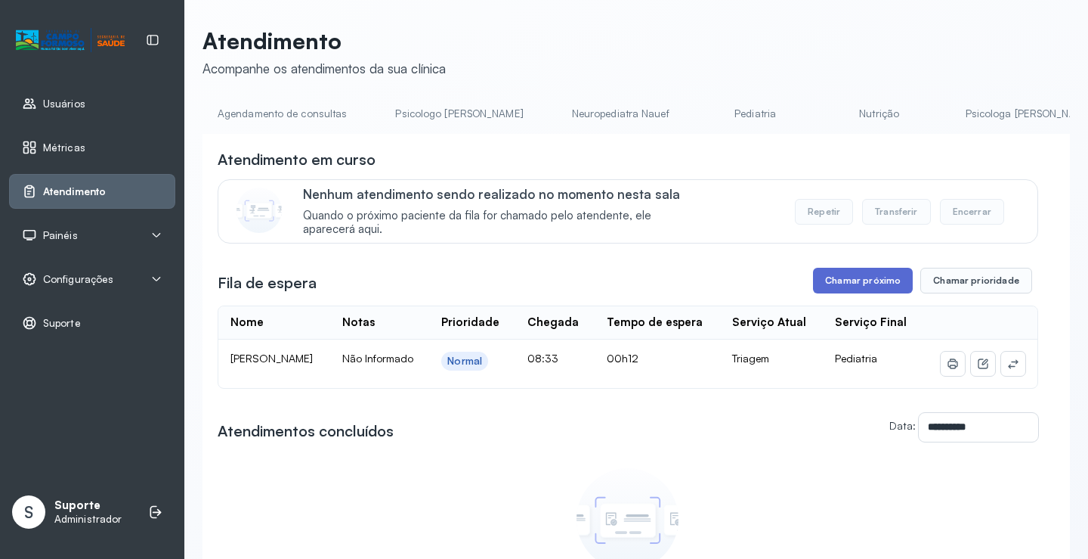
click at [870, 293] on button "Chamar próximo" at bounding box center [863, 281] width 100 height 26
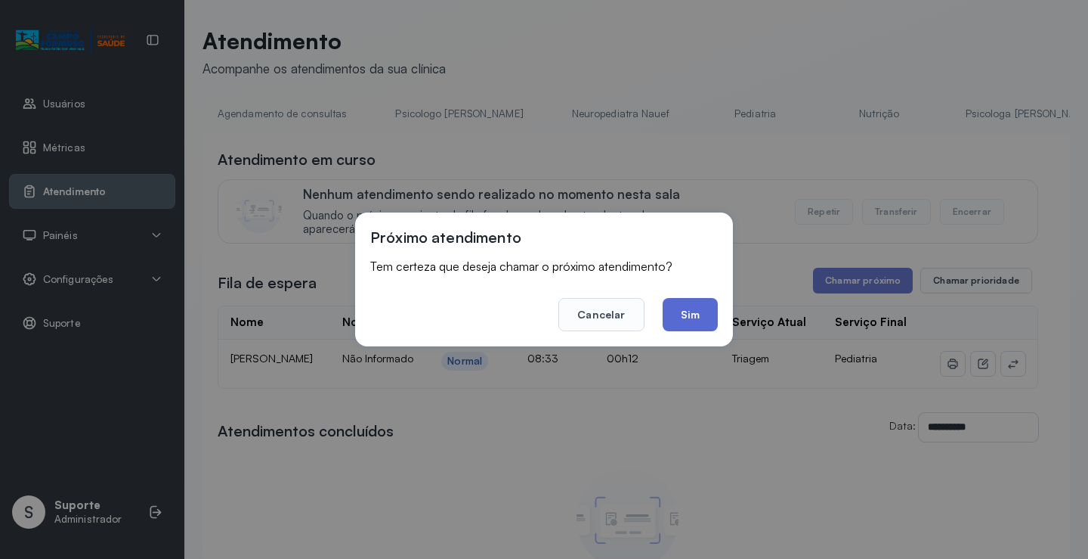
click at [703, 318] on button "Sim" at bounding box center [690, 314] width 55 height 33
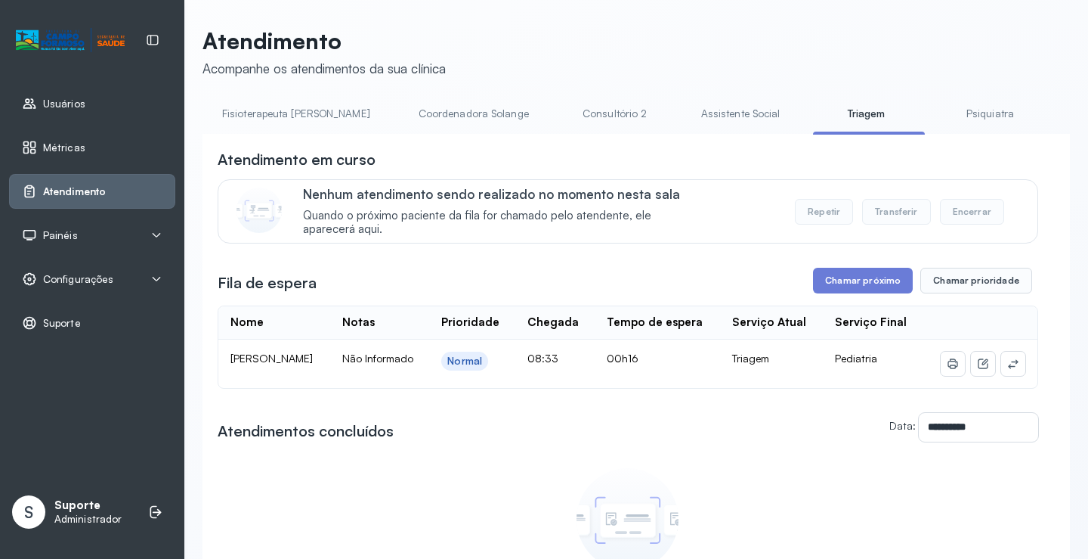
scroll to position [0, 921]
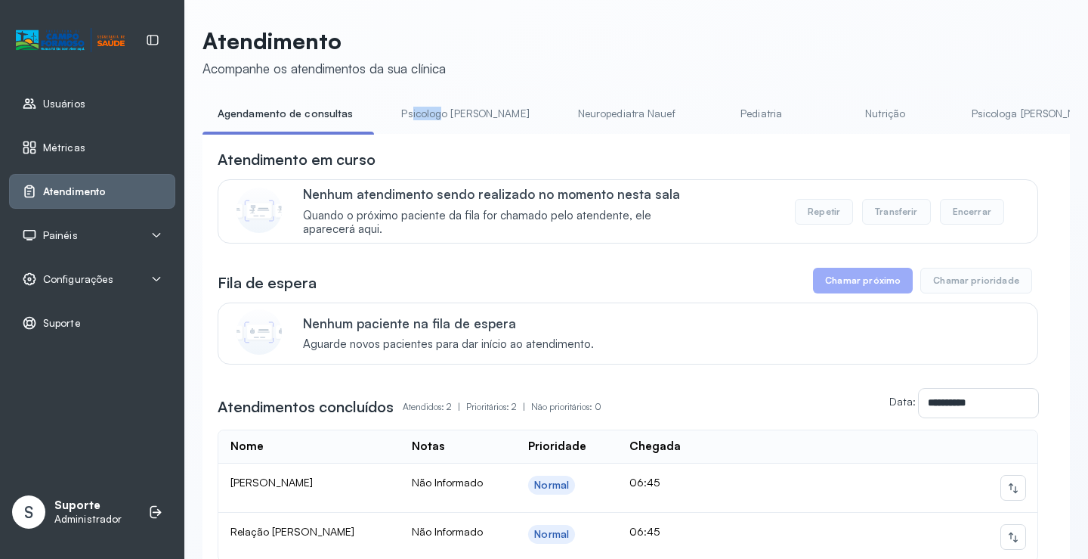
drag, startPoint x: 407, startPoint y: 134, endPoint x: 432, endPoint y: 137, distance: 25.1
click at [432, 135] on div "Agendamento de consultas Psicologo [PERSON_NAME] Nauef Pediatria Nutrição Psico…" at bounding box center [637, 118] width 868 height 34
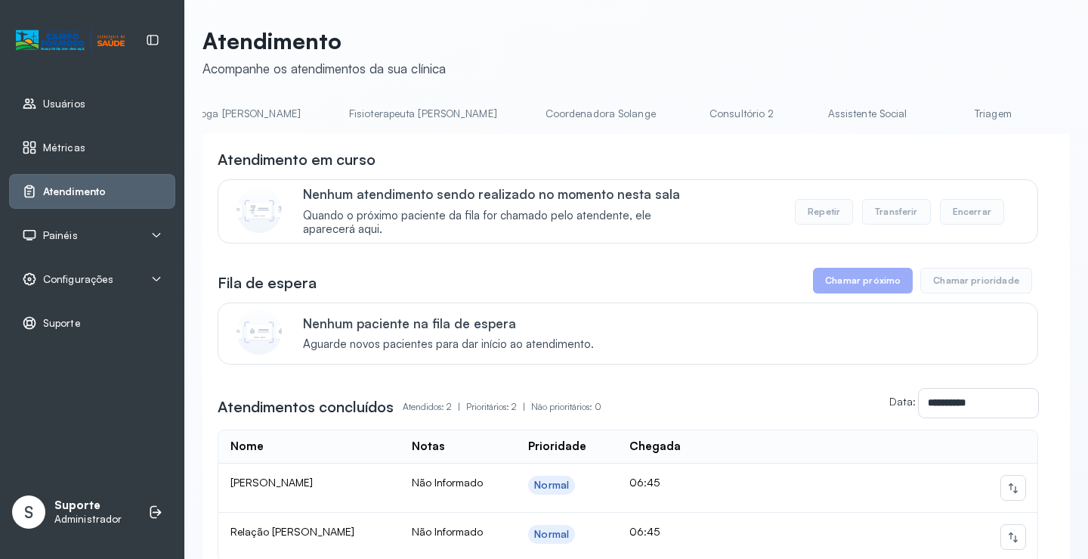
scroll to position [0, 801]
click at [938, 119] on link "Triagem" at bounding box center [991, 113] width 106 height 25
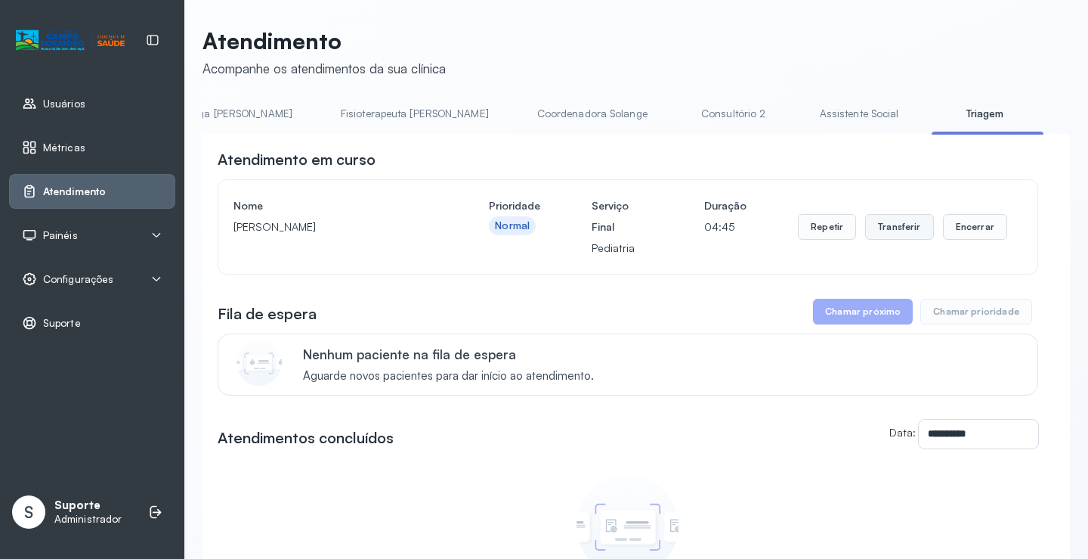
click at [892, 230] on button "Transferir" at bounding box center [899, 227] width 69 height 26
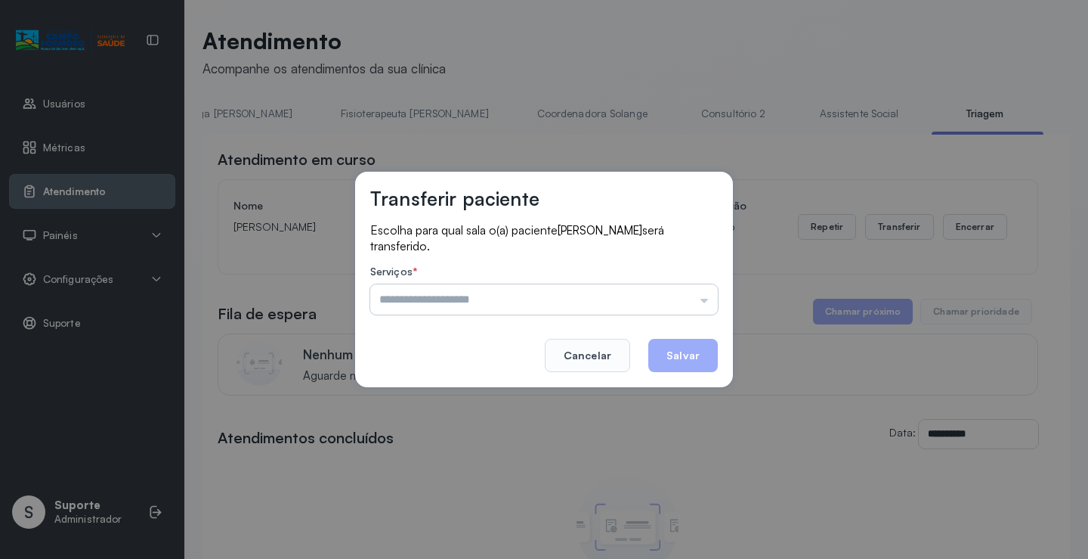
click at [710, 301] on input "text" at bounding box center [544, 299] width 348 height 30
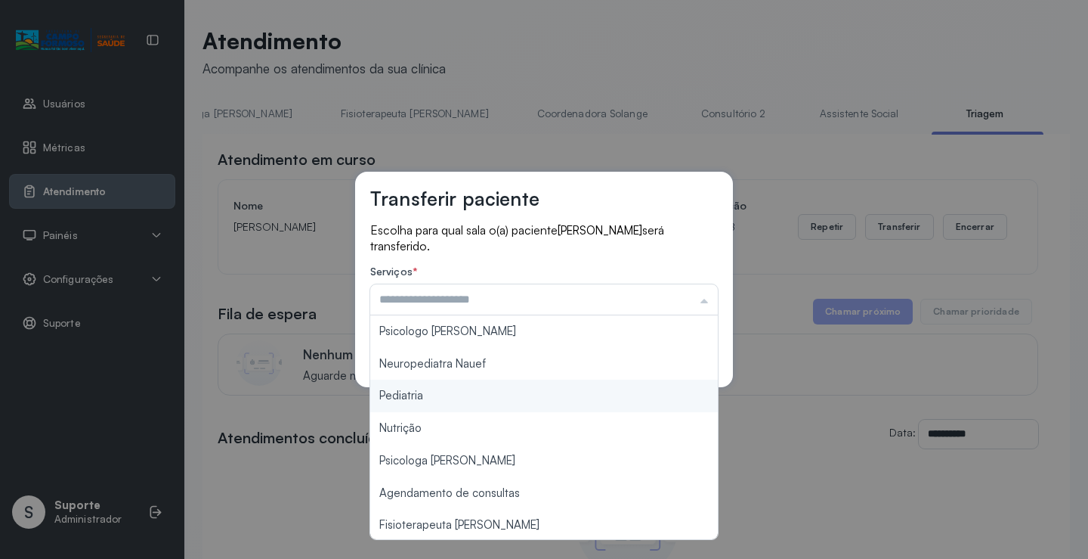
type input "*********"
click at [433, 393] on div "Transferir paciente Escolha para qual sala o(a) paciente Agatha Maite Souza Lim…" at bounding box center [544, 279] width 1088 height 559
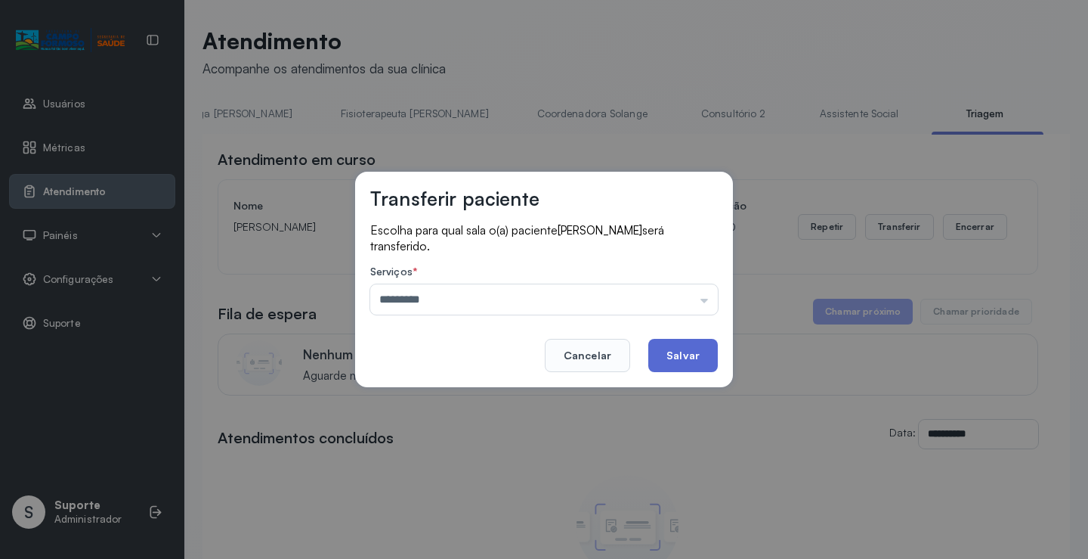
click at [691, 345] on button "Salvar" at bounding box center [684, 355] width 70 height 33
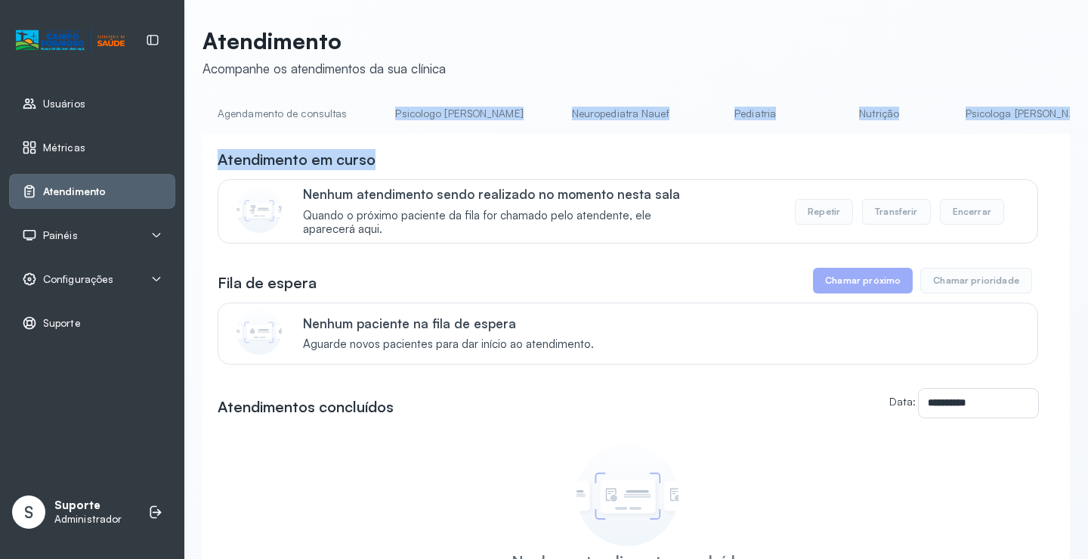
drag, startPoint x: 355, startPoint y: 133, endPoint x: 429, endPoint y: 156, distance: 77.7
click at [429, 156] on div "**********" at bounding box center [637, 397] width 868 height 593
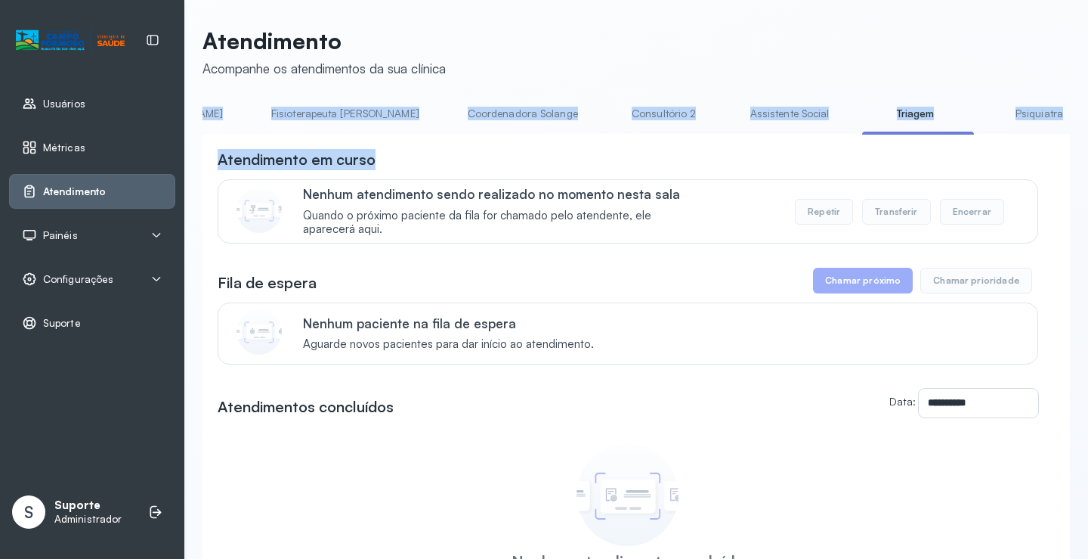
scroll to position [0, 889]
click at [844, 121] on link "Triagem" at bounding box center [897, 113] width 106 height 25
click at [844, 109] on link "Triagem" at bounding box center [897, 113] width 106 height 25
click at [844, 112] on link "Triagem" at bounding box center [897, 113] width 106 height 25
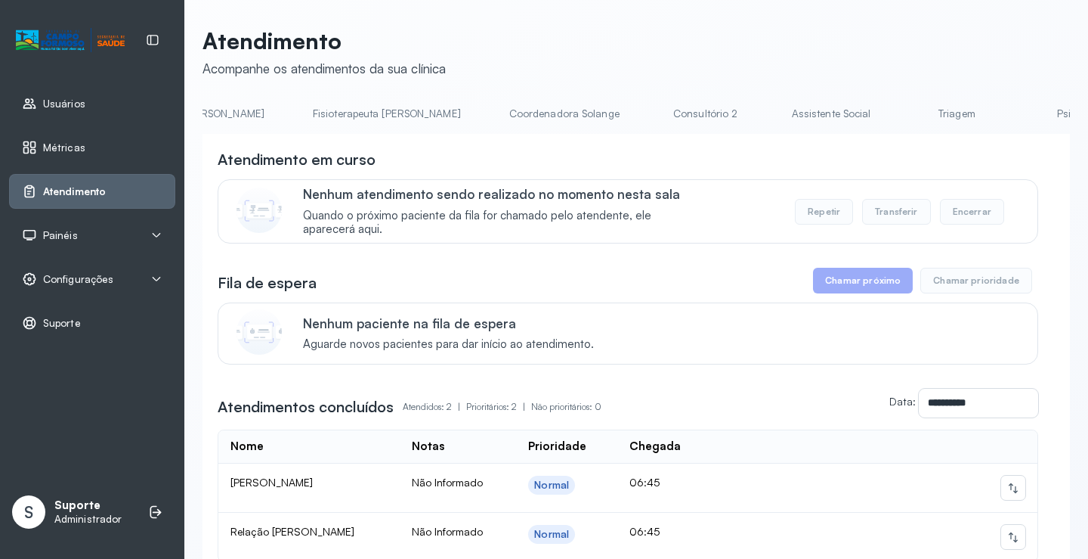
scroll to position [0, 837]
click at [902, 118] on link "Triagem" at bounding box center [955, 113] width 106 height 25
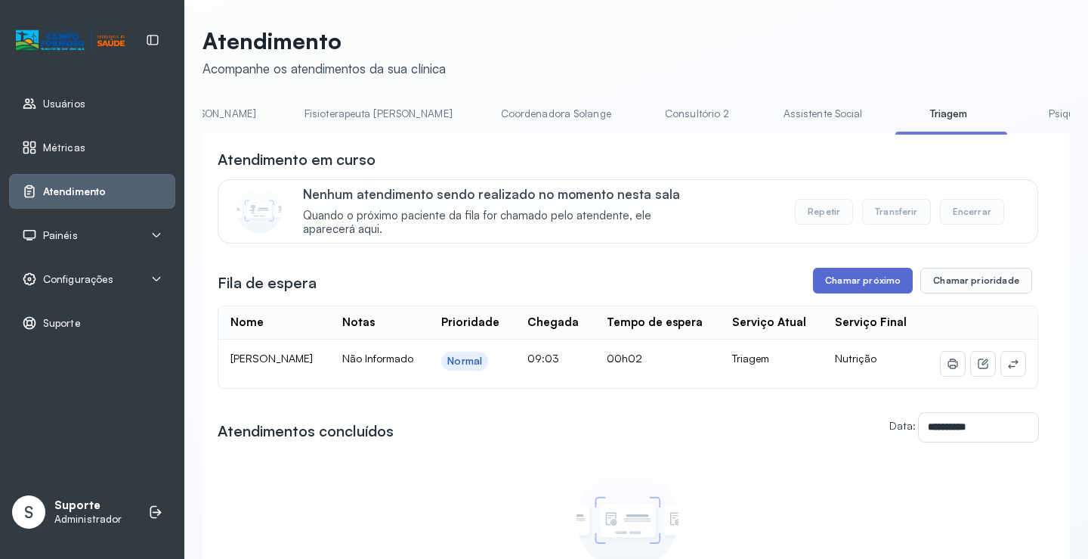
click at [853, 277] on button "Chamar próximo" at bounding box center [863, 281] width 100 height 26
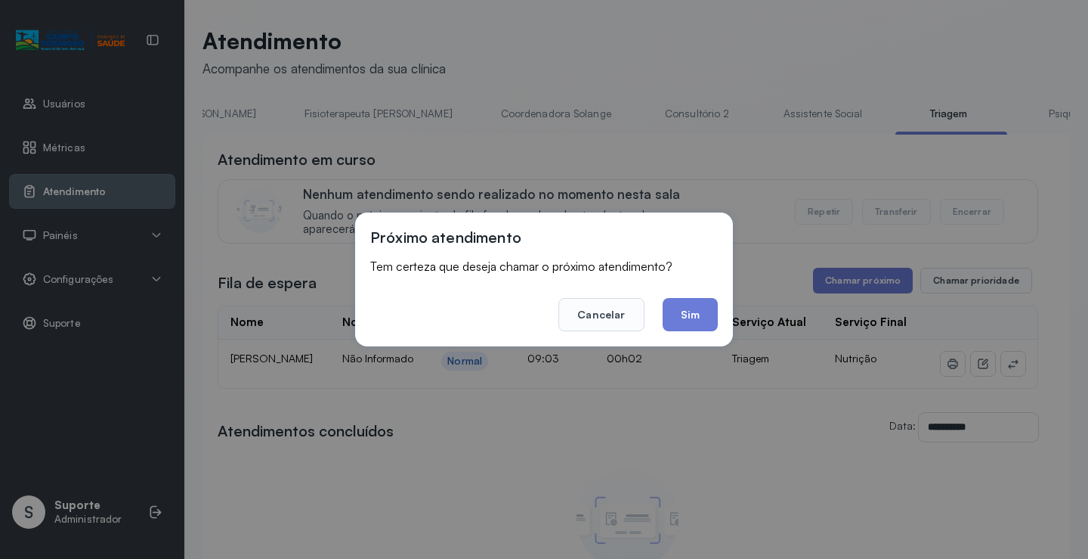
click at [689, 318] on button "Sim" at bounding box center [690, 314] width 55 height 33
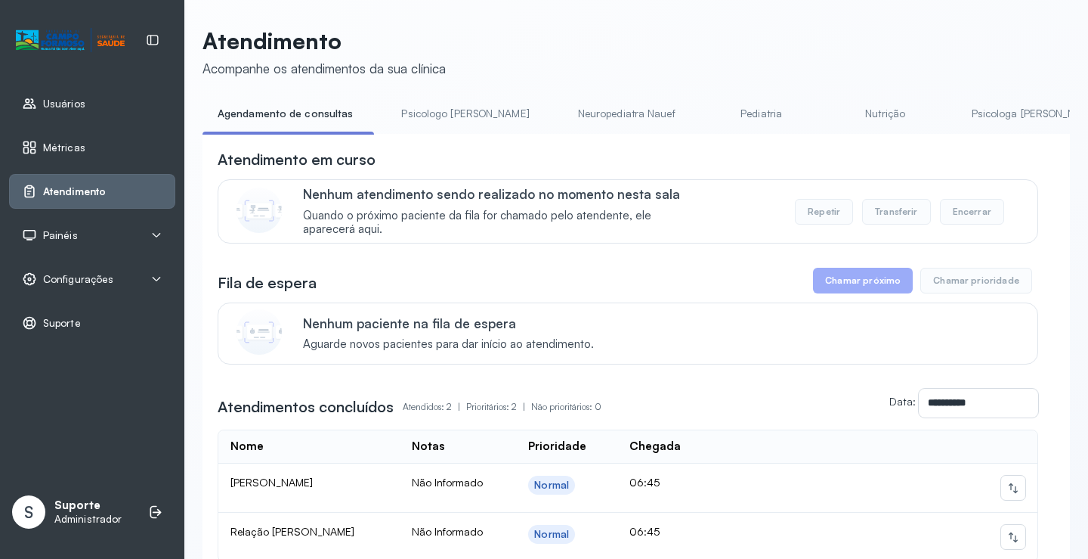
drag, startPoint x: 403, startPoint y: 139, endPoint x: 437, endPoint y: 142, distance: 34.1
click at [444, 141] on div "**********" at bounding box center [637, 396] width 868 height 525
drag, startPoint x: 435, startPoint y: 134, endPoint x: 490, endPoint y: 135, distance: 54.4
click at [494, 135] on div "Agendamento de consultas Psicologo Pedro Neuropediatra Nauef Pediatria Nutrição…" at bounding box center [637, 118] width 868 height 34
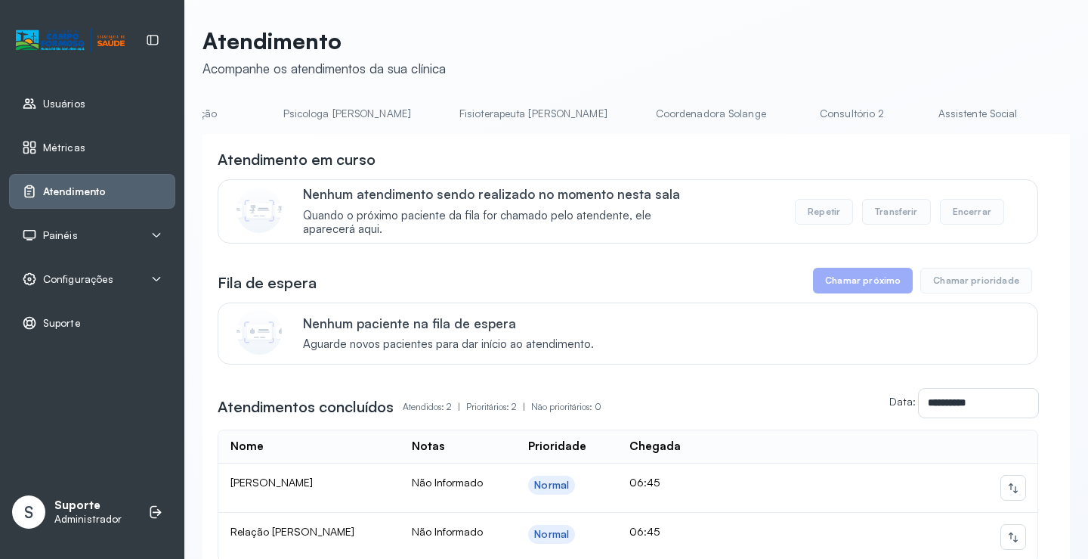
scroll to position [0, 743]
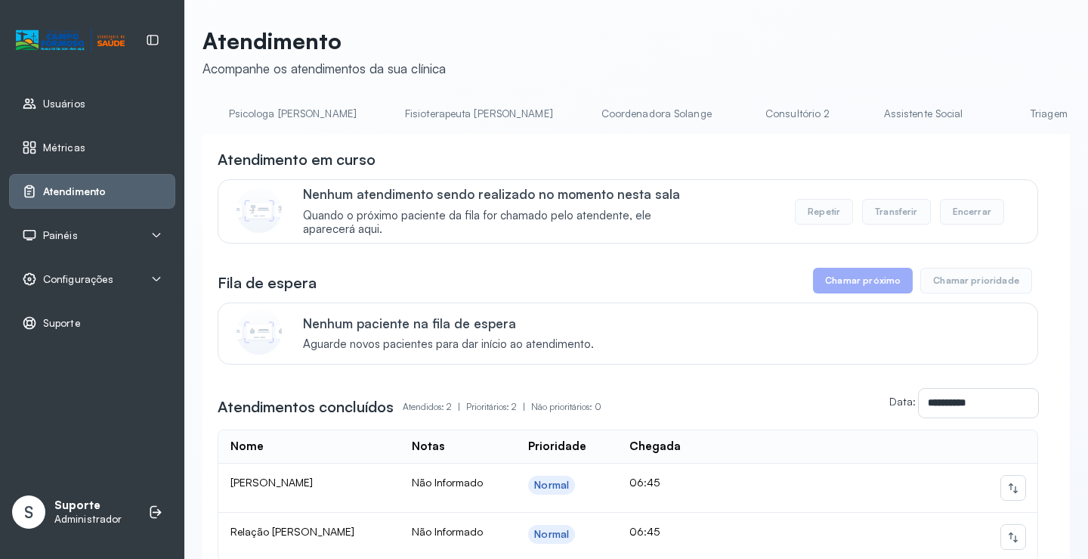
click at [642, 165] on div "Atendimento em curso" at bounding box center [628, 159] width 821 height 21
drag, startPoint x: 549, startPoint y: 134, endPoint x: 565, endPoint y: 135, distance: 15.9
click at [565, 135] on div "Agendamento de consultas Psicologo Pedro Neuropediatra Nauef Pediatria Nutrição…" at bounding box center [637, 118] width 868 height 34
click at [698, 140] on div "**********" at bounding box center [637, 396] width 868 height 525
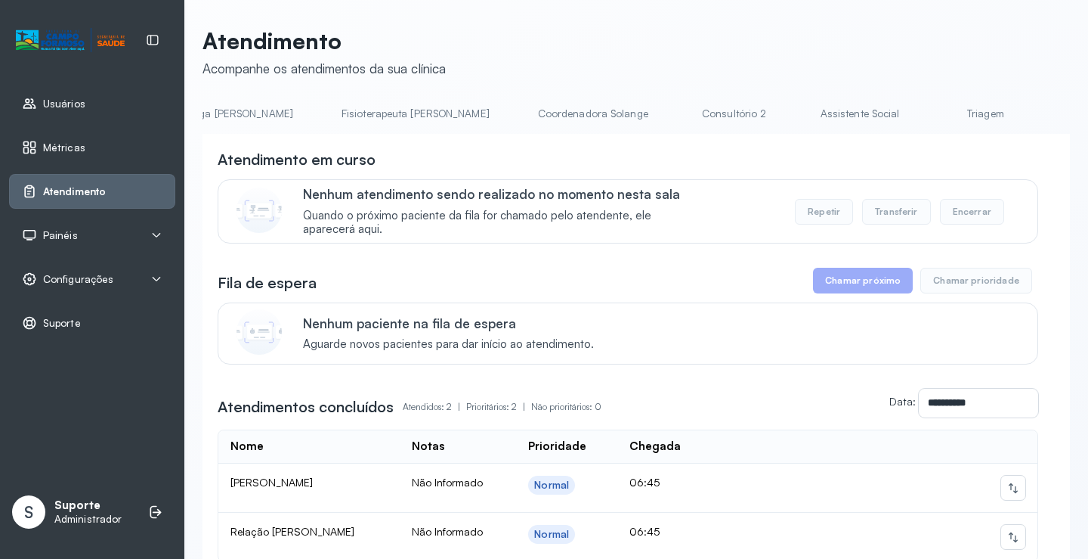
scroll to position [0, 862]
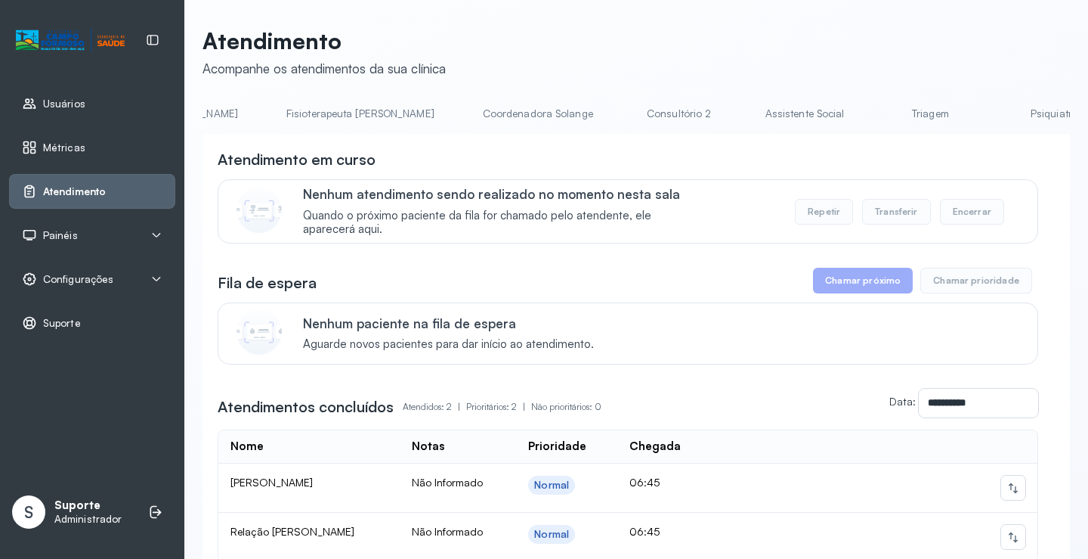
click at [878, 110] on link "Triagem" at bounding box center [931, 113] width 106 height 25
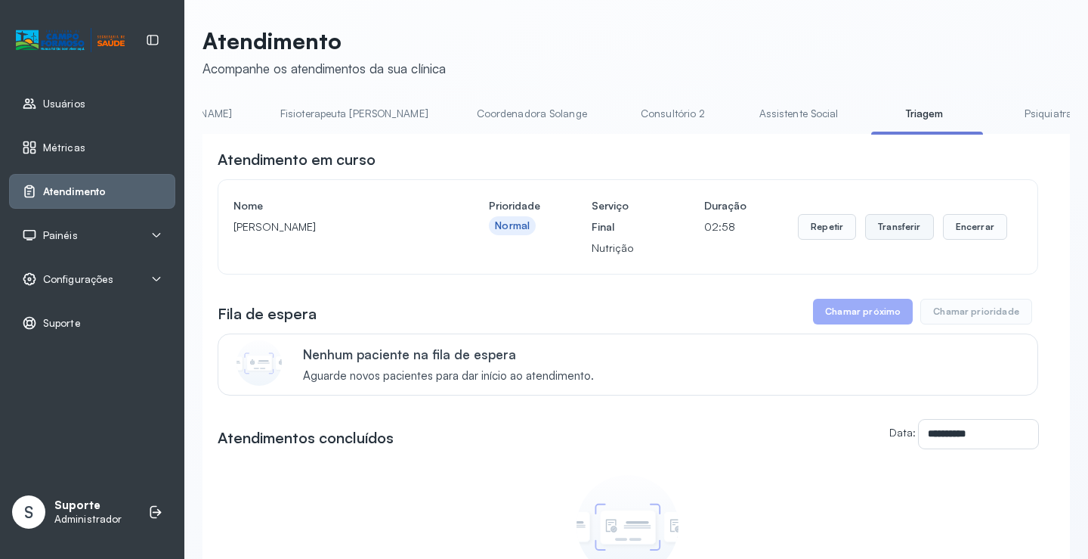
click at [896, 225] on button "Transferir" at bounding box center [899, 227] width 69 height 26
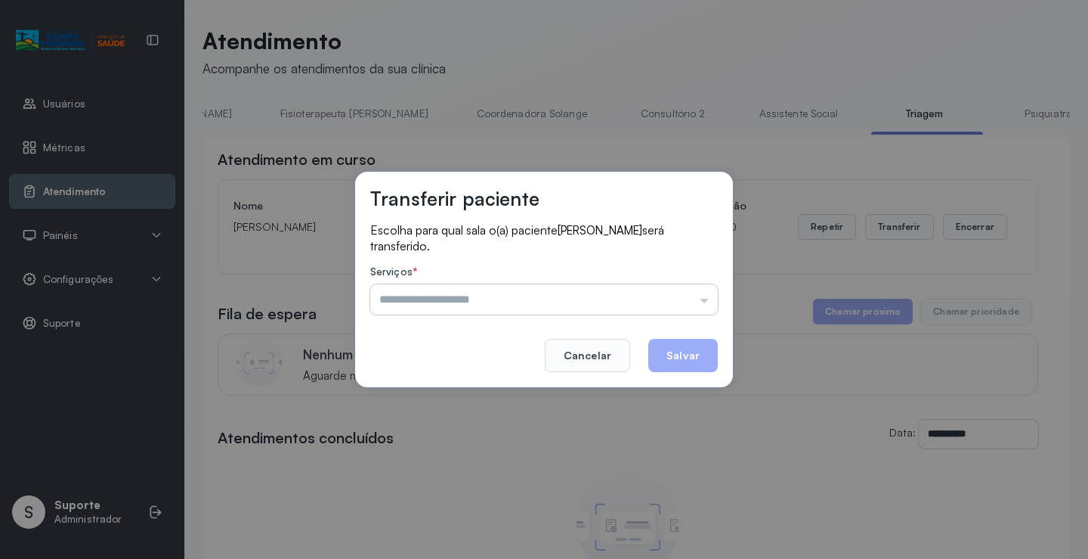
click at [703, 302] on input "text" at bounding box center [544, 299] width 348 height 30
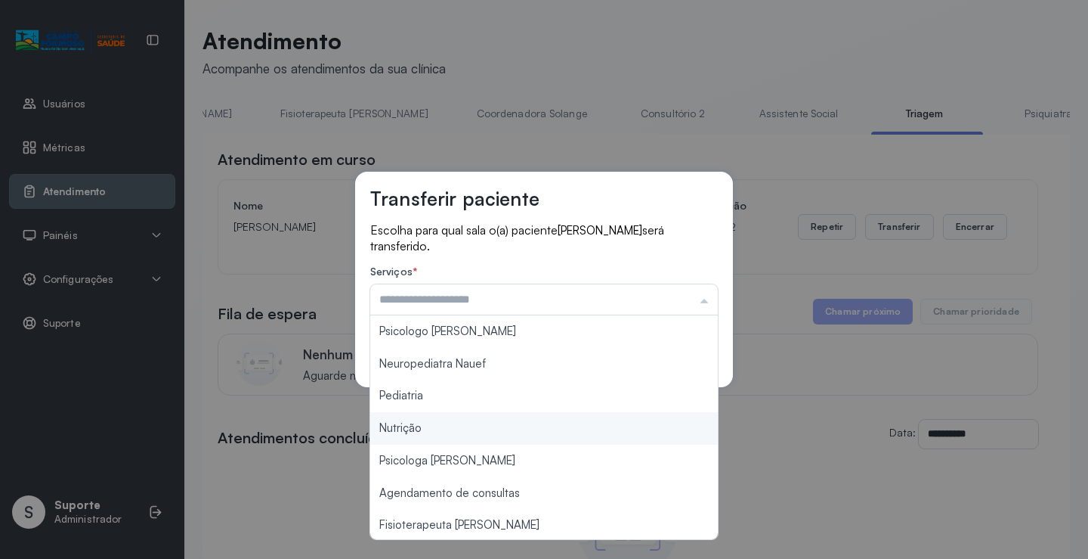
type input "********"
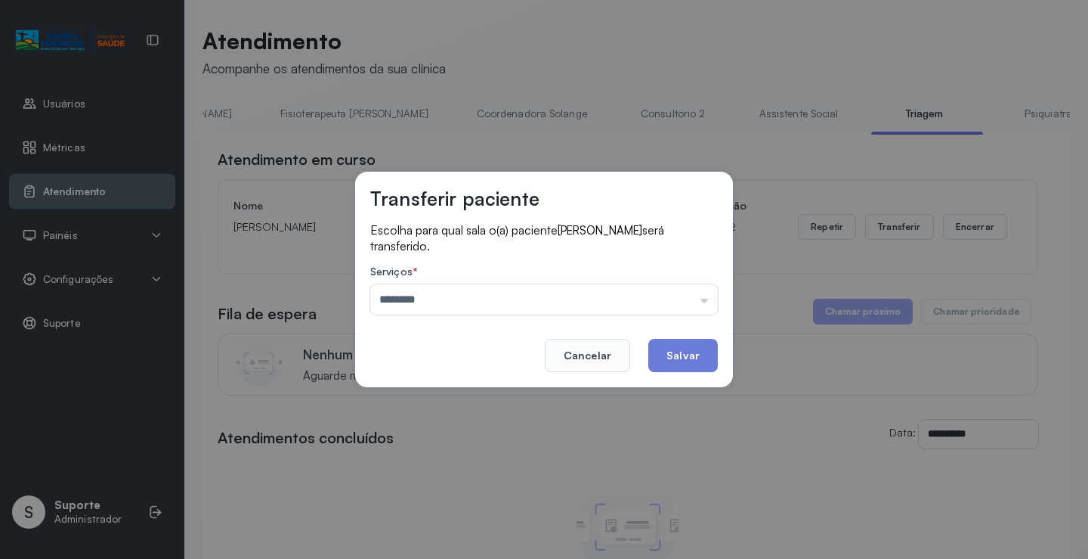
click at [436, 428] on div "Transferir paciente Escolha para qual sala o(a) paciente LEVI OLIVEIRA SOARES s…" at bounding box center [544, 279] width 1088 height 559
click at [690, 361] on button "Salvar" at bounding box center [684, 355] width 70 height 33
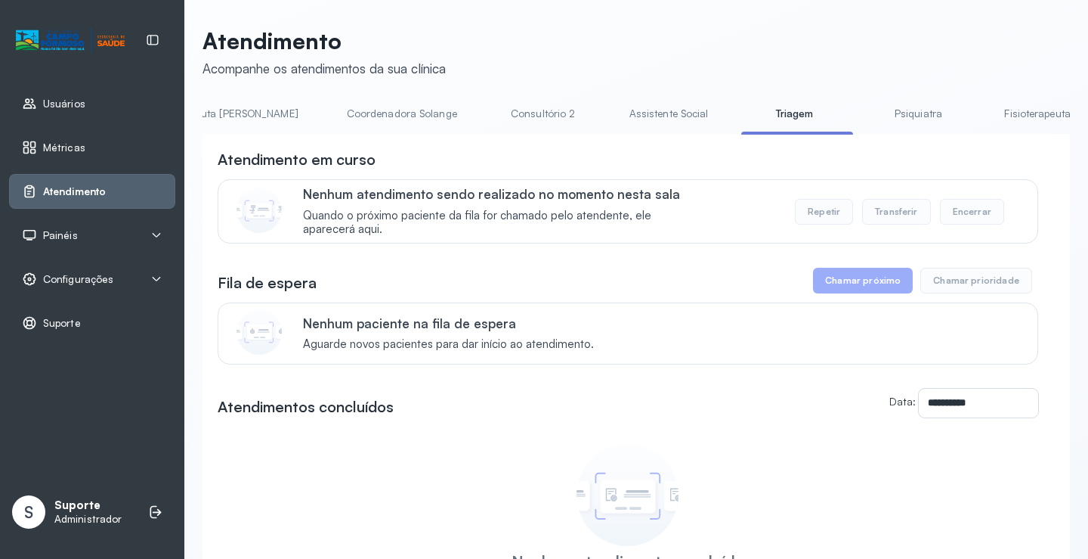
scroll to position [0, 1070]
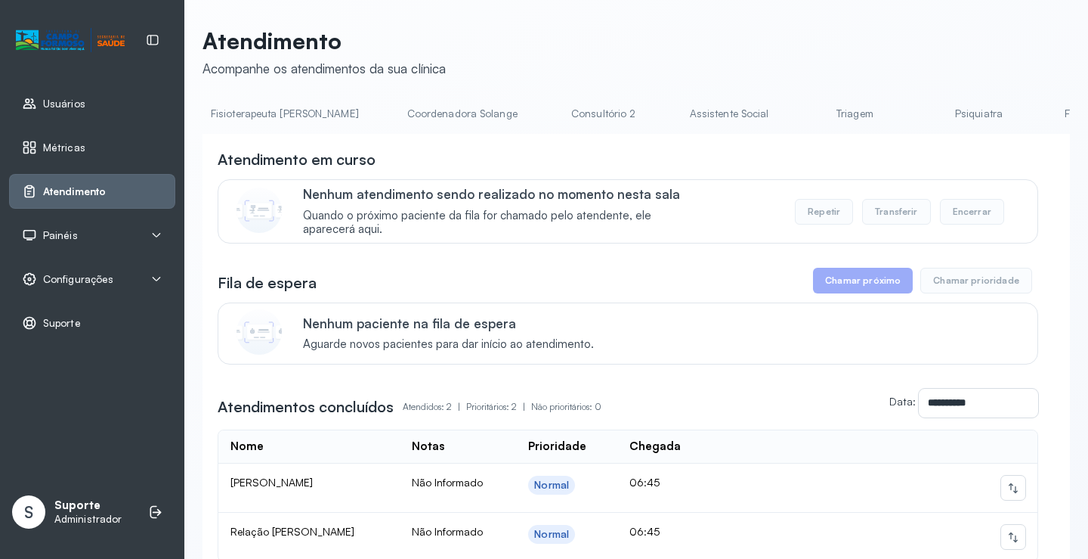
scroll to position [0, 939]
click at [800, 118] on link "Triagem" at bounding box center [853, 113] width 106 height 25
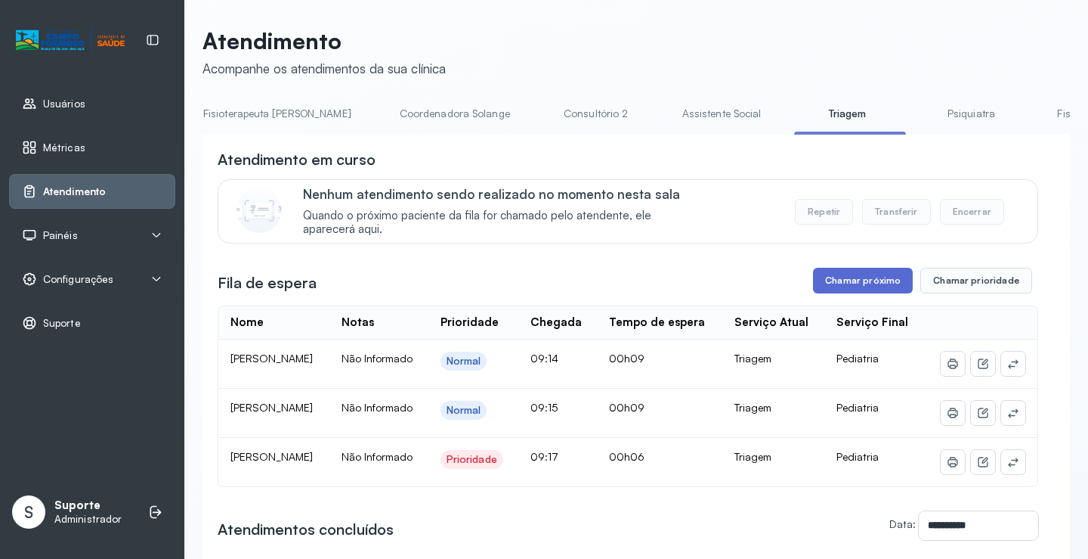
click at [864, 288] on button "Chamar próximo" at bounding box center [863, 281] width 100 height 26
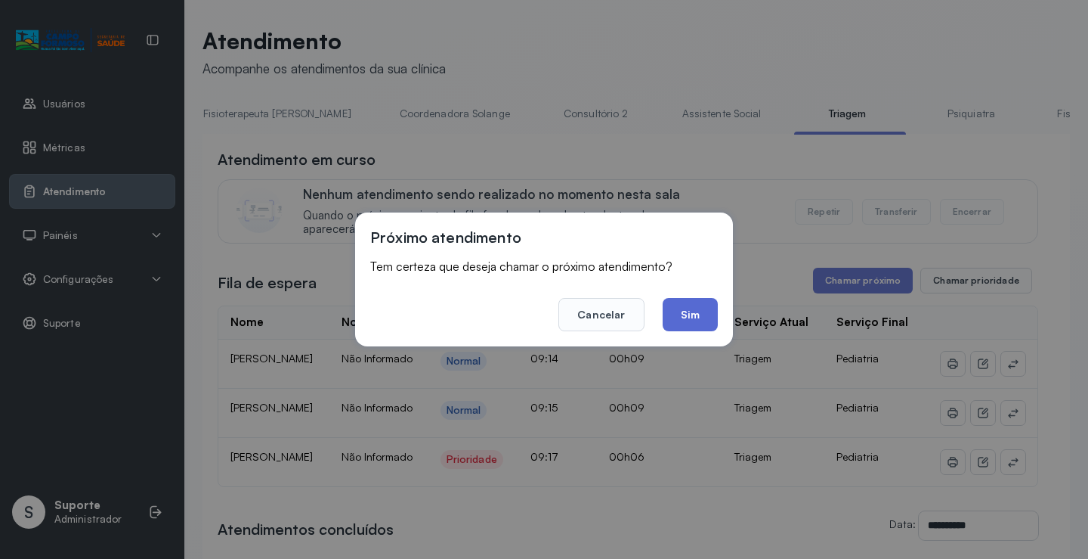
click at [691, 314] on button "Sim" at bounding box center [690, 314] width 55 height 33
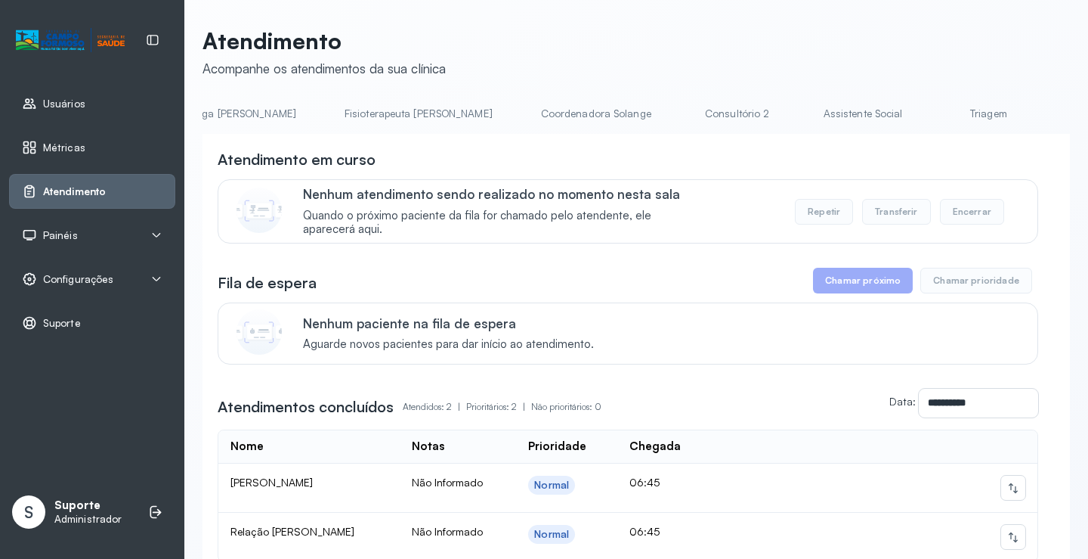
scroll to position [0, 861]
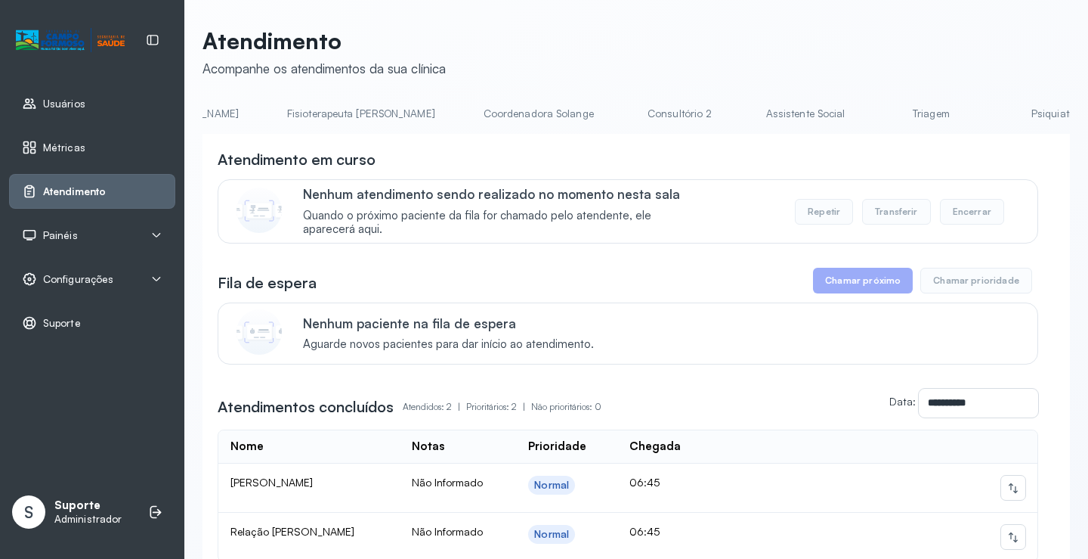
click at [878, 110] on link "Triagem" at bounding box center [931, 113] width 106 height 25
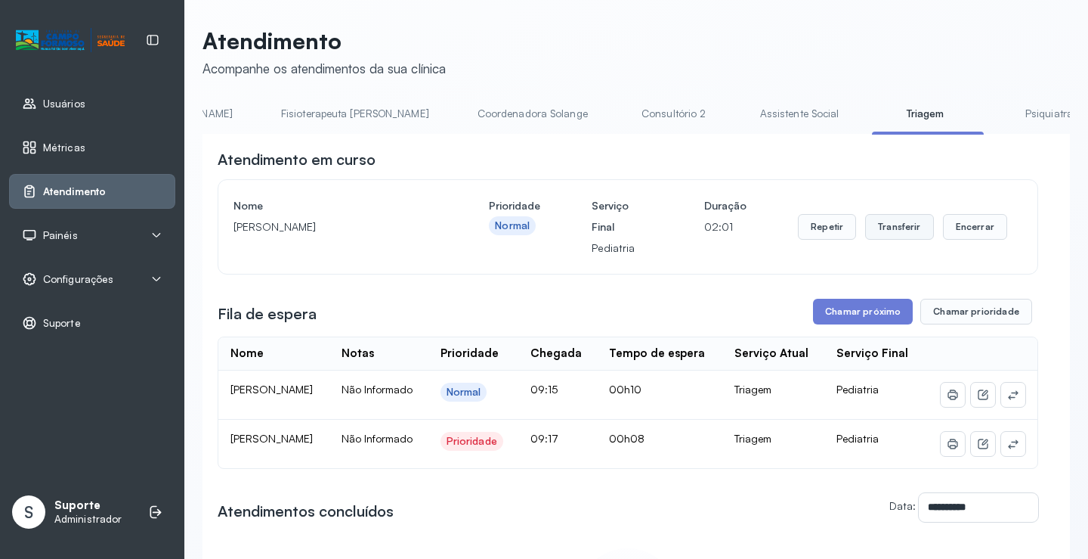
click at [903, 233] on button "Transferir" at bounding box center [899, 227] width 69 height 26
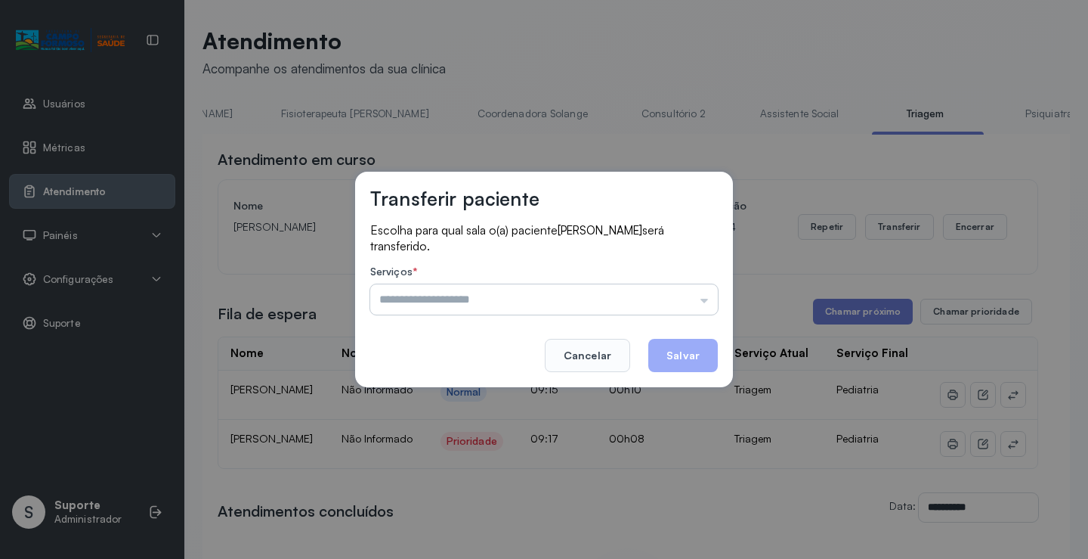
click at [704, 300] on input "text" at bounding box center [544, 299] width 348 height 30
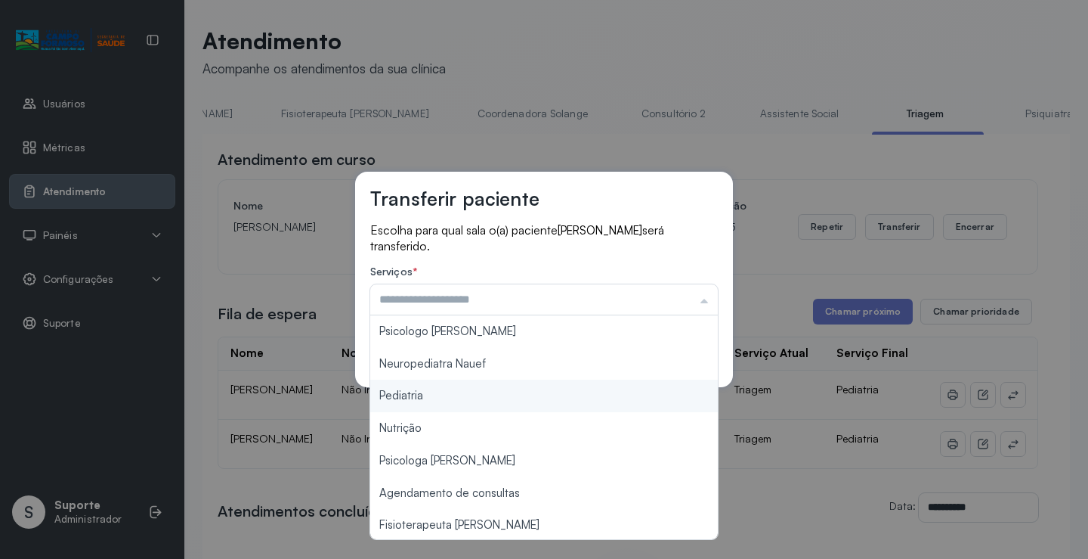
type input "*********"
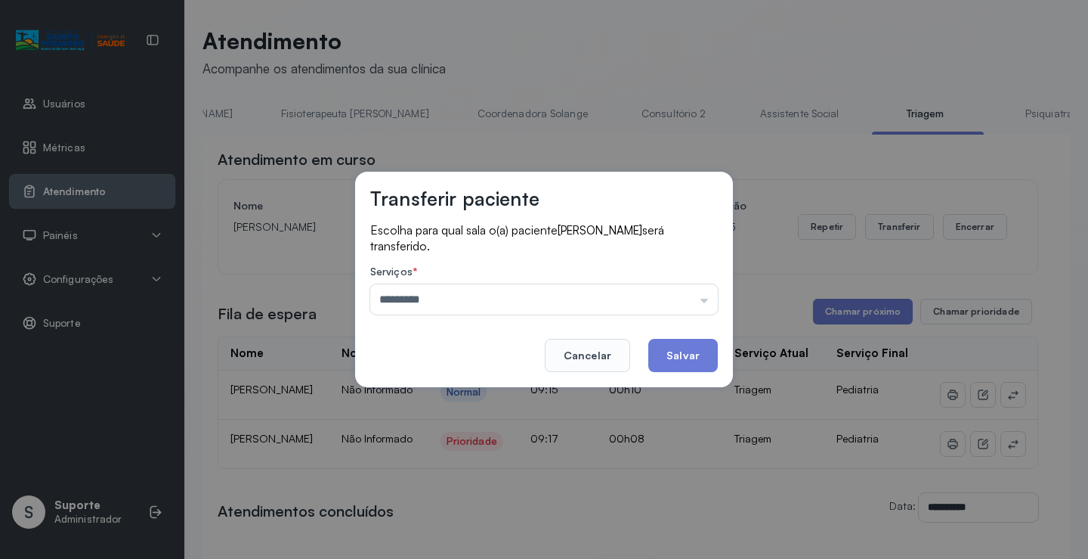
click at [482, 396] on div "Transferir paciente Escolha para qual sala o(a) paciente [PERSON_NAME] será tra…" at bounding box center [544, 279] width 1088 height 559
drag, startPoint x: 686, startPoint y: 357, endPoint x: 710, endPoint y: 367, distance: 26.1
click at [704, 364] on button "Salvar" at bounding box center [684, 355] width 70 height 33
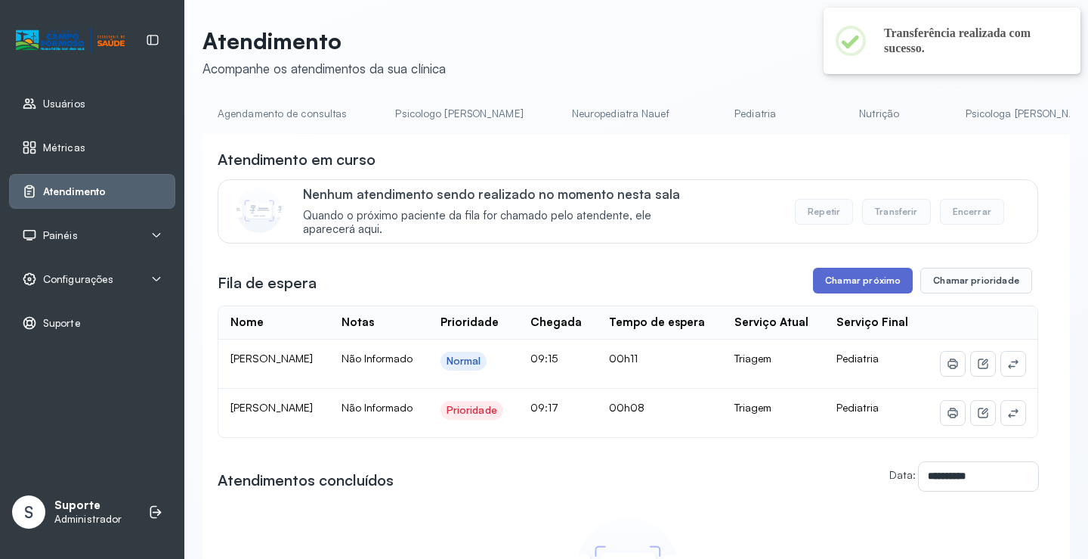
click at [858, 283] on button "Chamar próximo" at bounding box center [863, 281] width 100 height 26
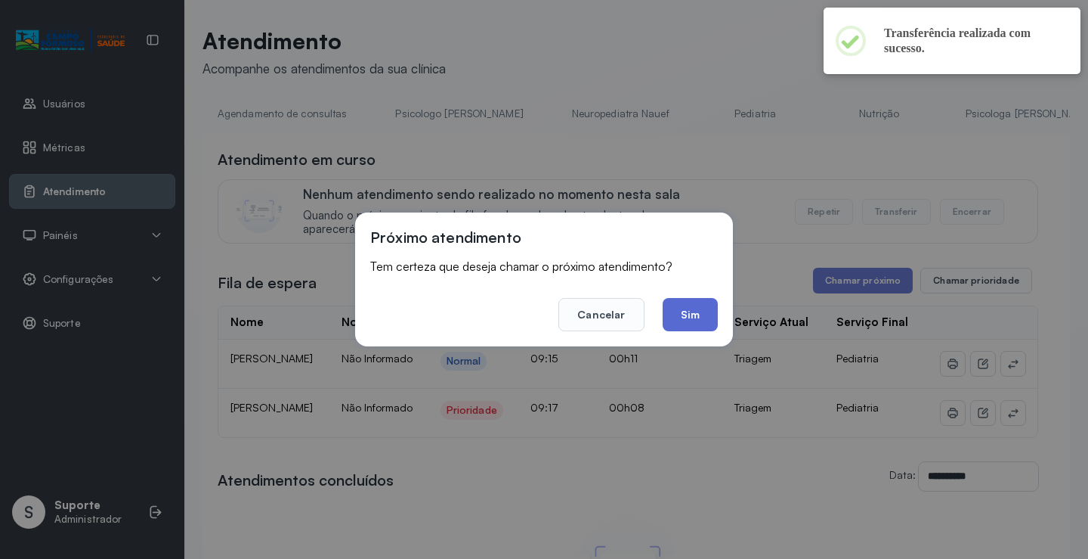
click at [685, 308] on button "Sim" at bounding box center [690, 314] width 55 height 33
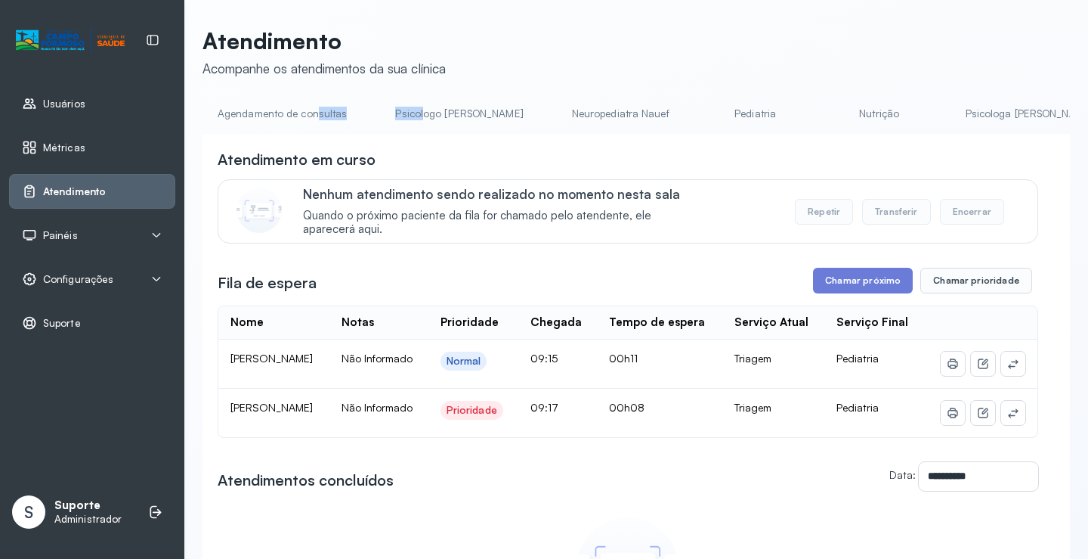
drag, startPoint x: 314, startPoint y: 132, endPoint x: 385, endPoint y: 156, distance: 74.1
click at [416, 126] on ul "Agendamento de consultas Psicologo [PERSON_NAME] Nauef Pediatria Nutrição Psico…" at bounding box center [637, 118] width 868 height 34
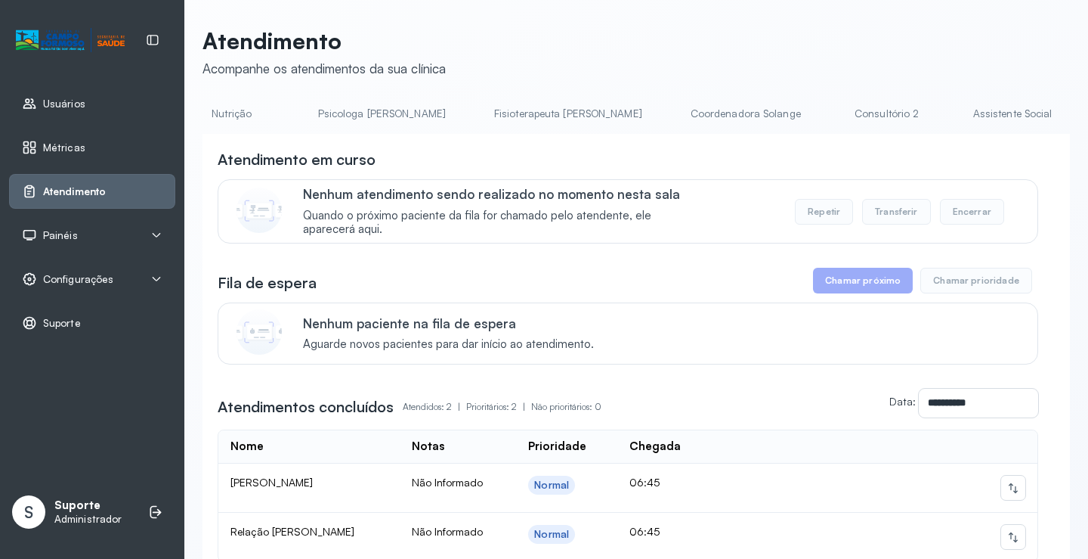
scroll to position [0, 755]
click at [984, 123] on link "Triagem" at bounding box center [1037, 113] width 106 height 25
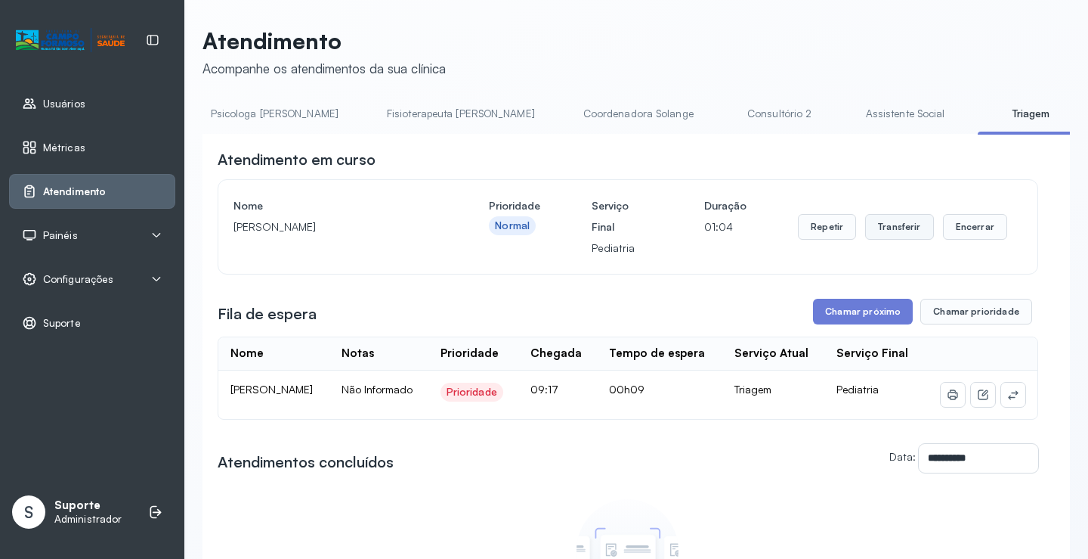
click at [890, 231] on button "Transferir" at bounding box center [899, 227] width 69 height 26
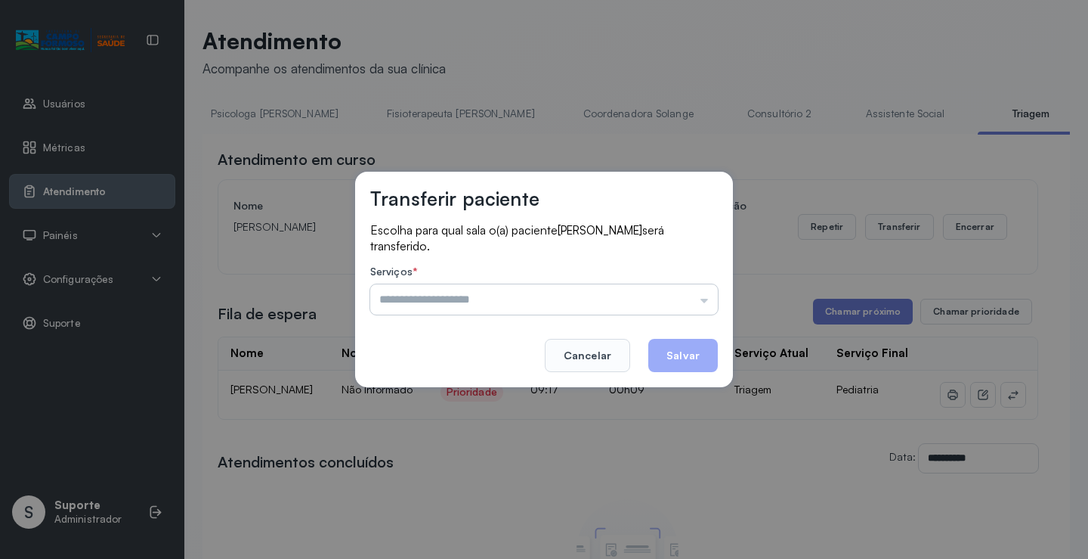
click at [702, 299] on input "text" at bounding box center [544, 299] width 348 height 30
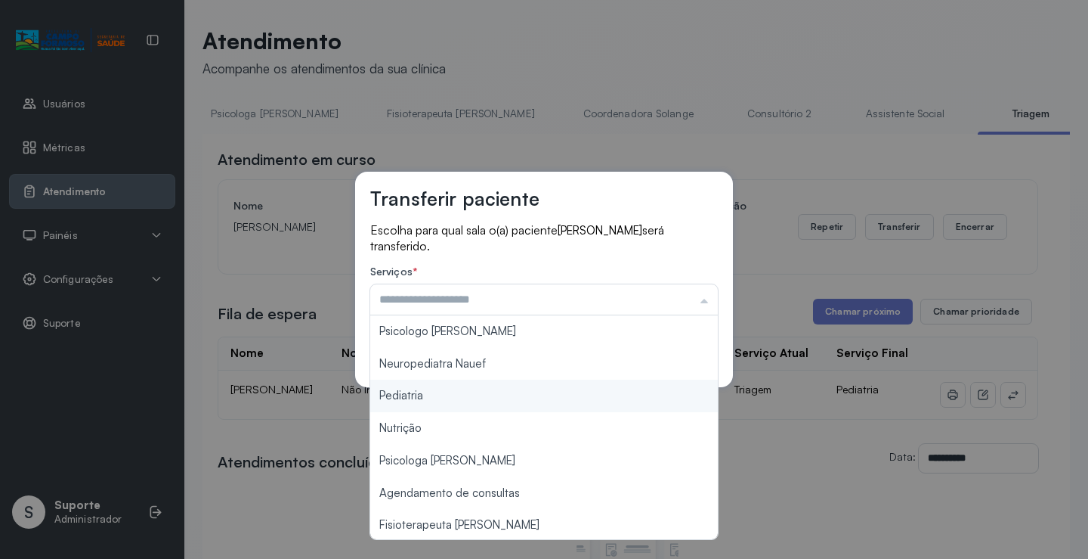
type input "*********"
click at [465, 395] on div "Transferir paciente Escolha para qual sala o(a) paciente ARÃO ANDERSON COELHO D…" at bounding box center [544, 279] width 1088 height 559
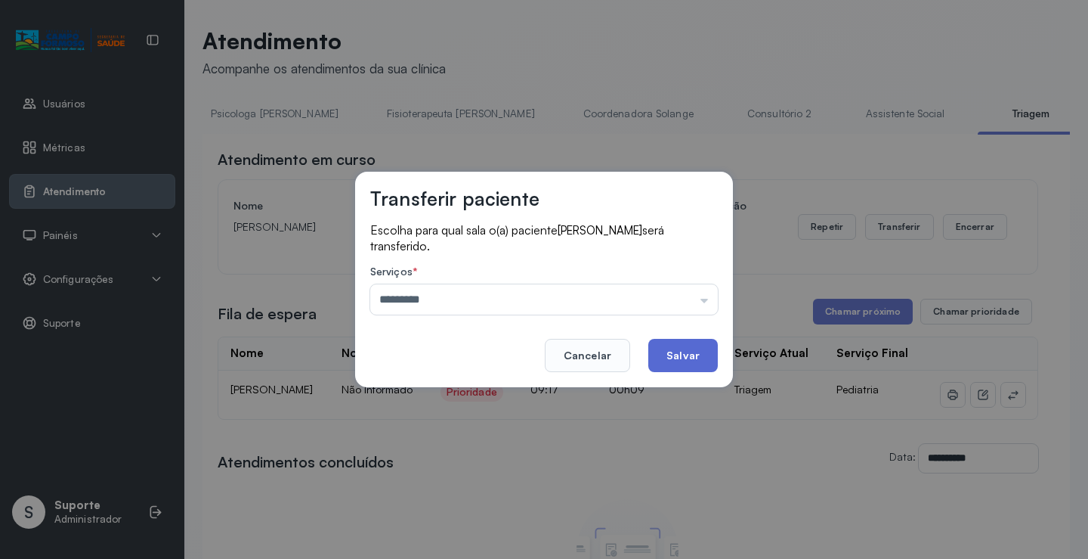
click at [695, 364] on button "Salvar" at bounding box center [684, 355] width 70 height 33
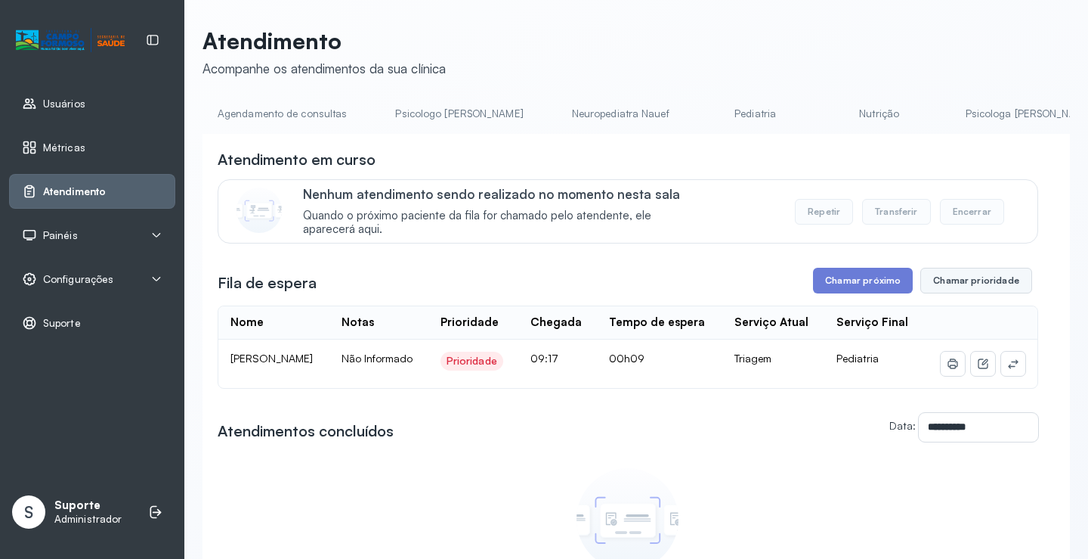
click at [982, 286] on button "Chamar prioridade" at bounding box center [977, 281] width 112 height 26
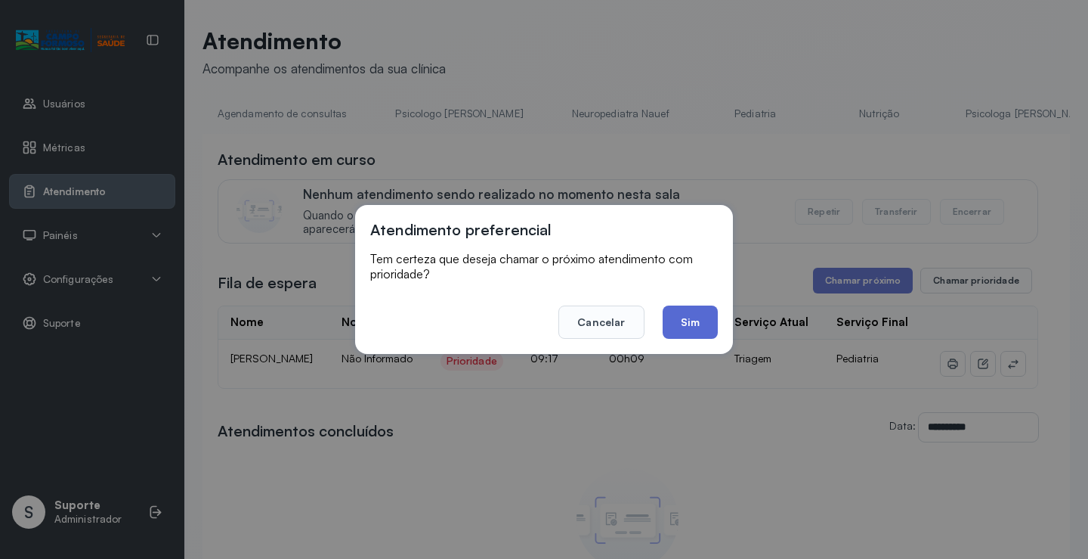
click at [690, 320] on button "Sim" at bounding box center [690, 321] width 55 height 33
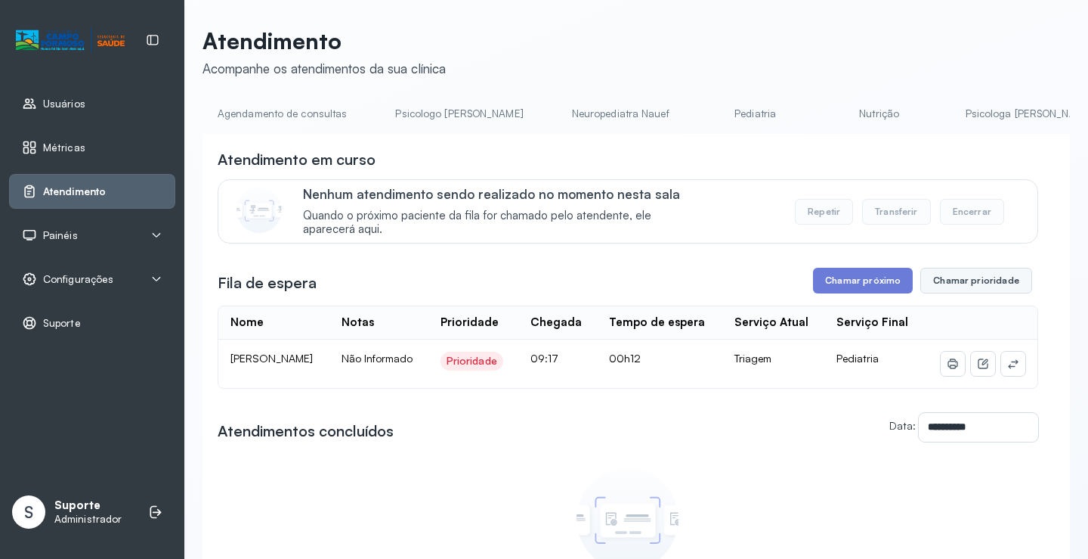
click at [977, 284] on button "Chamar prioridade" at bounding box center [977, 281] width 112 height 26
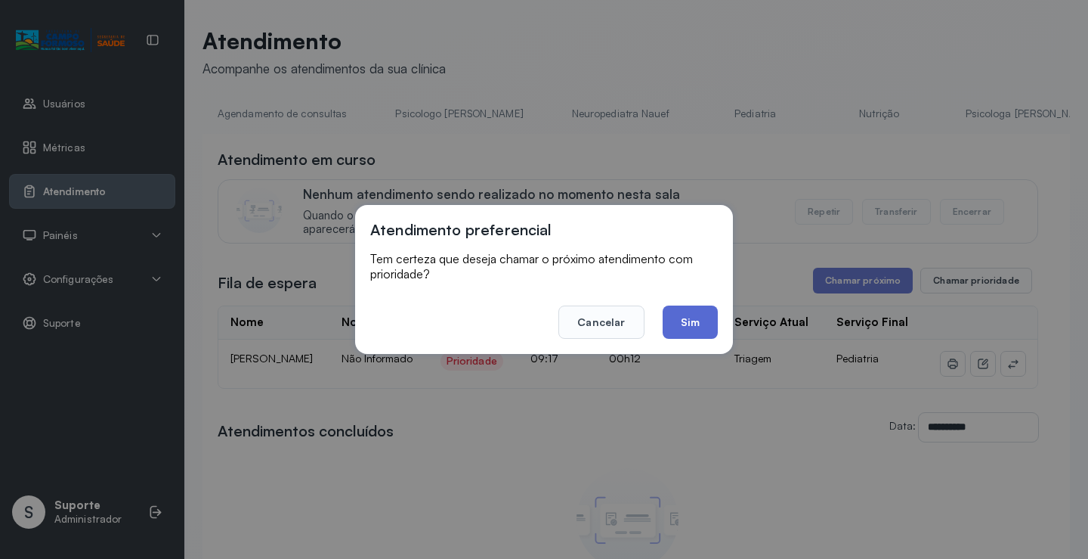
click at [695, 322] on button "Sim" at bounding box center [690, 321] width 55 height 33
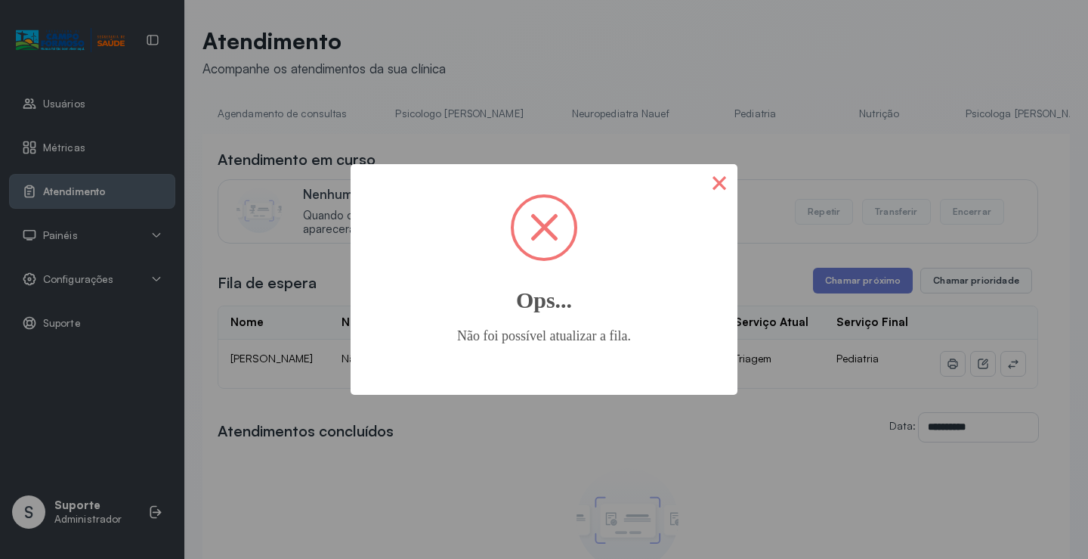
click at [720, 188] on button "×" at bounding box center [719, 182] width 36 height 36
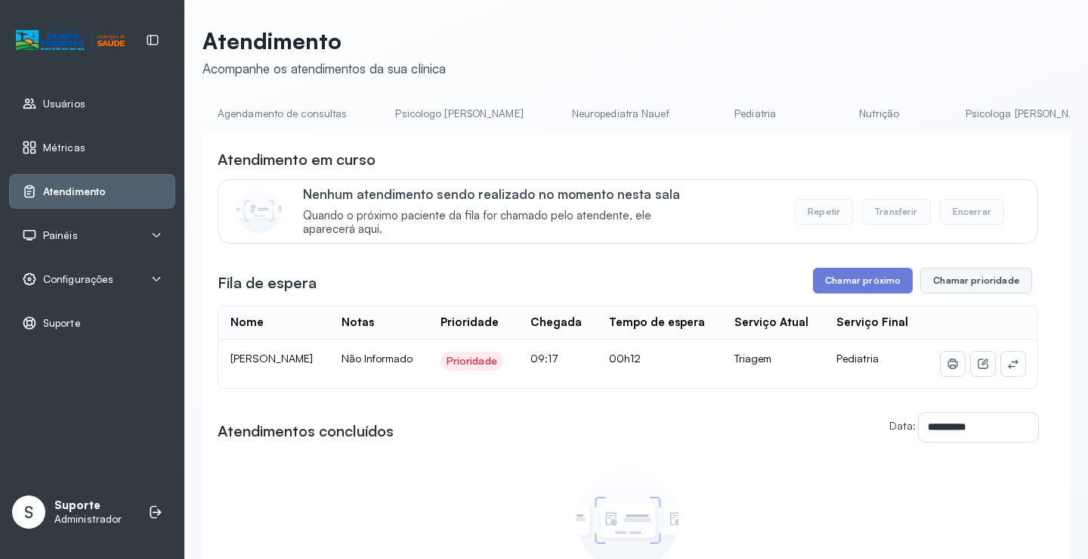
click at [980, 284] on button "Chamar prioridade" at bounding box center [977, 281] width 112 height 26
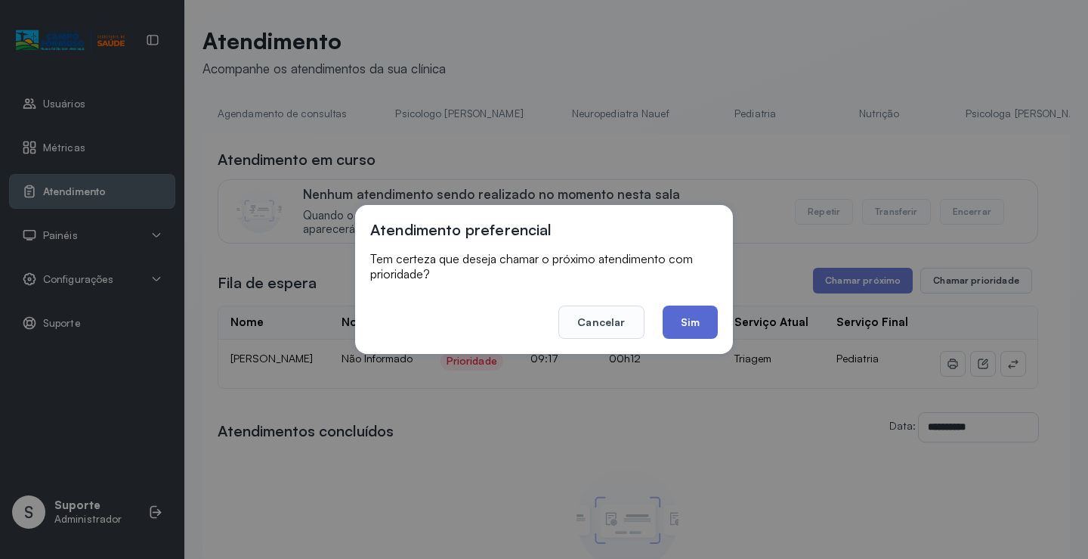
click at [691, 320] on button "Sim" at bounding box center [690, 321] width 55 height 33
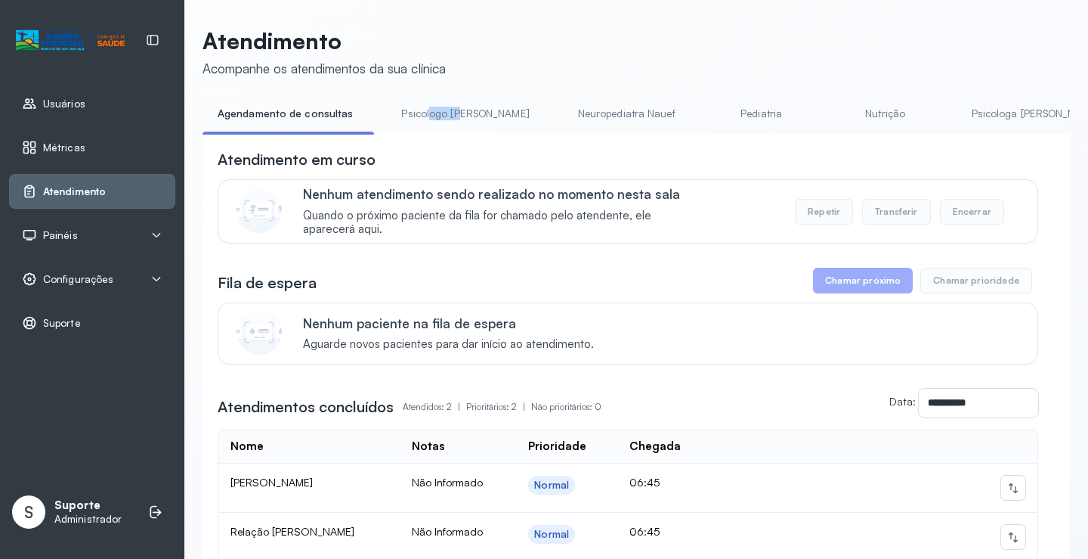
drag, startPoint x: 423, startPoint y: 134, endPoint x: 456, endPoint y: 134, distance: 33.3
click at [456, 134] on li "Psicologo [PERSON_NAME]" at bounding box center [468, 118] width 164 height 34
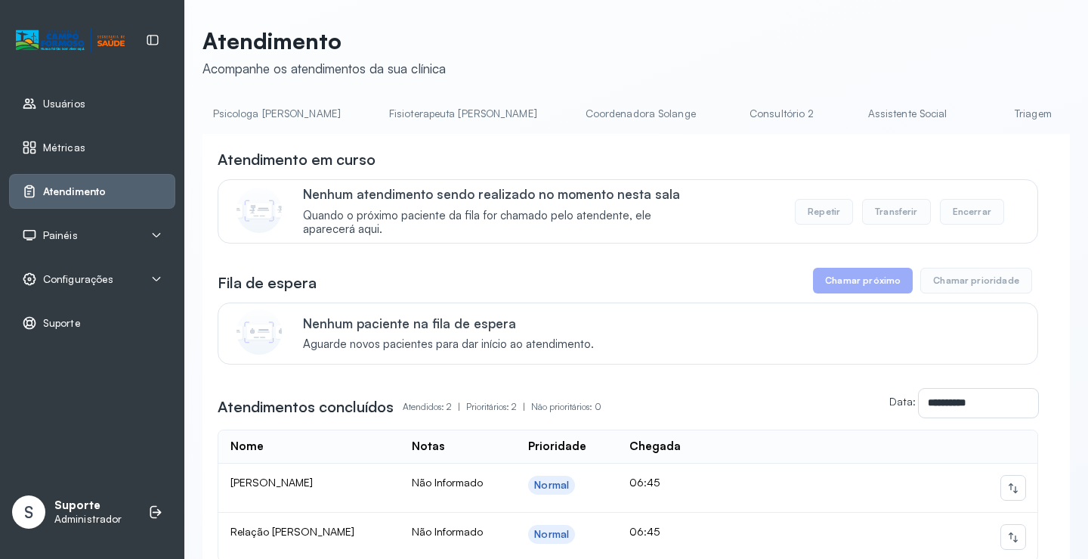
scroll to position [0, 847]
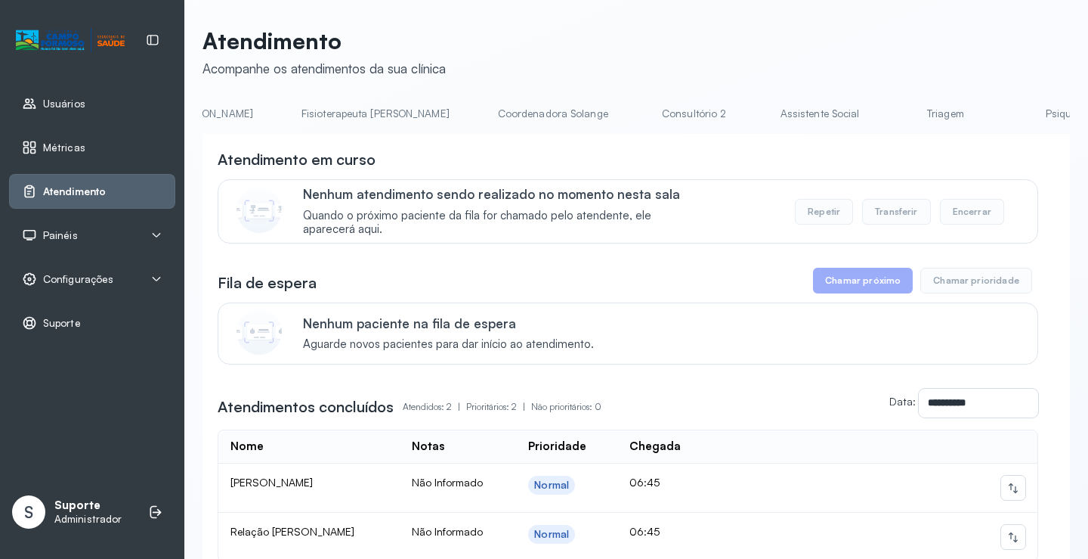
click at [893, 119] on link "Triagem" at bounding box center [946, 113] width 106 height 25
click at [873, 110] on link "Triagem" at bounding box center [926, 113] width 106 height 25
click at [985, 116] on link "Triagem" at bounding box center [1038, 113] width 106 height 25
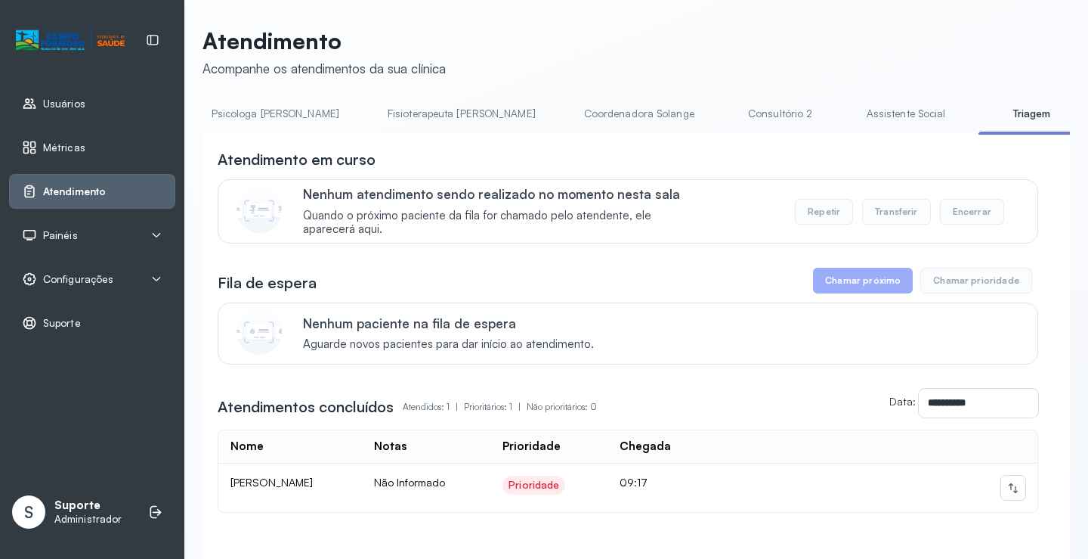
click at [964, 280] on button "Chamar prioridade" at bounding box center [977, 281] width 112 height 26
click at [855, 293] on button "Chamar próximo" at bounding box center [863, 281] width 100 height 26
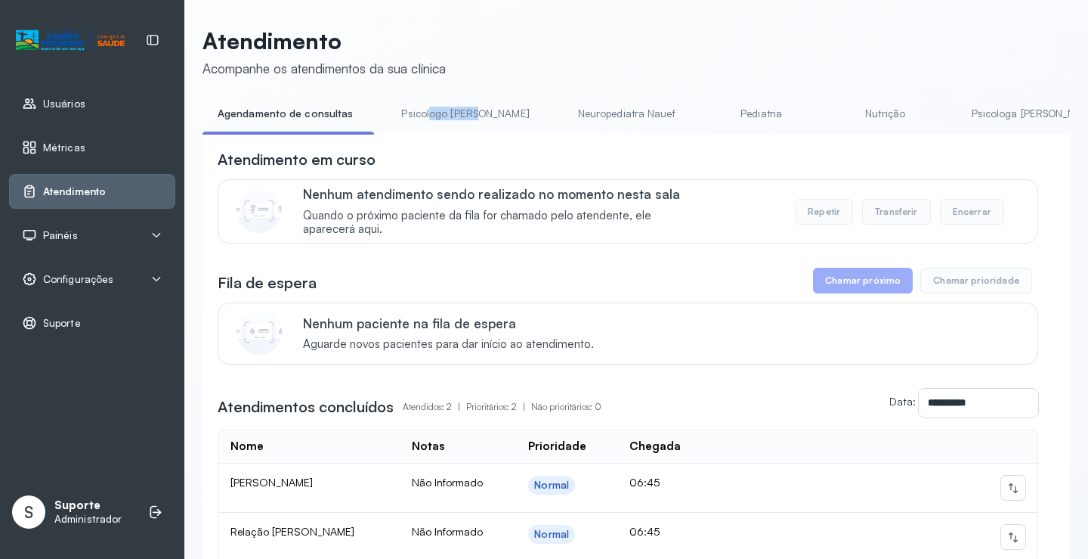
drag, startPoint x: 425, startPoint y: 133, endPoint x: 451, endPoint y: 135, distance: 26.5
click at [451, 135] on div "Agendamento de consultas Psicologo [PERSON_NAME] Nauef Pediatria Nutrição Psico…" at bounding box center [637, 118] width 868 height 34
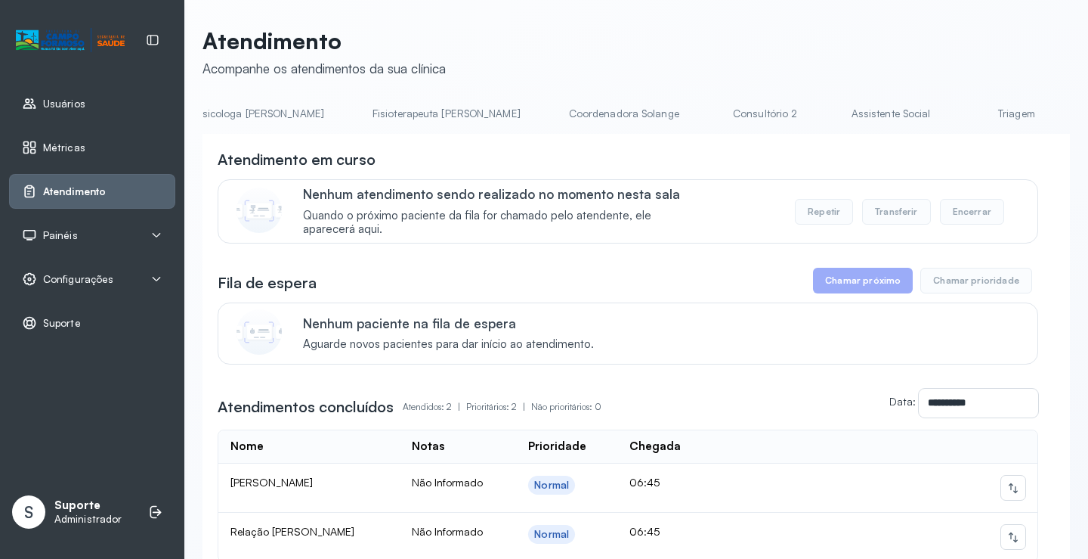
scroll to position [0, 822]
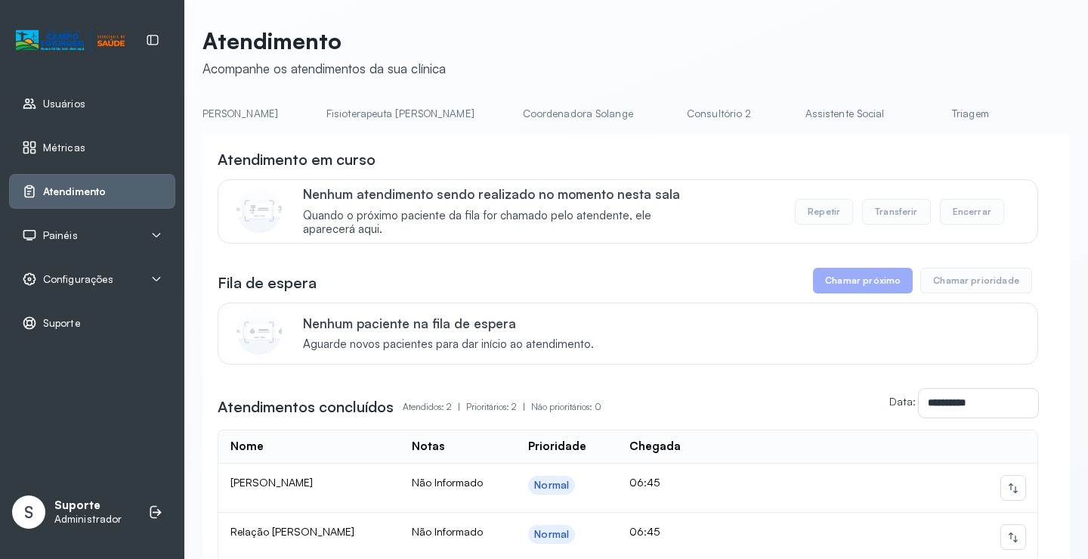
click at [918, 116] on link "Triagem" at bounding box center [971, 113] width 106 height 25
click at [686, 111] on link "Triagem" at bounding box center [739, 113] width 106 height 25
click at [813, 116] on link "Triagem" at bounding box center [866, 113] width 106 height 25
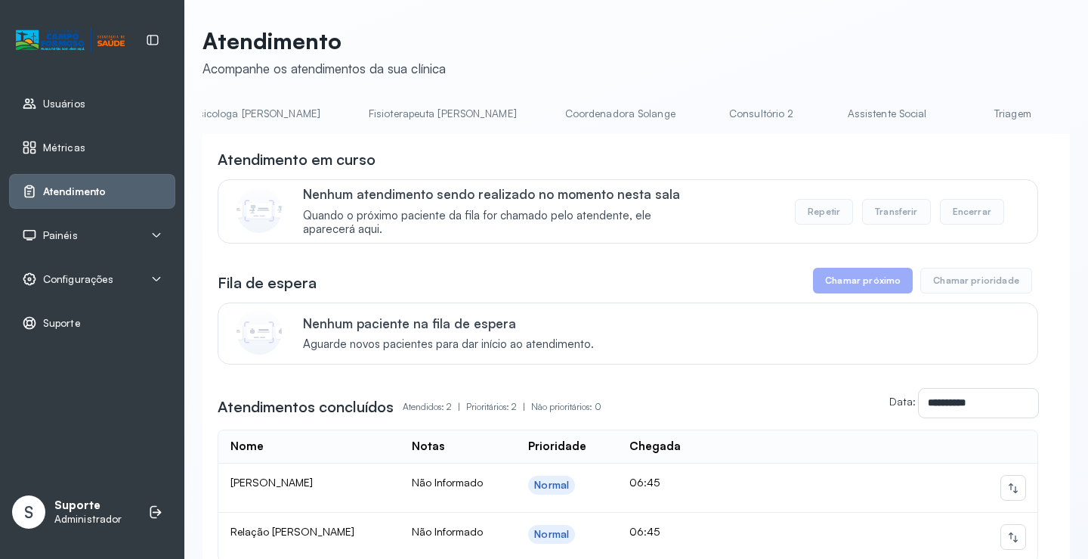
scroll to position [0, 890]
click at [849, 121] on link "Triagem" at bounding box center [902, 113] width 106 height 25
click at [840, 116] on link "Triagem" at bounding box center [893, 113] width 106 height 25
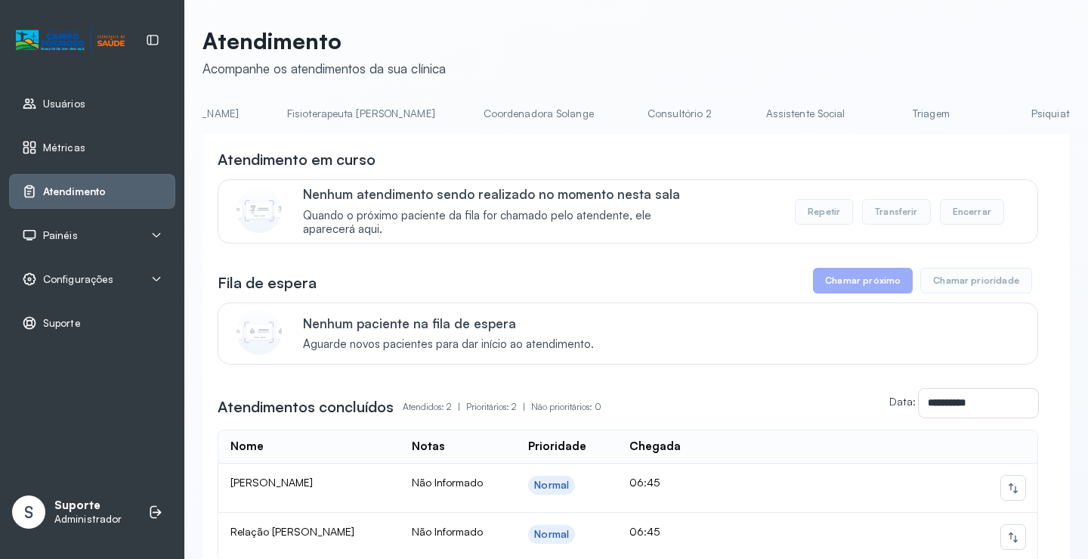
scroll to position [0, 1020]
click at [719, 116] on link "Triagem" at bounding box center [772, 113] width 106 height 25
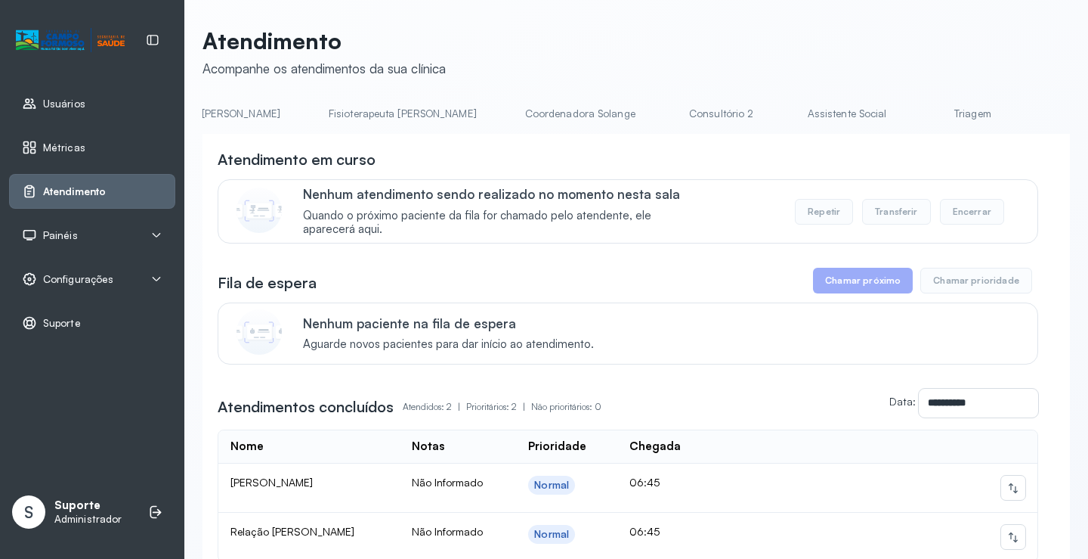
click at [920, 118] on link "Triagem" at bounding box center [973, 113] width 106 height 25
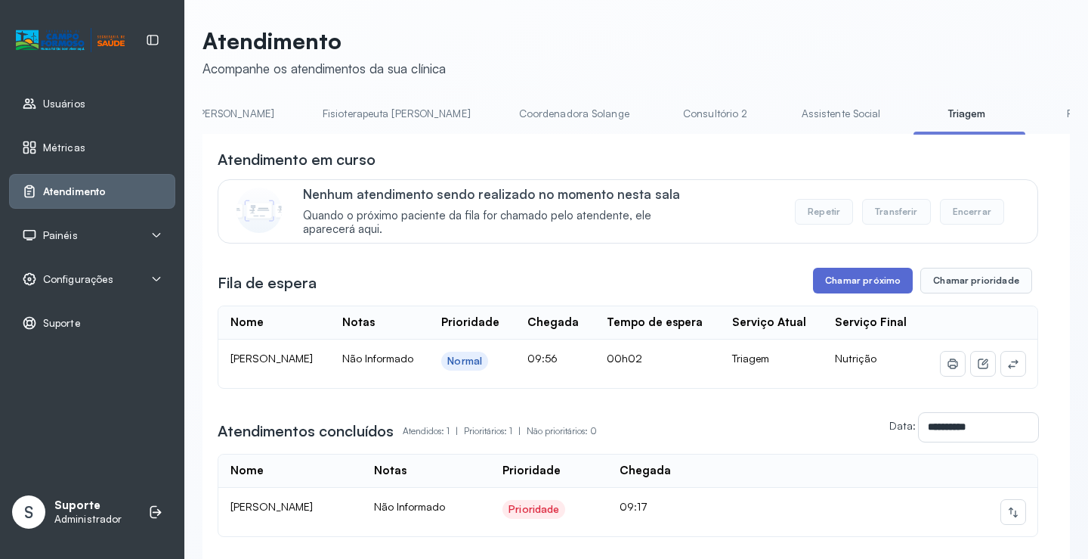
click at [873, 283] on button "Chamar próximo" at bounding box center [863, 281] width 100 height 26
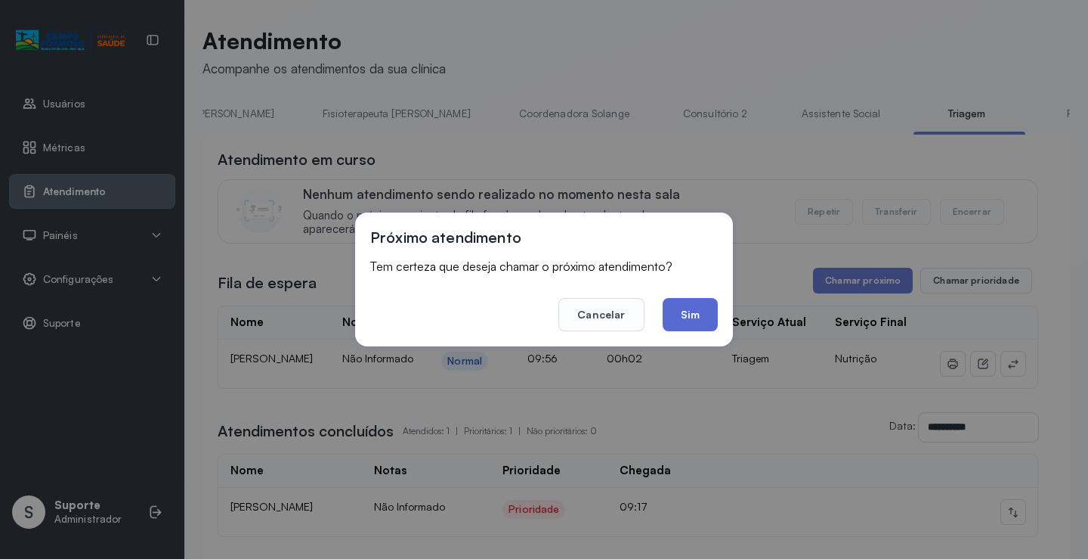
click at [686, 318] on button "Sim" at bounding box center [690, 314] width 55 height 33
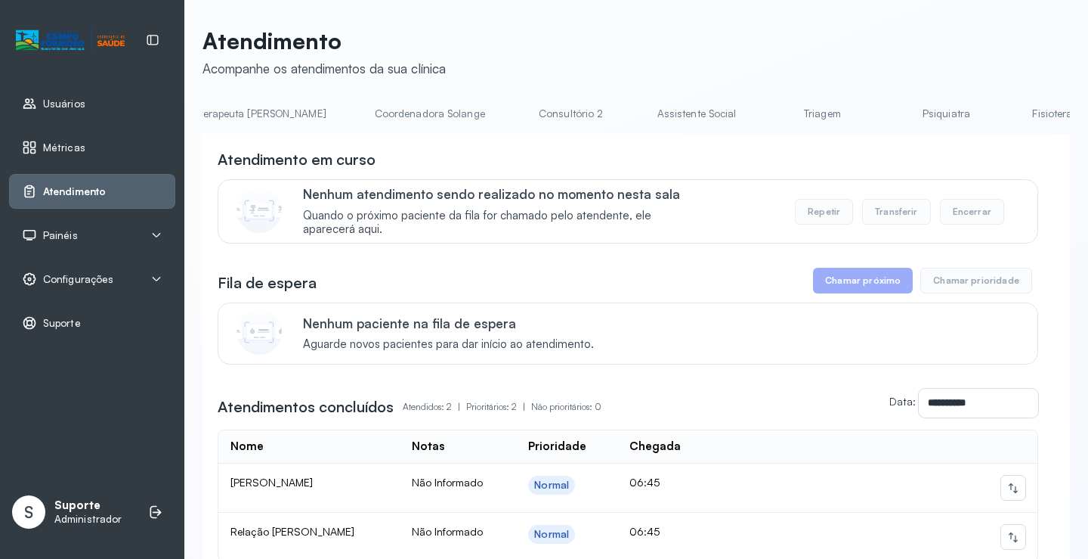
scroll to position [0, 972]
click at [767, 122] on link "Triagem" at bounding box center [820, 113] width 106 height 25
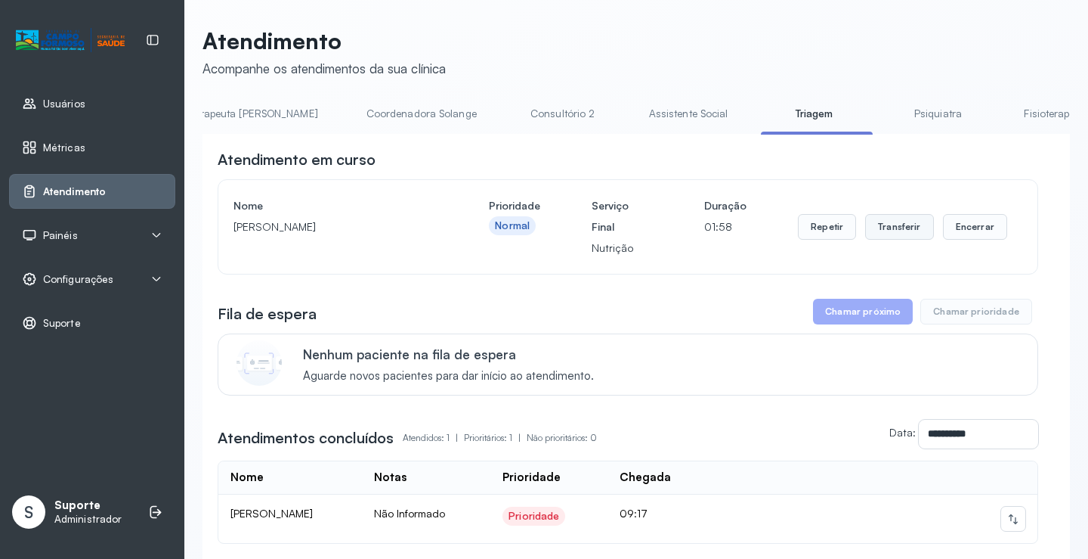
click at [890, 228] on button "Transferir" at bounding box center [899, 227] width 69 height 26
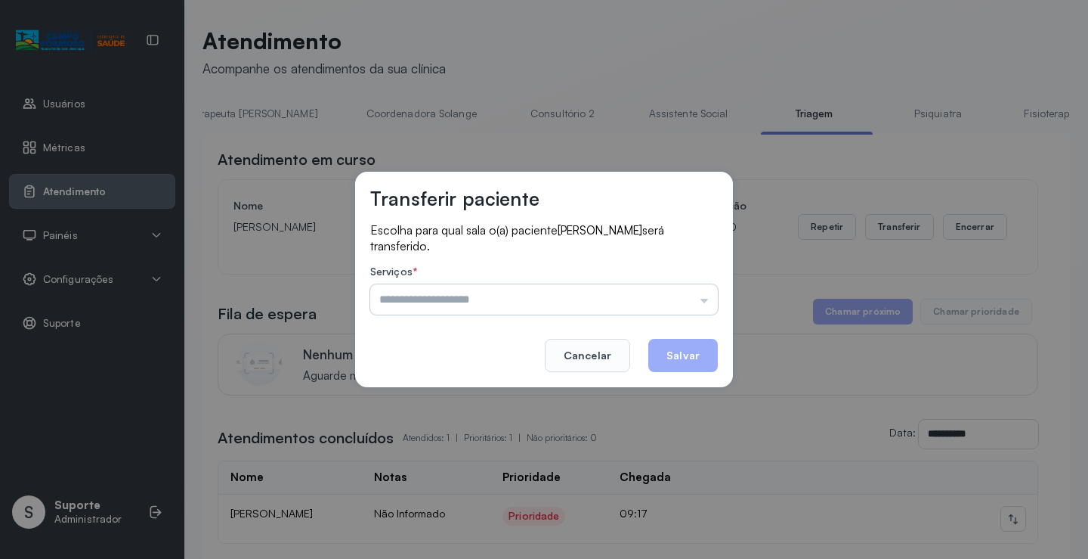
click at [707, 300] on input "text" at bounding box center [544, 299] width 348 height 30
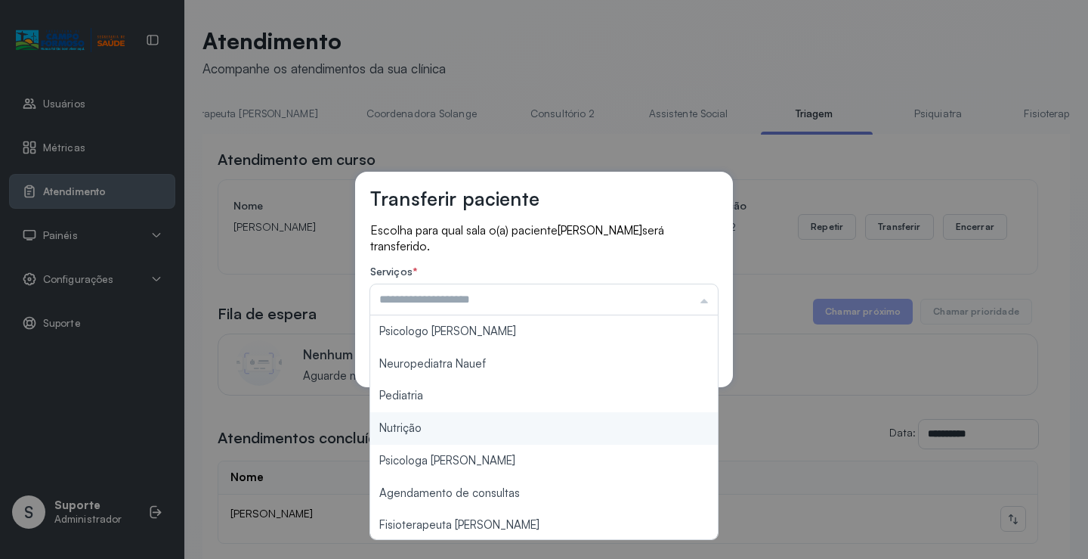
type input "********"
click at [408, 426] on div "Transferir paciente Escolha para qual sala o(a) paciente [PERSON_NAME] será tra…" at bounding box center [544, 279] width 1088 height 559
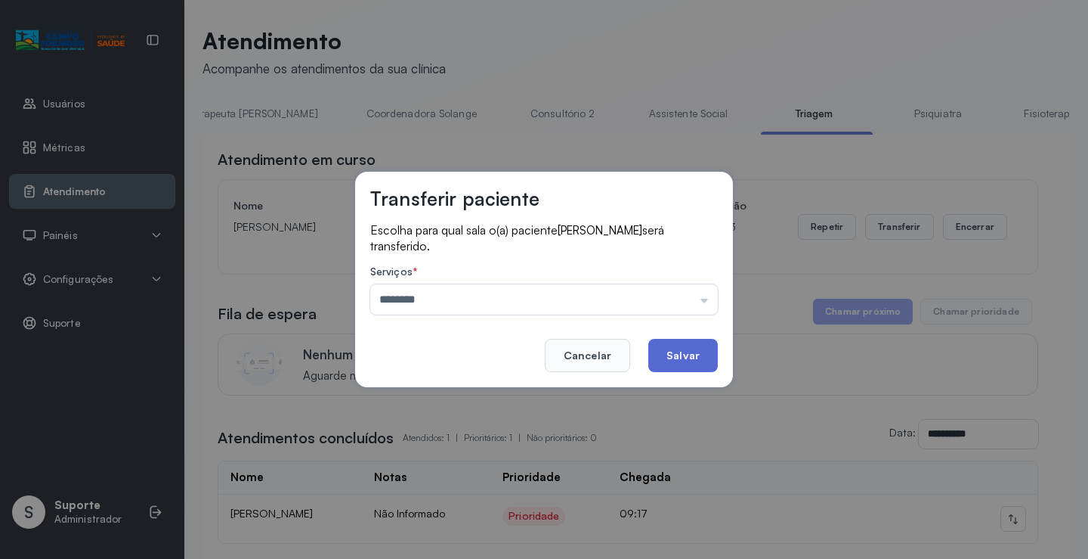
click at [671, 358] on button "Salvar" at bounding box center [684, 355] width 70 height 33
